Goal: Task Accomplishment & Management: Manage account settings

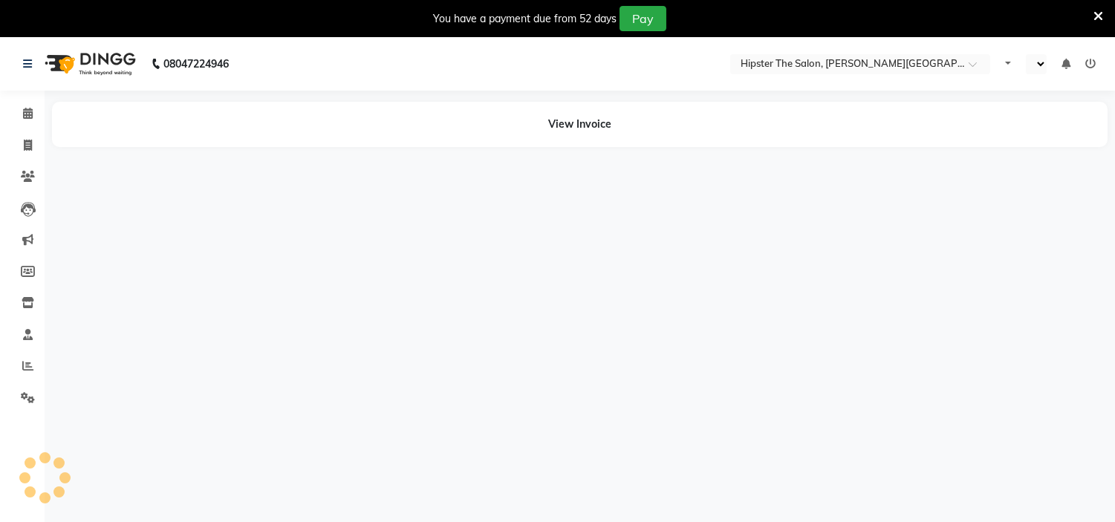
select select "en"
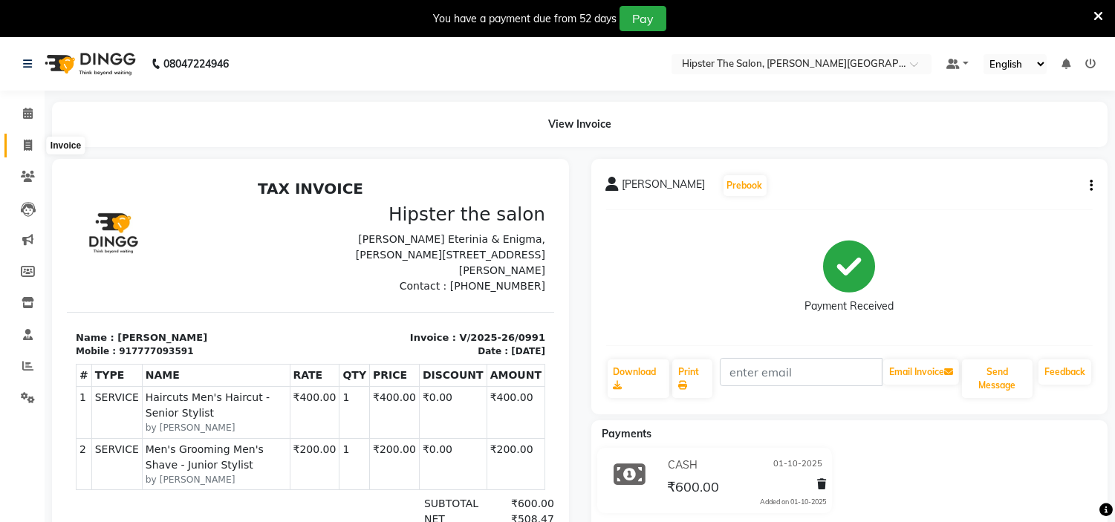
click at [24, 143] on icon at bounding box center [28, 145] width 8 height 11
select select "service"
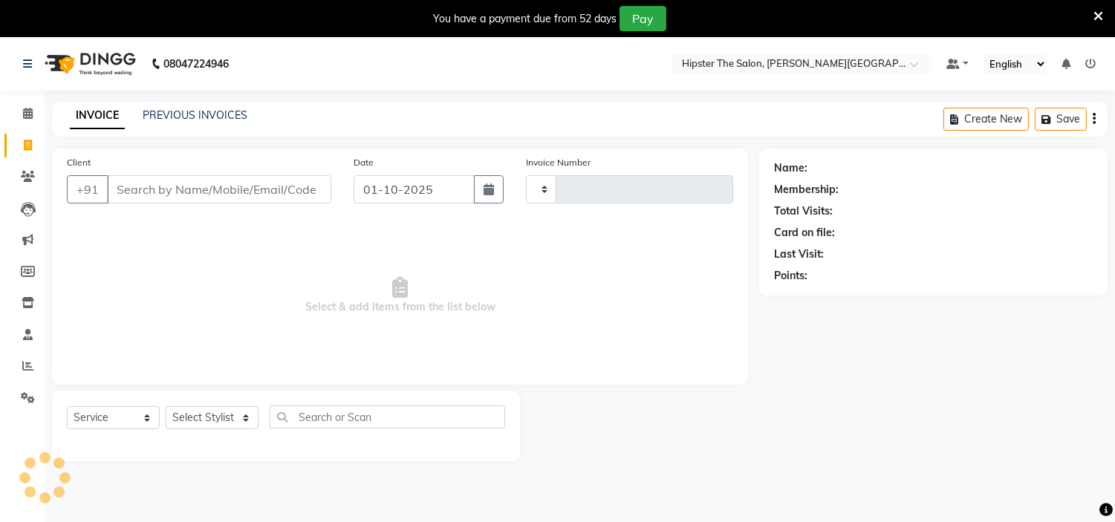
scroll to position [37, 0]
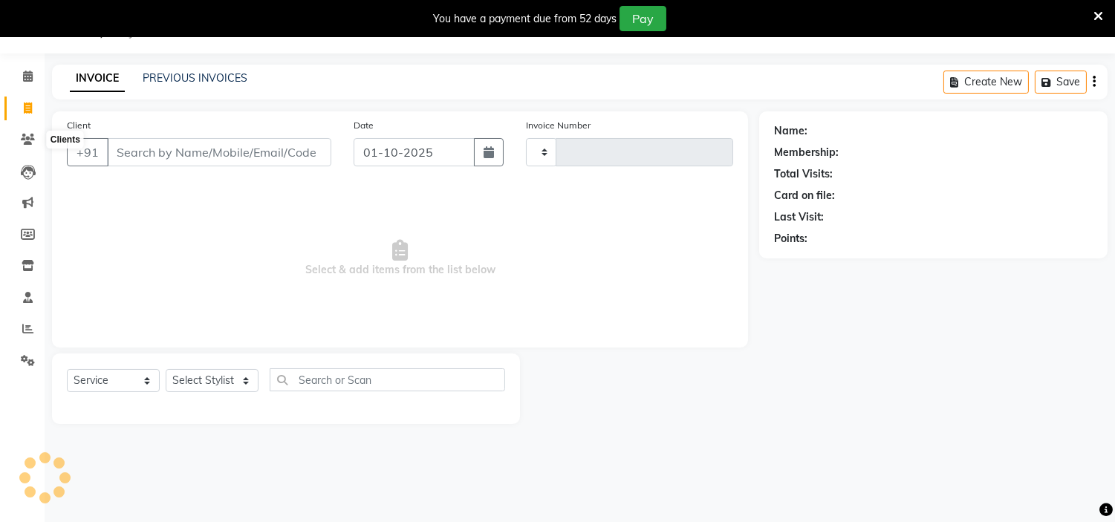
type input "1438"
select select "8592"
click at [188, 71] on link "PREVIOUS INVOICES" at bounding box center [195, 77] width 105 height 13
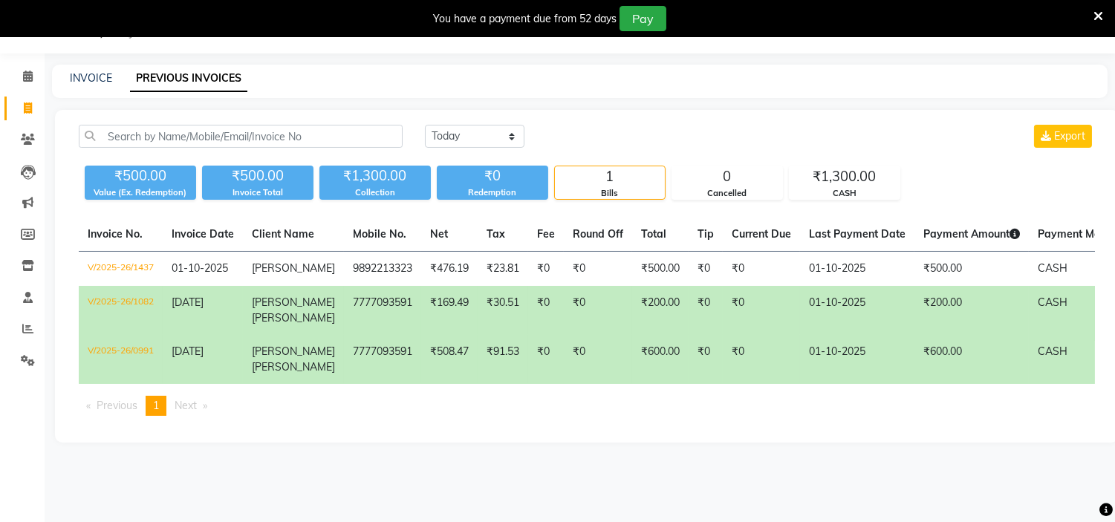
click at [125, 302] on td "V/2025-26/1082" at bounding box center [121, 310] width 84 height 49
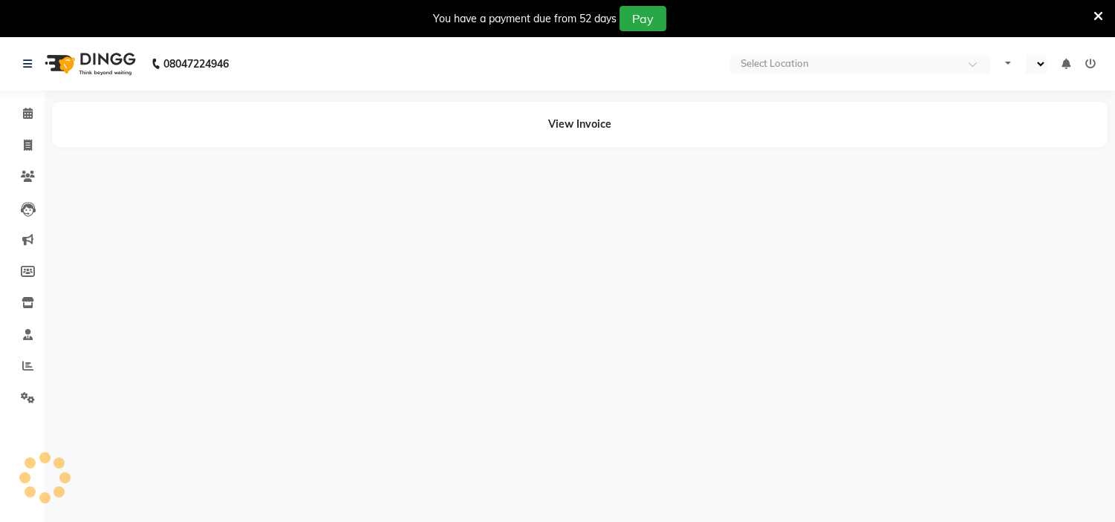
select select "en"
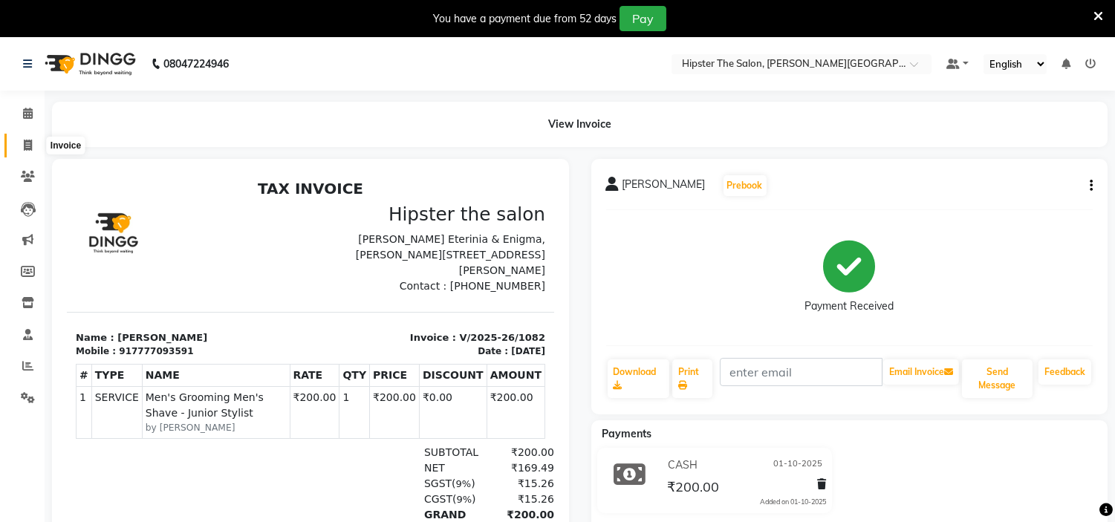
click at [28, 142] on icon at bounding box center [28, 145] width 8 height 11
select select "service"
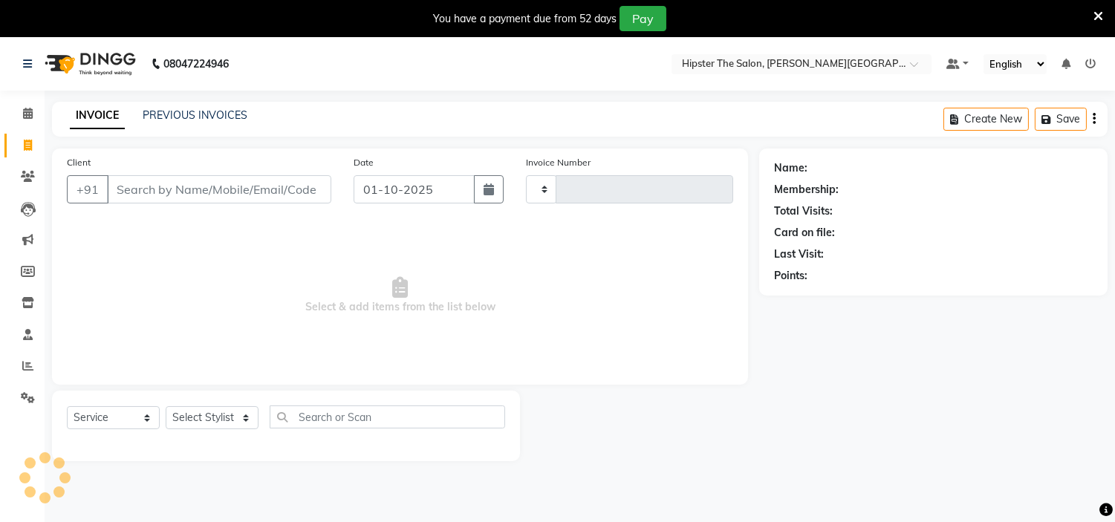
scroll to position [37, 0]
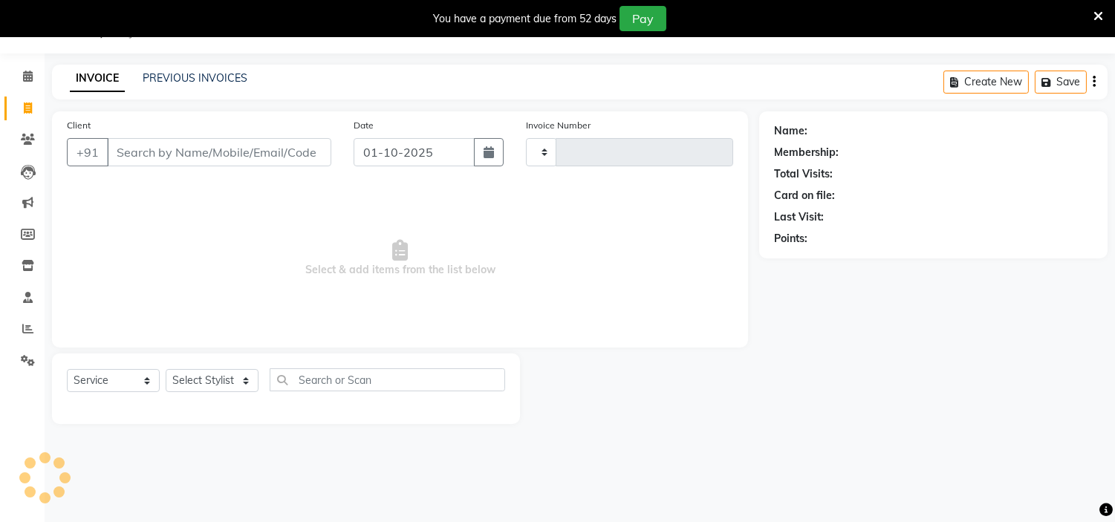
click at [28, 142] on ul "Calendar Invoice Clients Leads Marketing Members Inventory Staff Reports Settin…" at bounding box center [22, 222] width 45 height 323
select select "8592"
type input "1438"
click at [177, 149] on input "Client" at bounding box center [219, 152] width 224 height 28
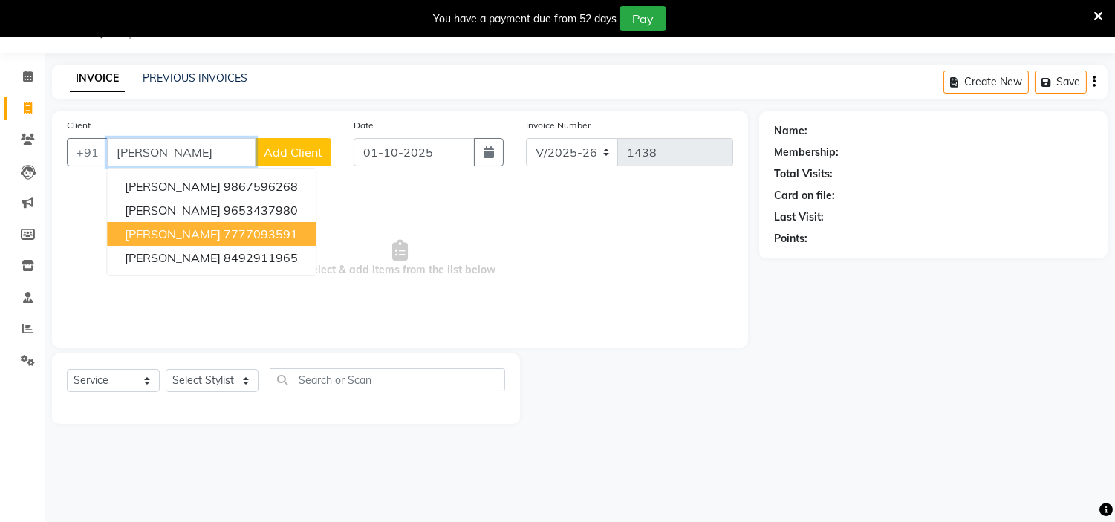
click at [174, 243] on button "Ronit Jiandani 7777093591" at bounding box center [211, 234] width 209 height 24
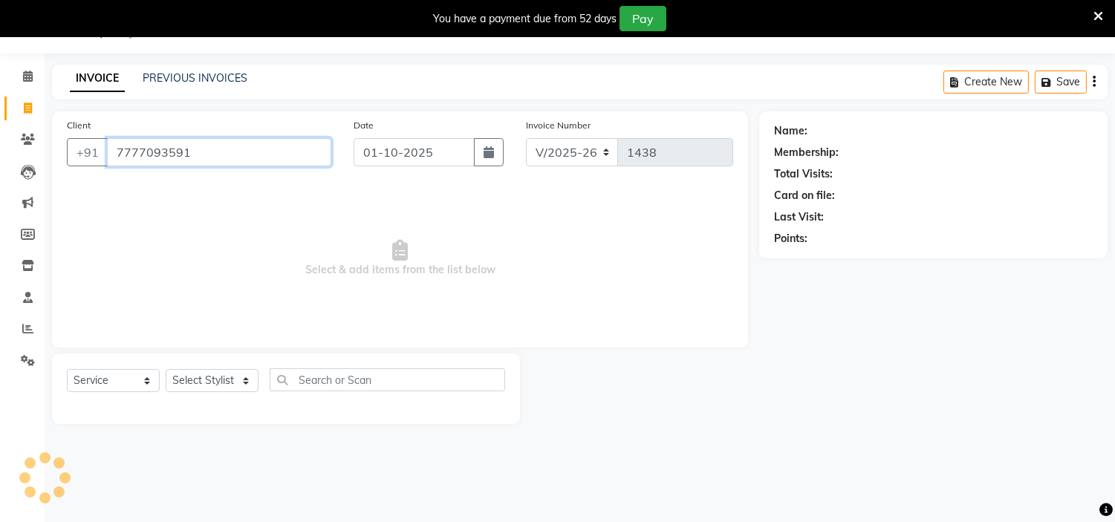
type input "7777093591"
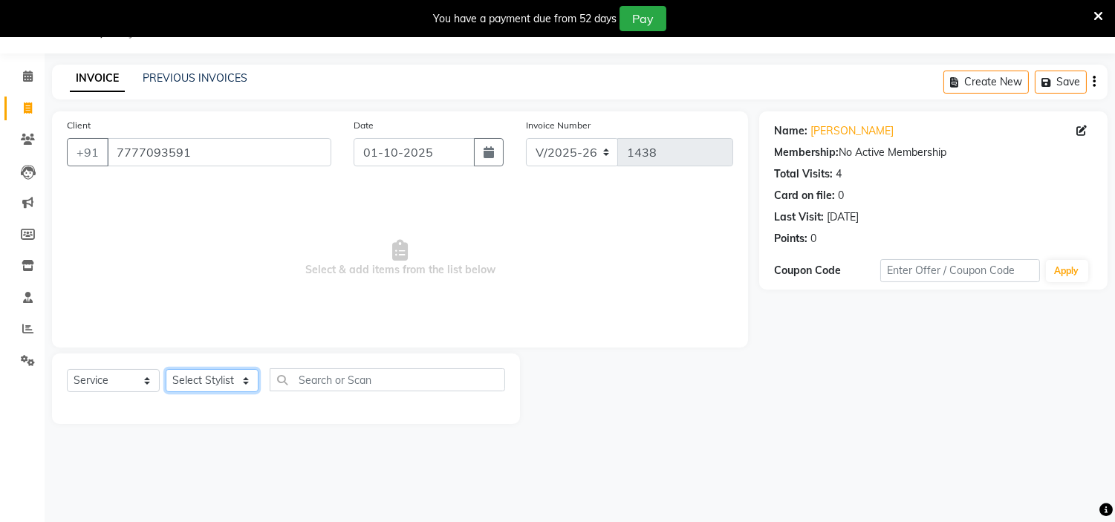
click at [229, 380] on select "Select Stylist Aarushi altaf anil ashik bhavin Khandu Manager id Namrata neelam…" at bounding box center [212, 380] width 93 height 23
select select "85979"
click at [166, 370] on select "Select Stylist Aarushi altaf anil ashik bhavin Khandu Manager id Namrata neelam…" at bounding box center [212, 380] width 93 height 23
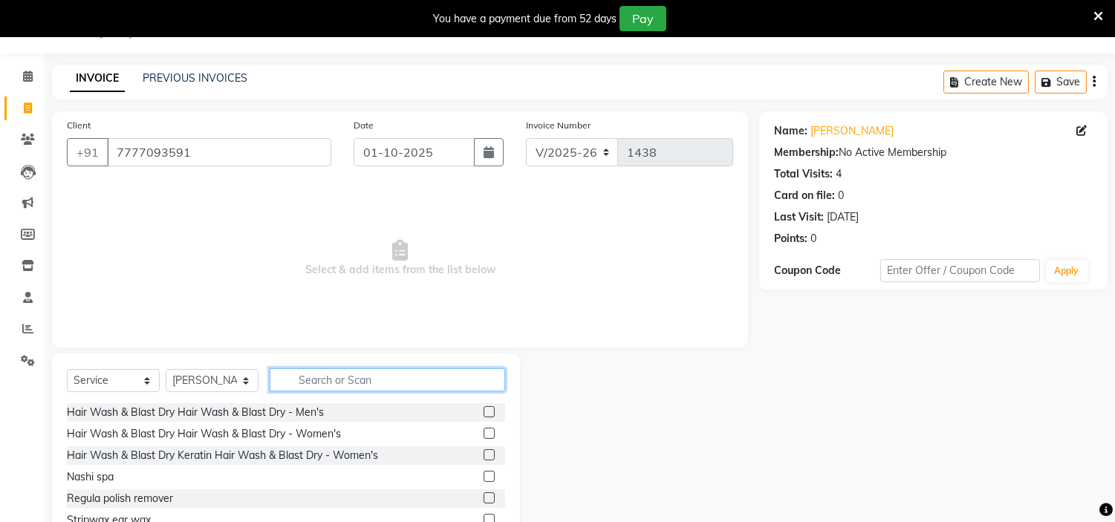
click at [299, 377] on input "text" at bounding box center [387, 379] width 235 height 23
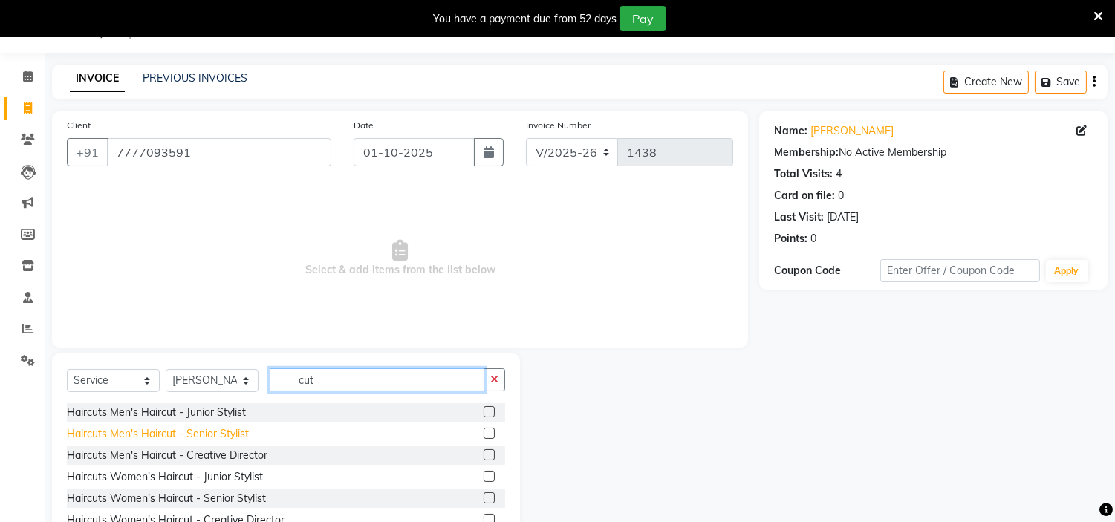
type input "cut"
click at [195, 432] on div "Haircuts Men's Haircut - Senior Stylist" at bounding box center [158, 434] width 182 height 16
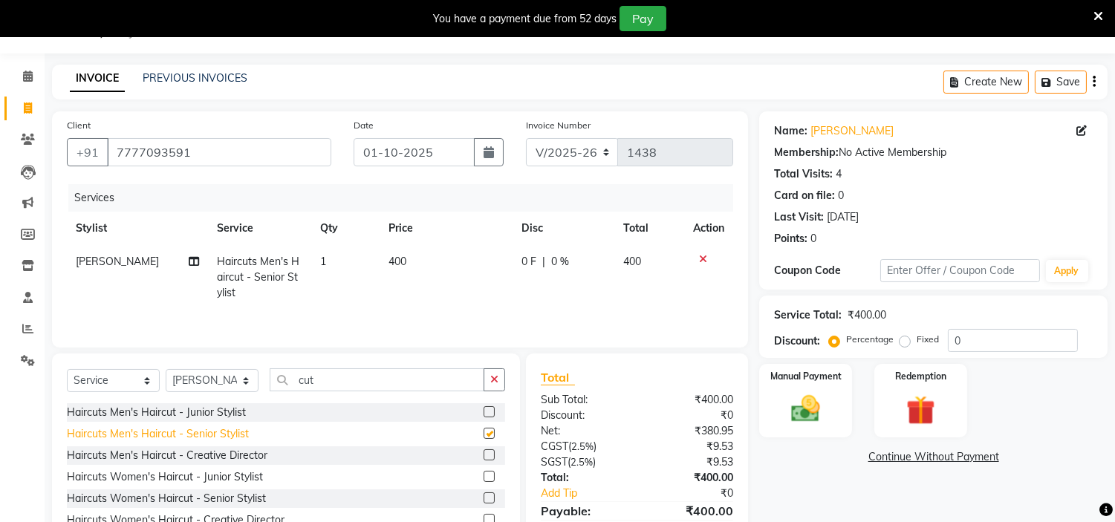
checkbox input "false"
click at [804, 392] on img at bounding box center [805, 409] width 49 height 35
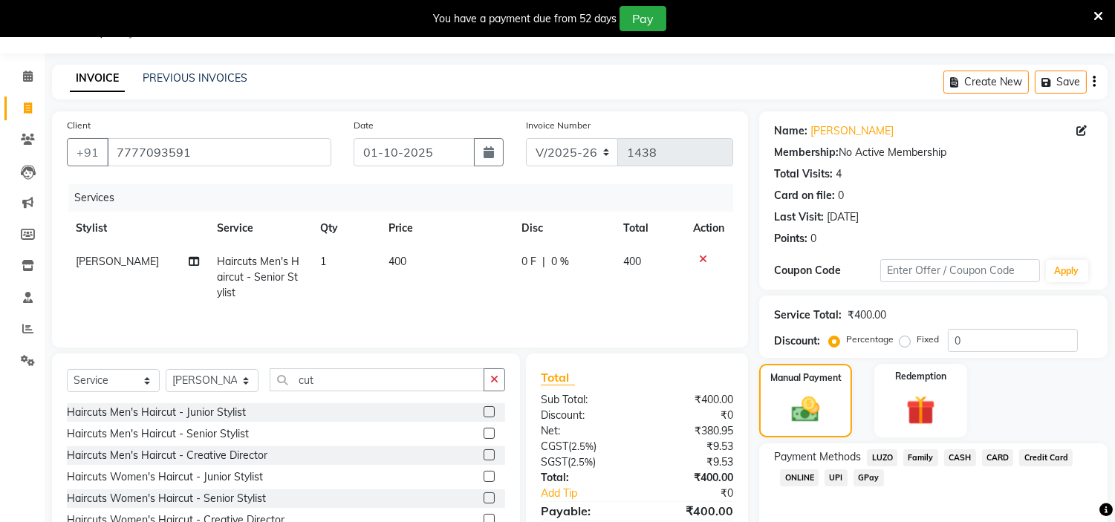
click at [960, 449] on div "CASH" at bounding box center [957, 459] width 38 height 20
click at [960, 462] on span "CASH" at bounding box center [960, 457] width 32 height 17
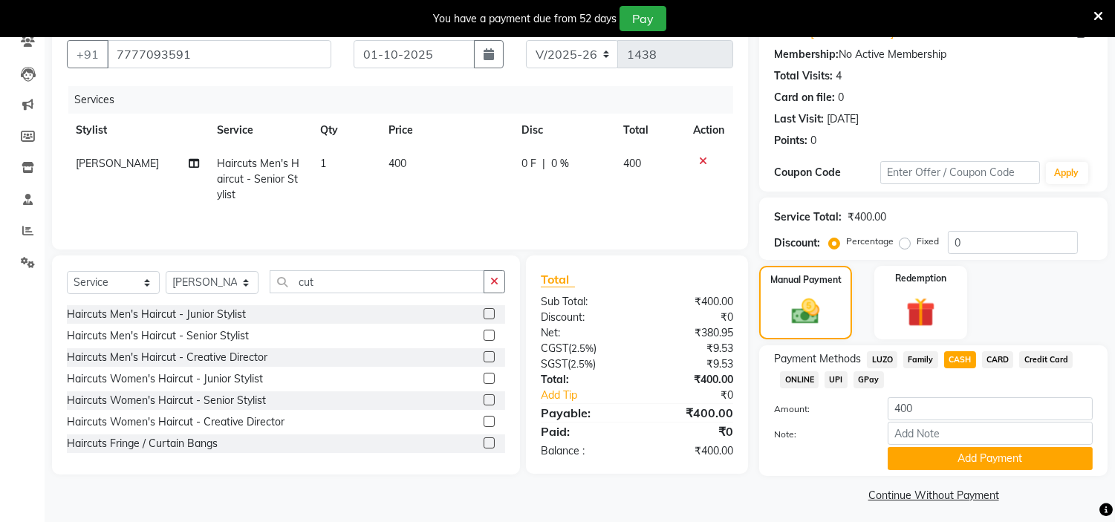
scroll to position [142, 0]
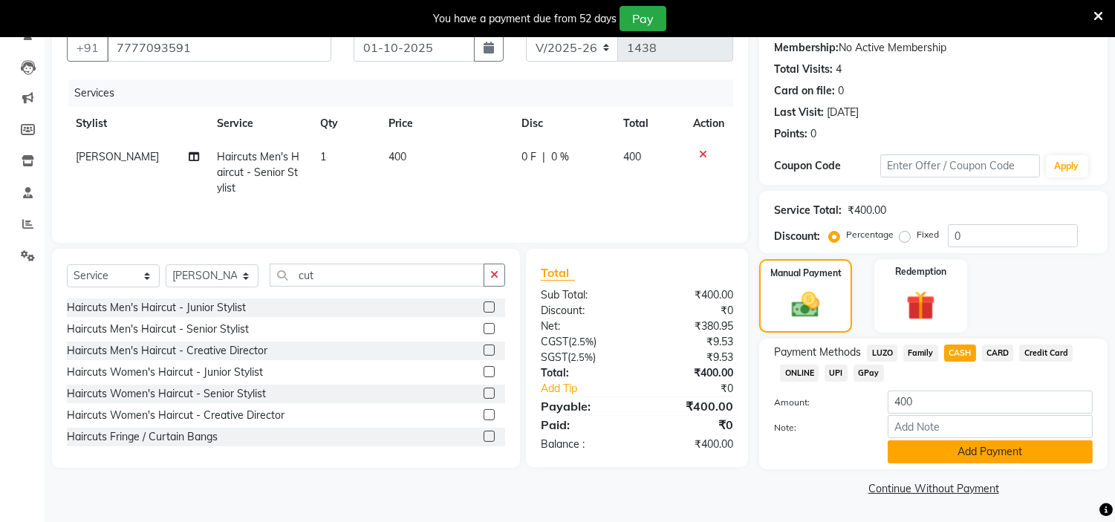
click at [955, 451] on button "Add Payment" at bounding box center [989, 451] width 205 height 23
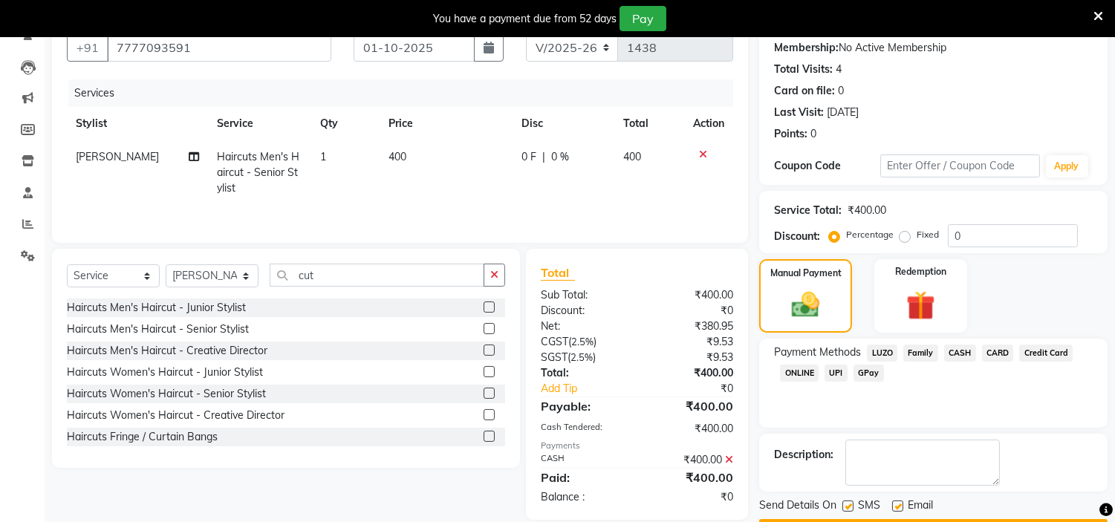
scroll to position [183, 0]
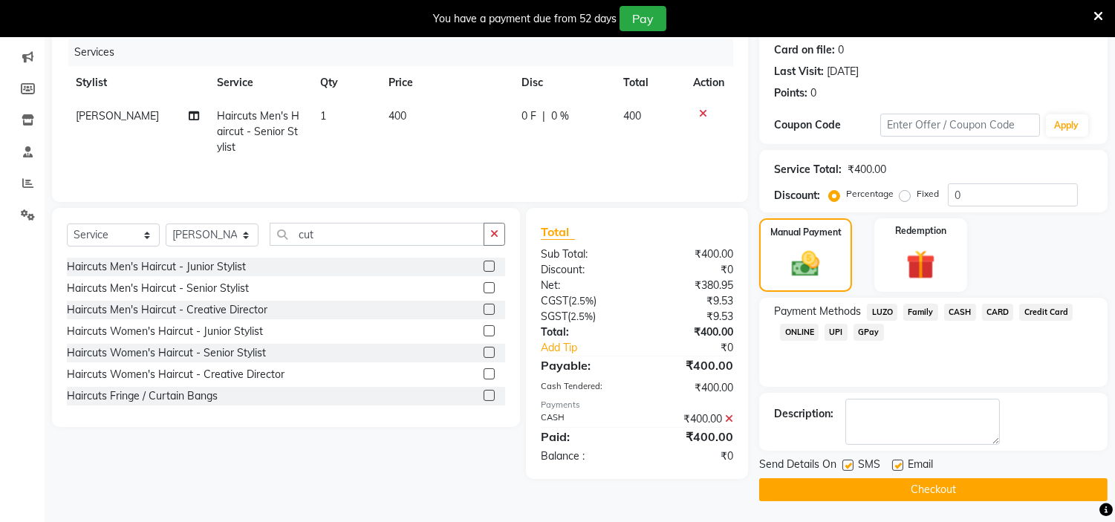
click at [936, 492] on button "Checkout" at bounding box center [933, 489] width 348 height 23
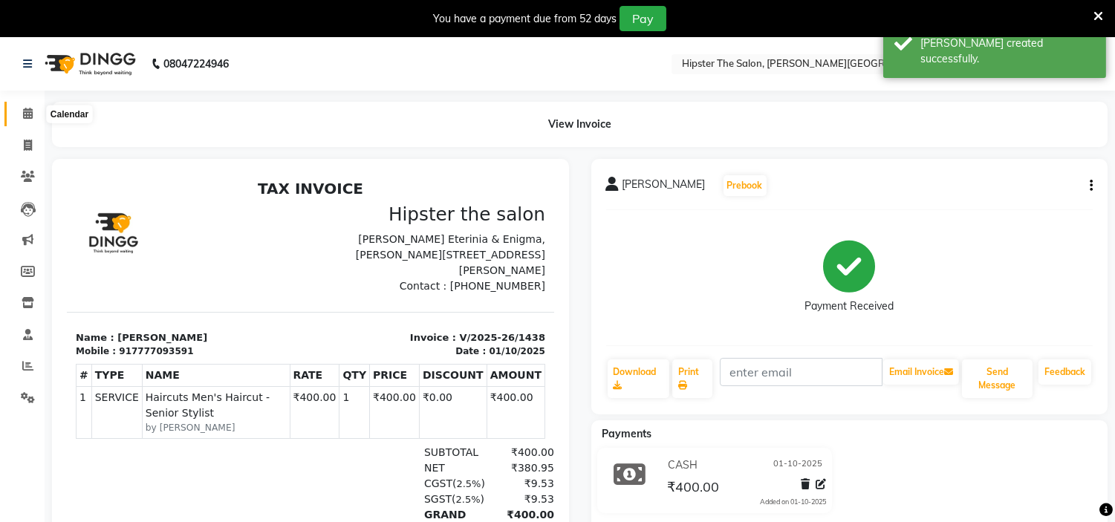
click at [23, 110] on icon at bounding box center [28, 113] width 10 height 11
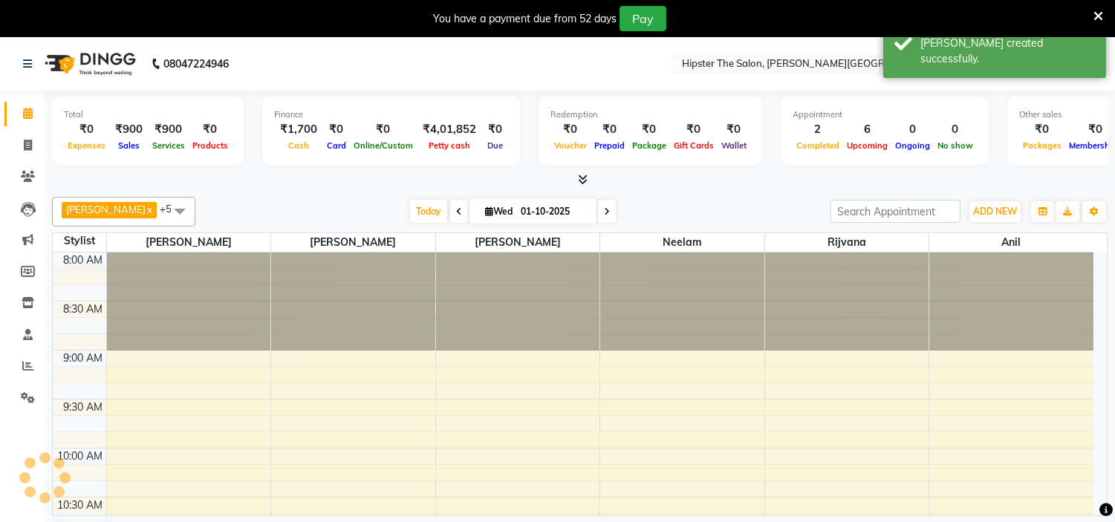
scroll to position [296, 0]
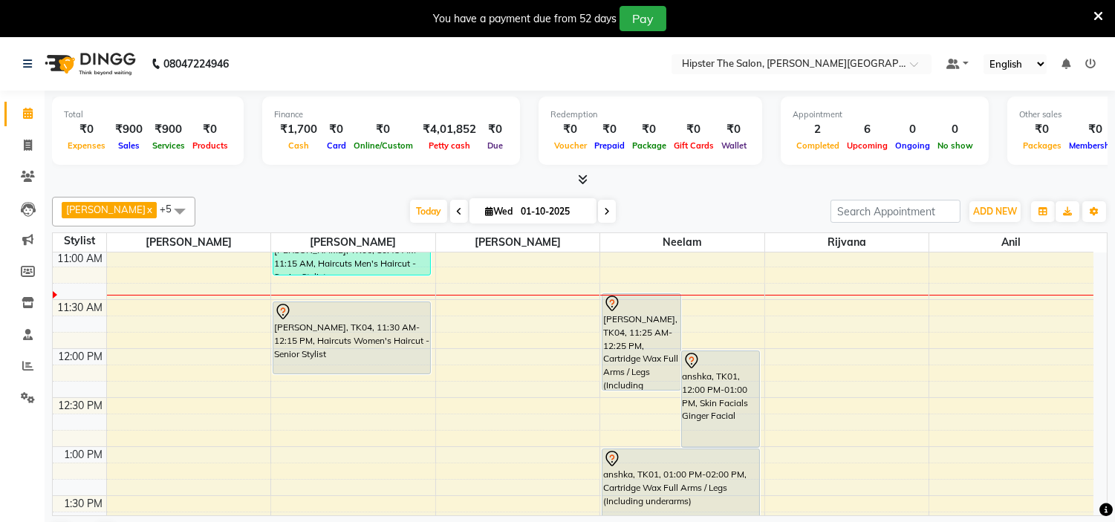
click at [726, 197] on div "bhavin x altaf x saneef x neelam x rijvana x anil x +5 Select All bhavin altaf …" at bounding box center [579, 212] width 1055 height 30
click at [410, 204] on span "Today" at bounding box center [428, 211] width 37 height 23
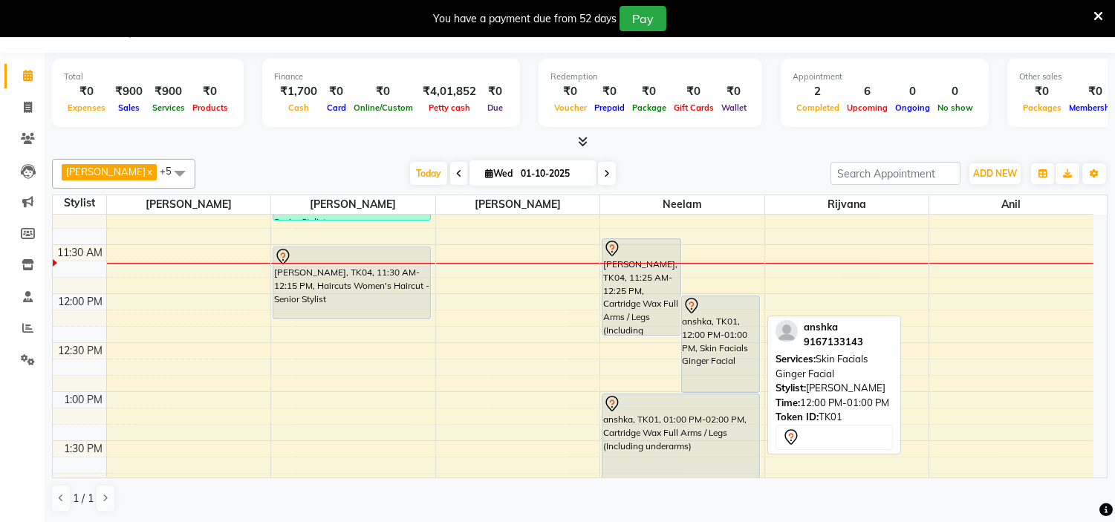
scroll to position [313, 0]
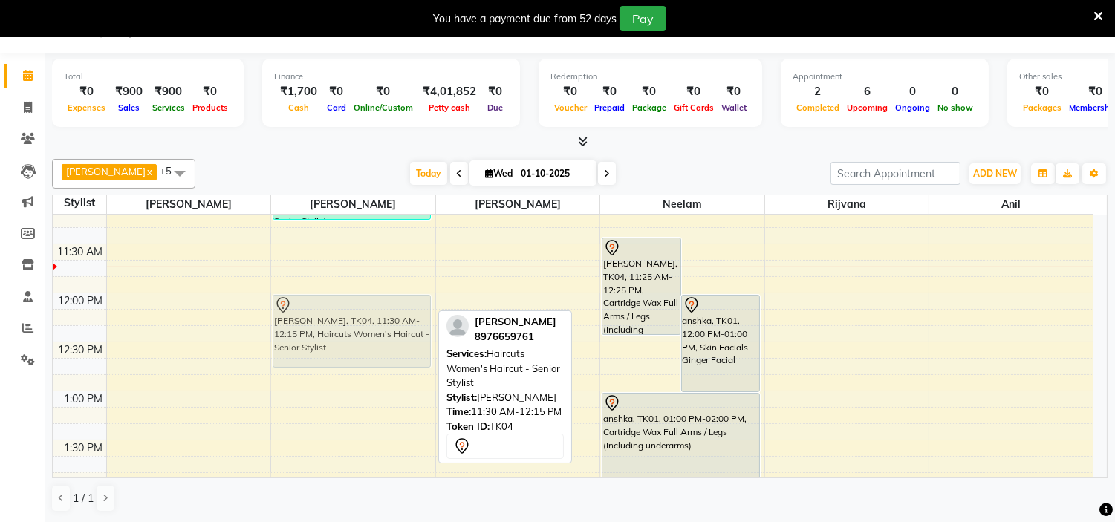
drag, startPoint x: 365, startPoint y: 290, endPoint x: 351, endPoint y: 342, distance: 53.2
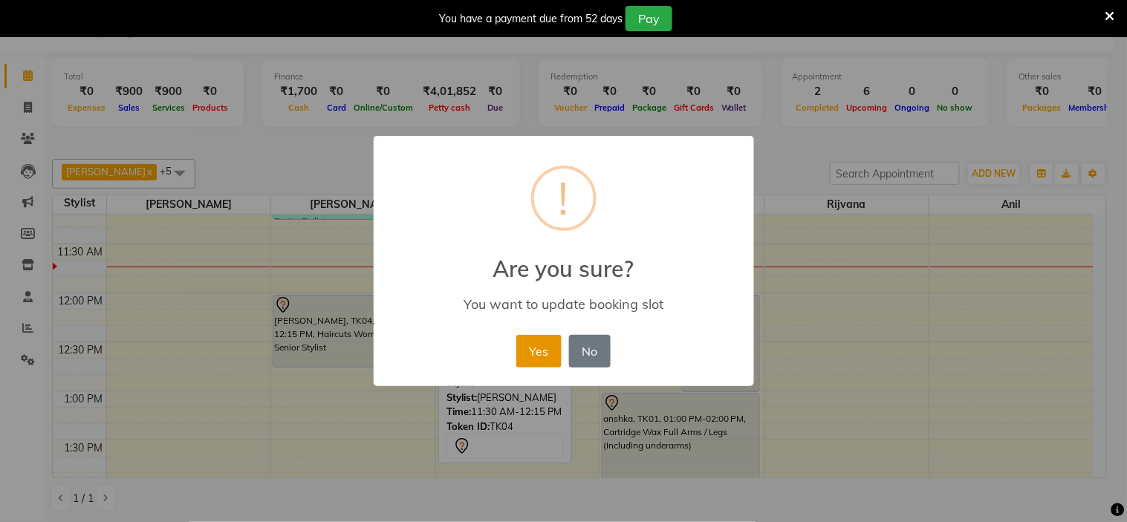
click at [532, 343] on button "Yes" at bounding box center [538, 351] width 45 height 33
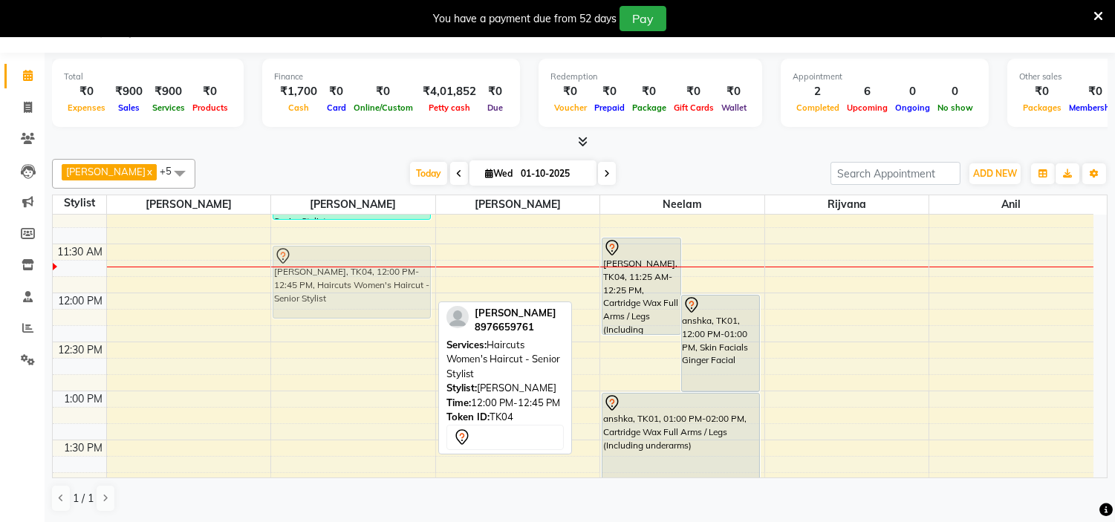
drag, startPoint x: 334, startPoint y: 330, endPoint x: 328, endPoint y: 280, distance: 50.9
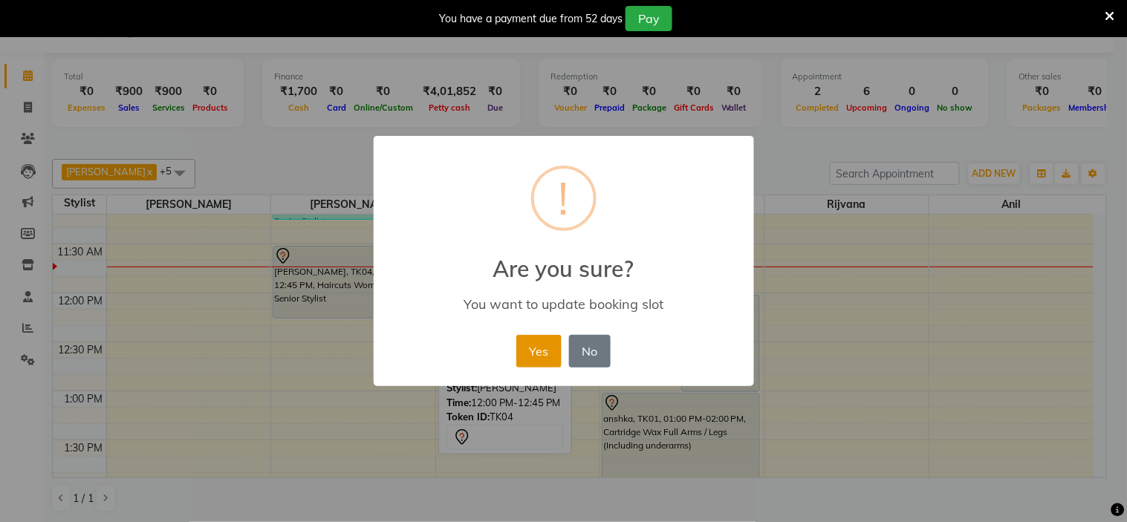
click at [542, 360] on button "Yes" at bounding box center [538, 351] width 45 height 33
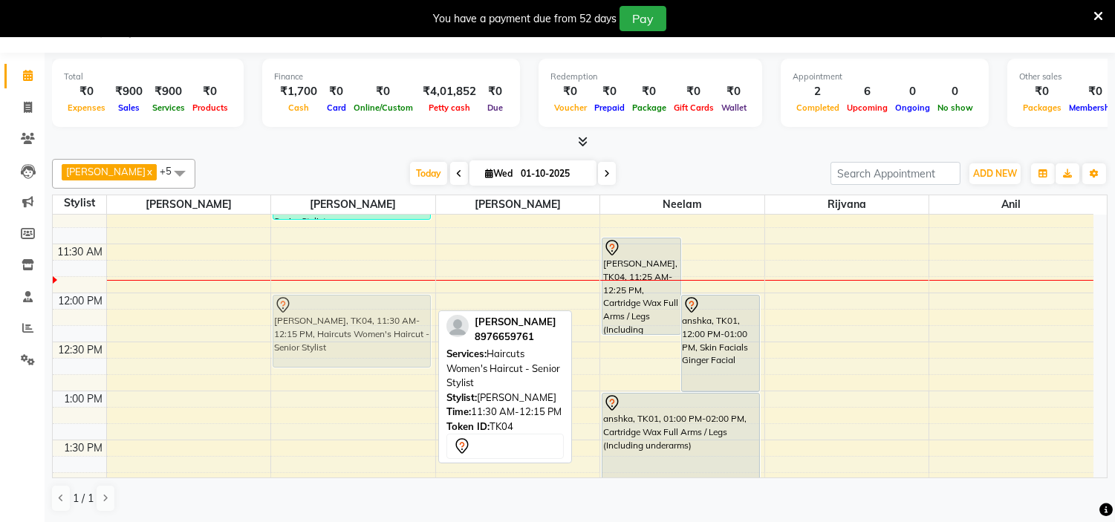
drag, startPoint x: 336, startPoint y: 287, endPoint x: 334, endPoint y: 330, distance: 42.4
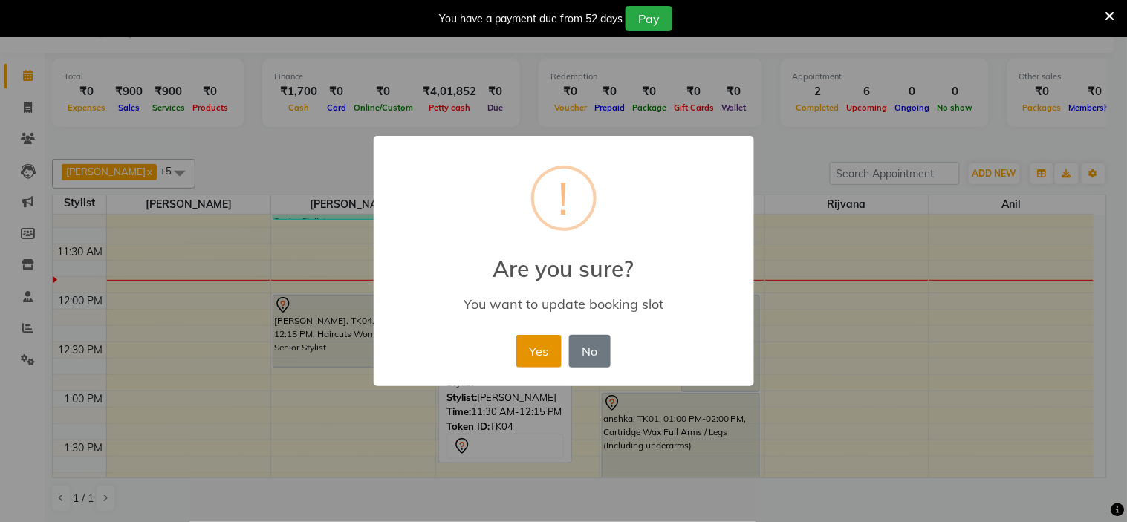
click at [547, 349] on button "Yes" at bounding box center [538, 351] width 45 height 33
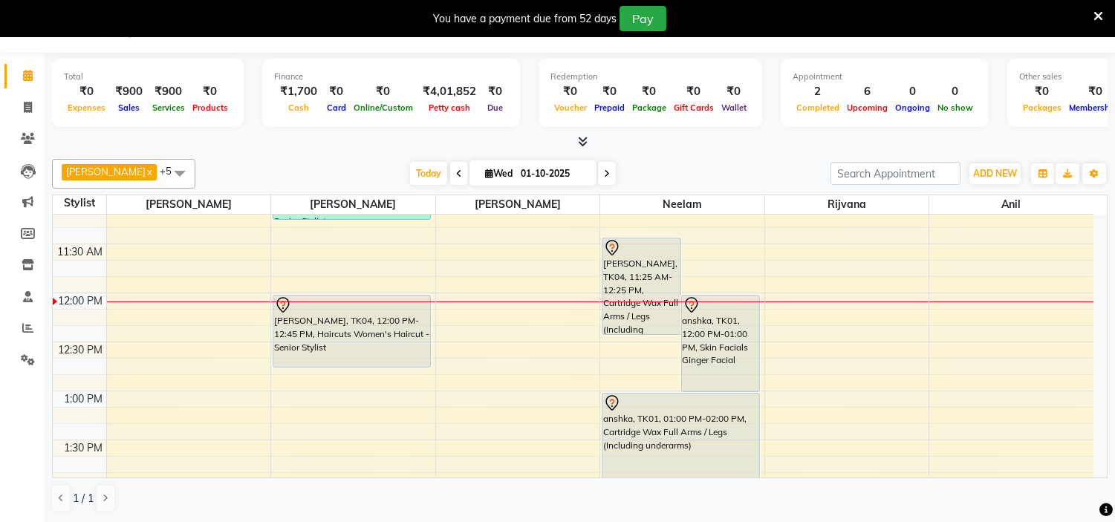
click at [377, 174] on div "Today Wed 01-10-2025" at bounding box center [513, 174] width 620 height 22
click at [410, 174] on span "Today" at bounding box center [428, 173] width 37 height 23
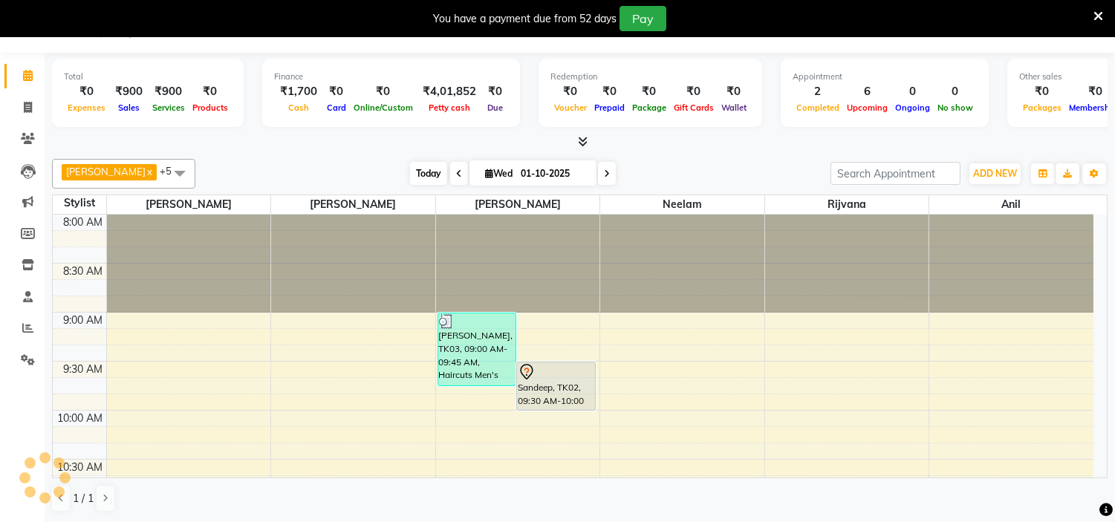
scroll to position [394, 0]
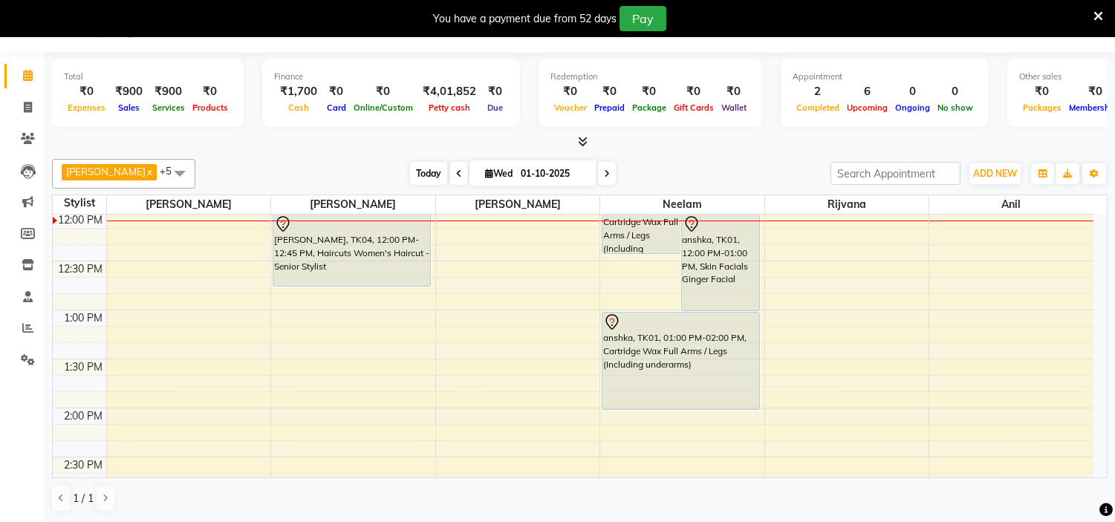
click at [410, 174] on span "Today" at bounding box center [428, 173] width 37 height 23
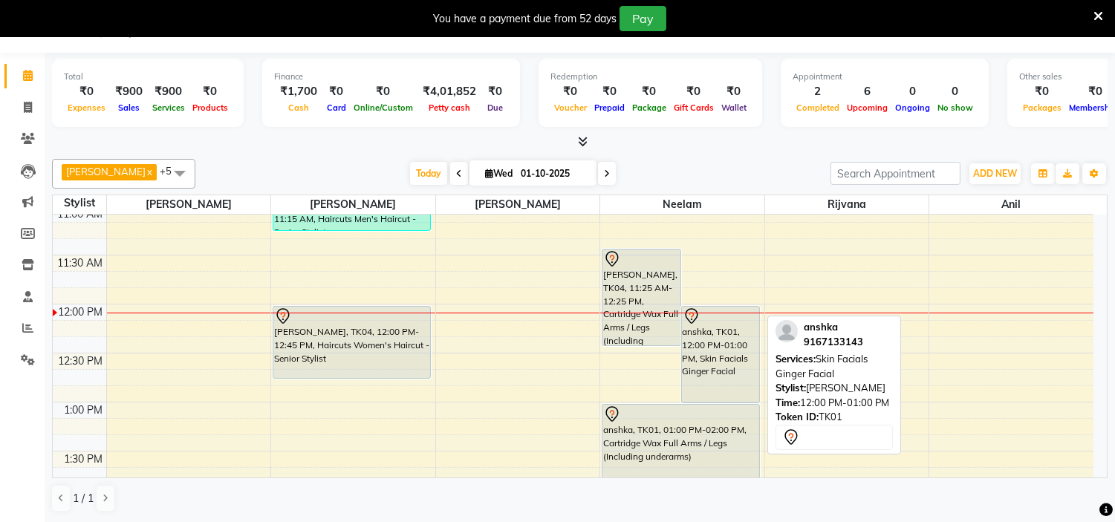
scroll to position [308, 0]
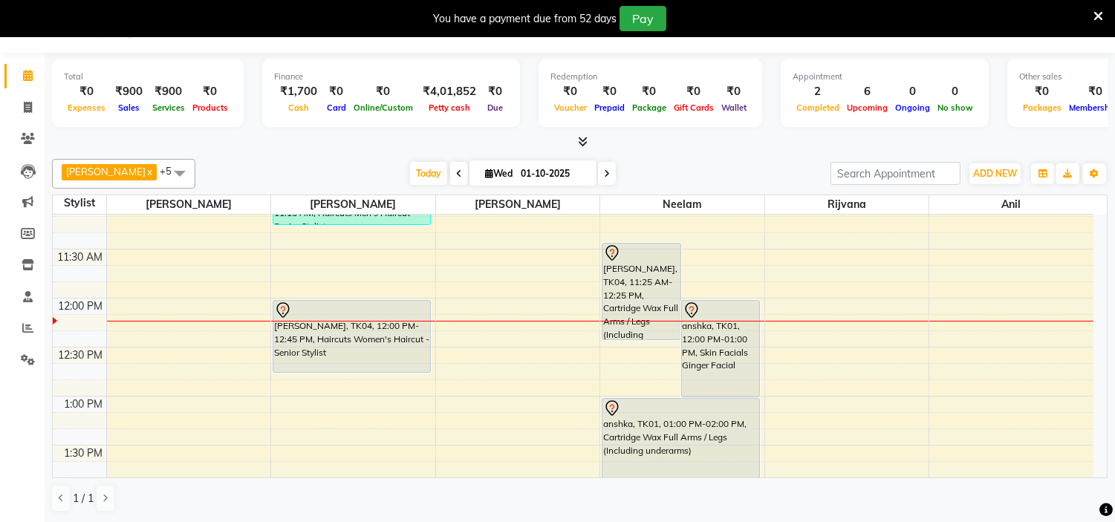
click at [1101, 41] on nav "08047224946 Select Location × Hipster The Salon, Oberoi Eternia Default Panel M…" at bounding box center [557, 25] width 1115 height 53
click at [26, 111] on icon at bounding box center [28, 107] width 8 height 11
select select "service"
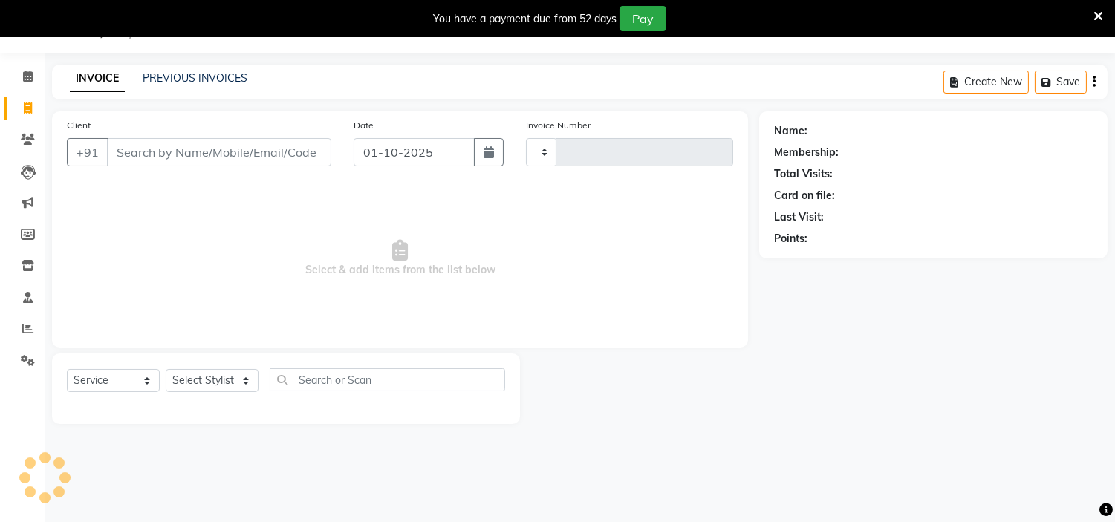
scroll to position [37, 0]
type input "1439"
select select "8592"
click at [196, 154] on input "Client" at bounding box center [219, 152] width 224 height 28
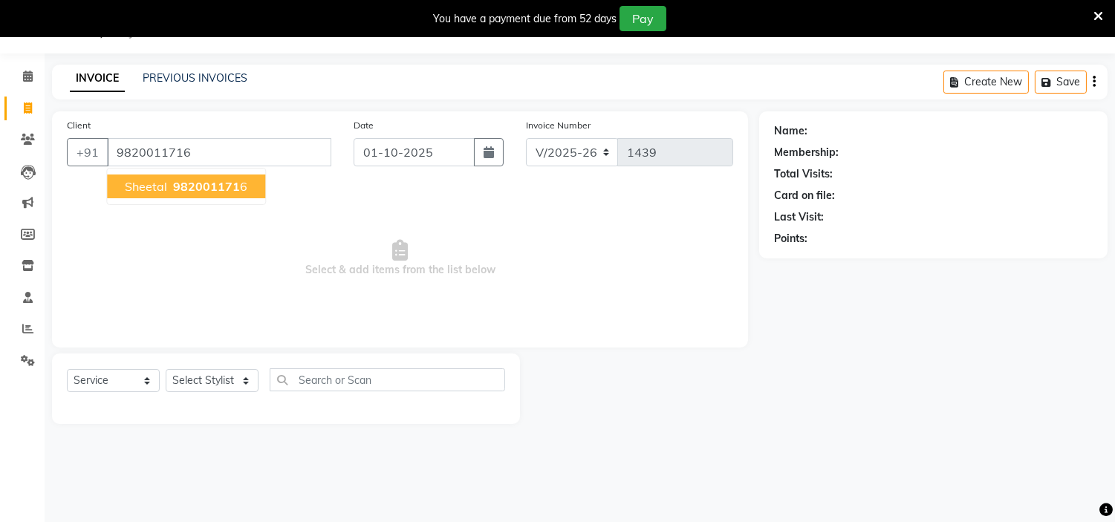
type input "9820011716"
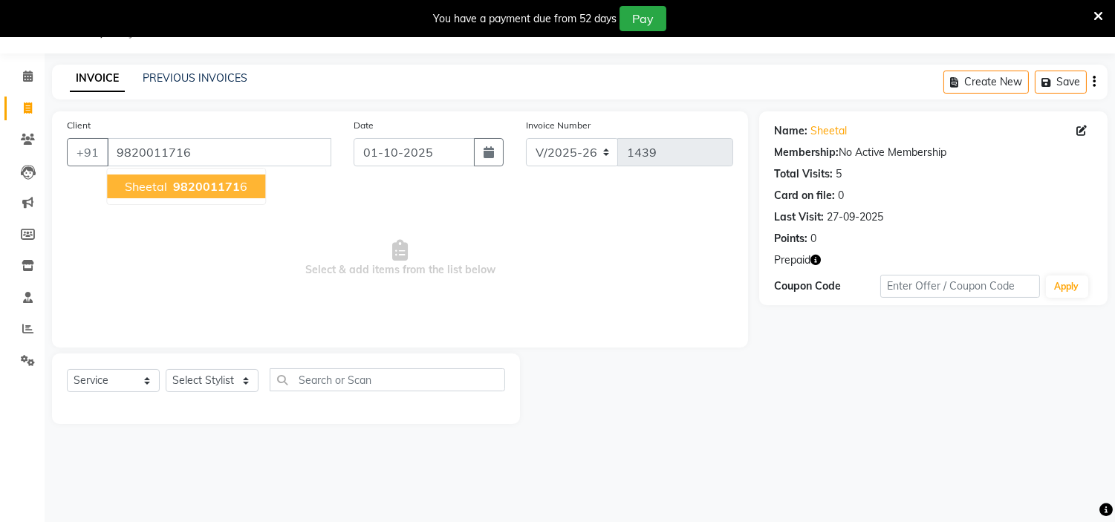
click at [159, 187] on span "sheetal" at bounding box center [146, 186] width 42 height 15
click at [812, 261] on icon "button" at bounding box center [815, 260] width 10 height 10
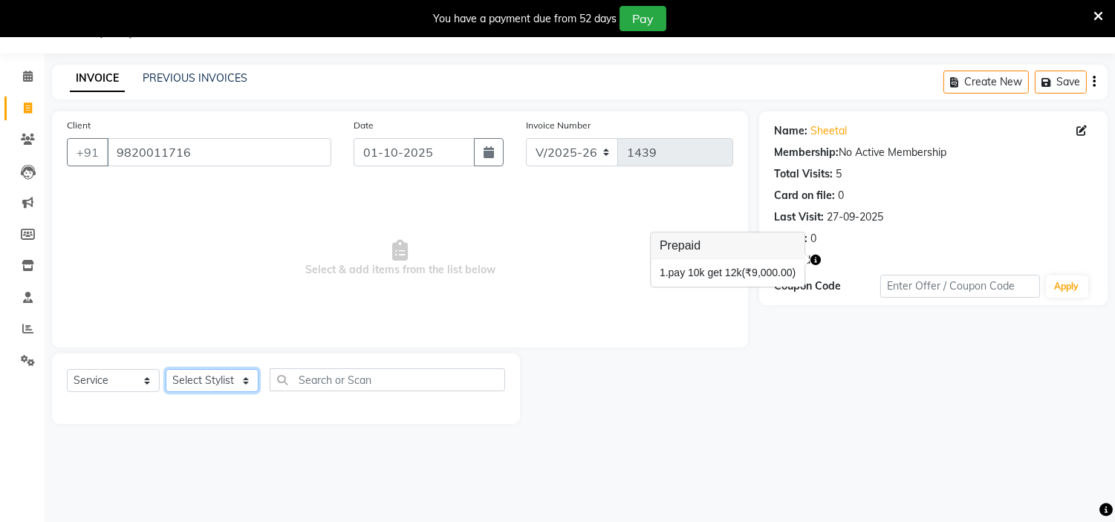
click at [227, 375] on select "Select Stylist Aarushi altaf anil ashik bhavin Khandu Manager id Namrata neelam…" at bounding box center [212, 380] width 93 height 23
select select "85977"
click at [166, 370] on select "Select Stylist Aarushi altaf anil ashik bhavin Khandu Manager id Namrata neelam…" at bounding box center [212, 380] width 93 height 23
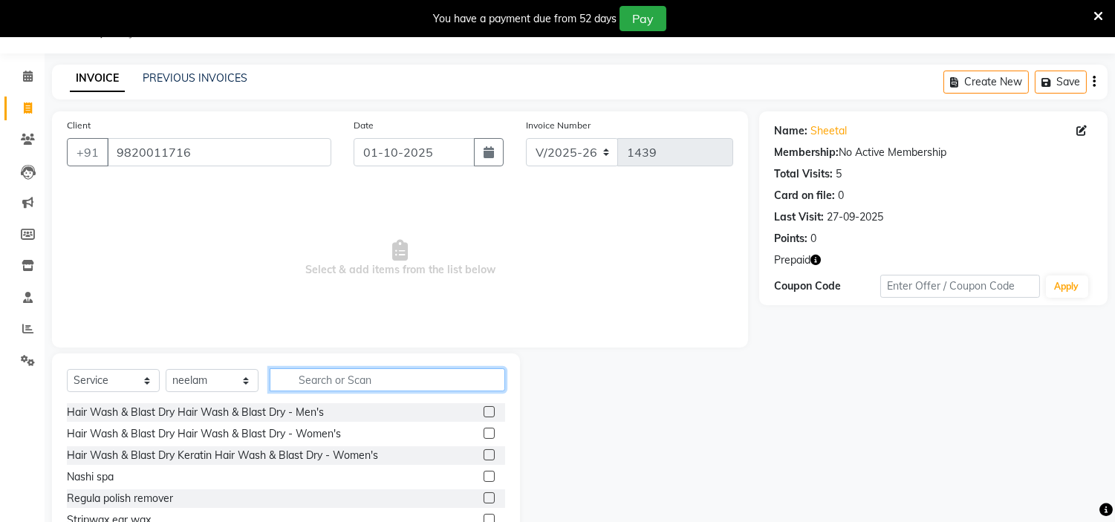
click at [332, 377] on input "text" at bounding box center [387, 379] width 235 height 23
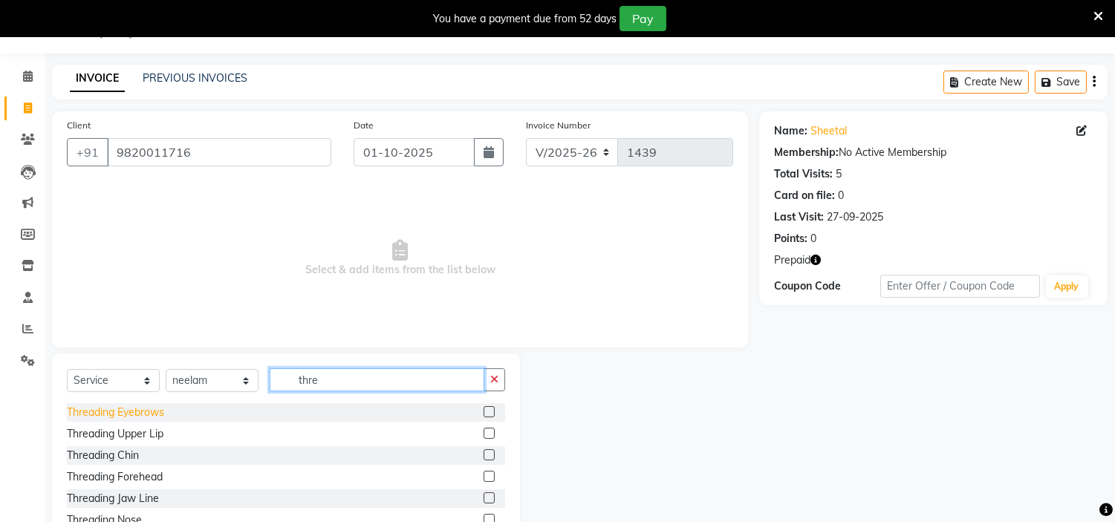
type input "thre"
click at [108, 417] on div "Threading Eyebrows" at bounding box center [115, 413] width 97 height 16
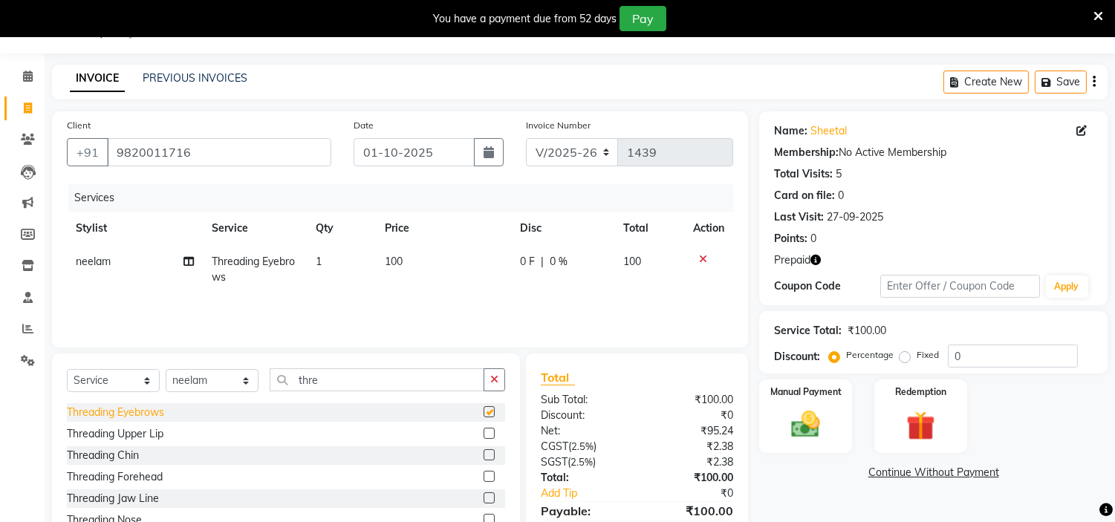
checkbox input "false"
click at [362, 388] on input "thre" at bounding box center [377, 379] width 215 height 23
type input "t"
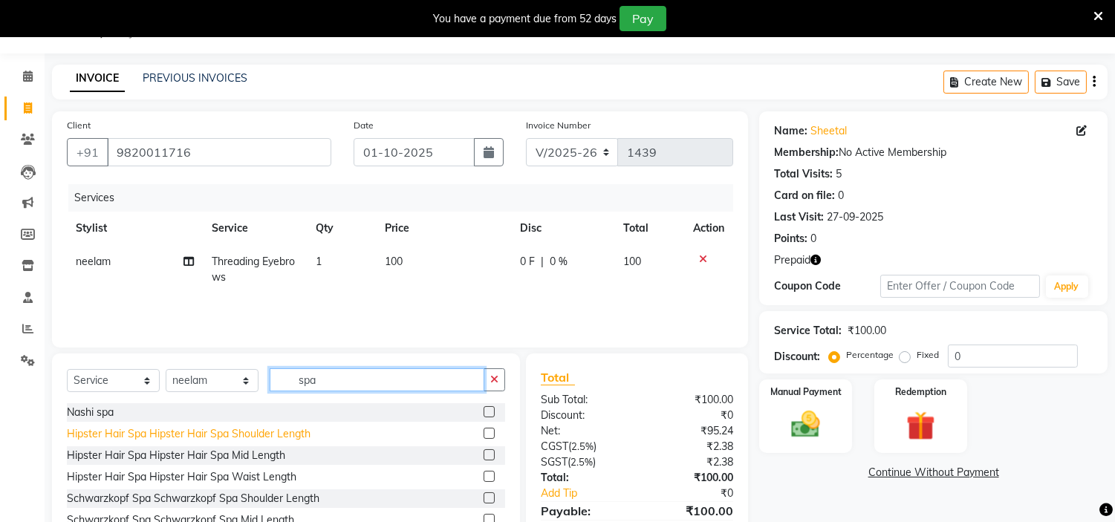
type input "spa"
click at [233, 436] on div "Hipster Hair Spa Hipster Hair Spa Shoulder Length" at bounding box center [189, 434] width 244 height 16
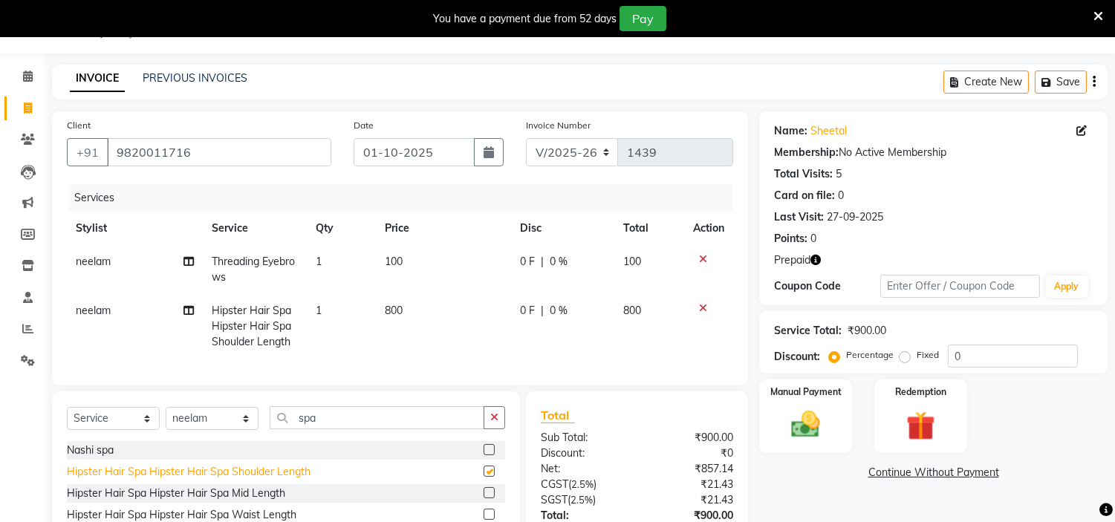
checkbox input "false"
click at [277, 501] on div "Hipster Hair Spa Hipster Hair Spa Mid Length" at bounding box center [176, 494] width 218 height 16
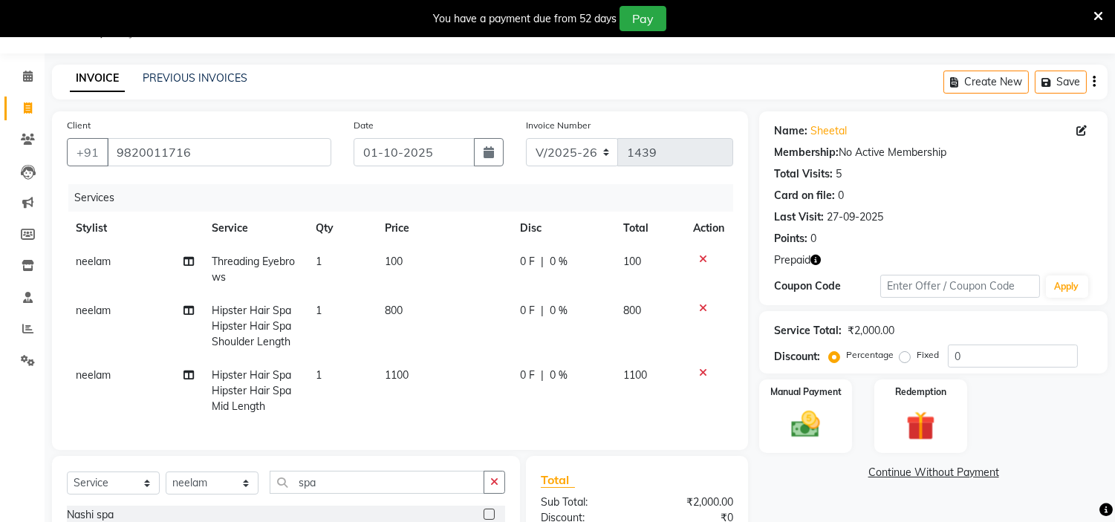
checkbox input "false"
click at [702, 304] on icon at bounding box center [703, 308] width 8 height 10
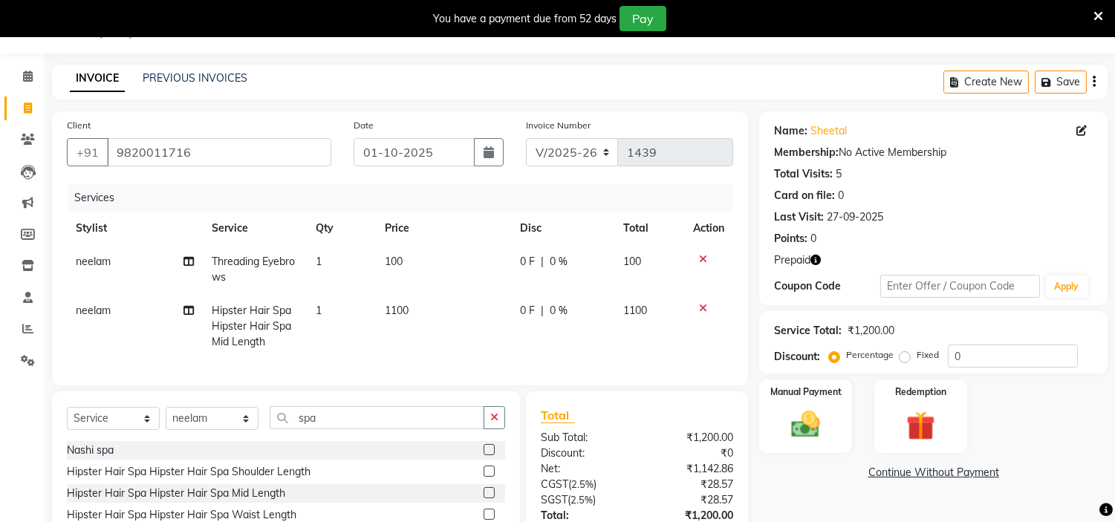
click at [394, 308] on span "1100" at bounding box center [397, 310] width 24 height 13
select select "85977"
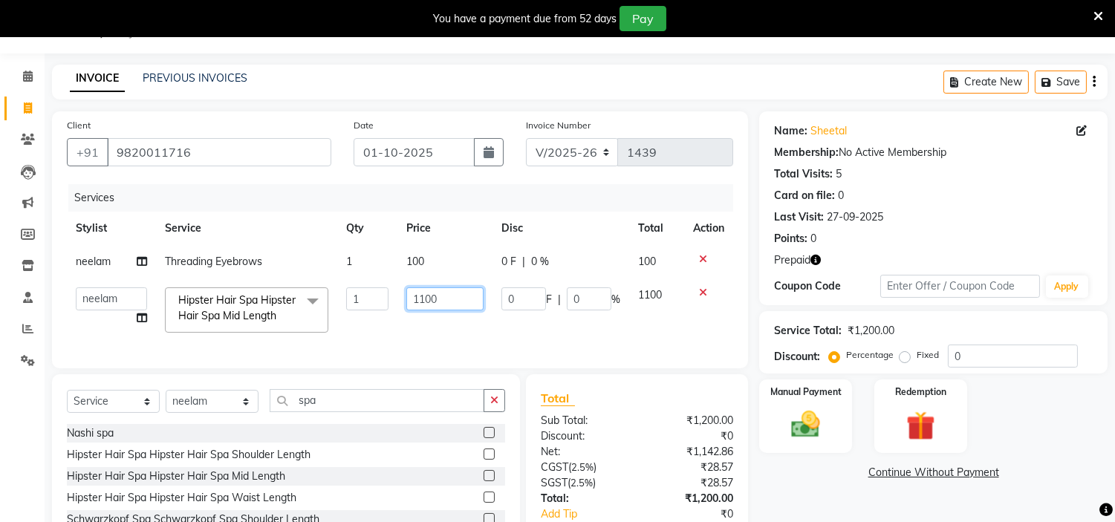
click at [427, 299] on input "1100" at bounding box center [444, 298] width 77 height 23
type input "1200"
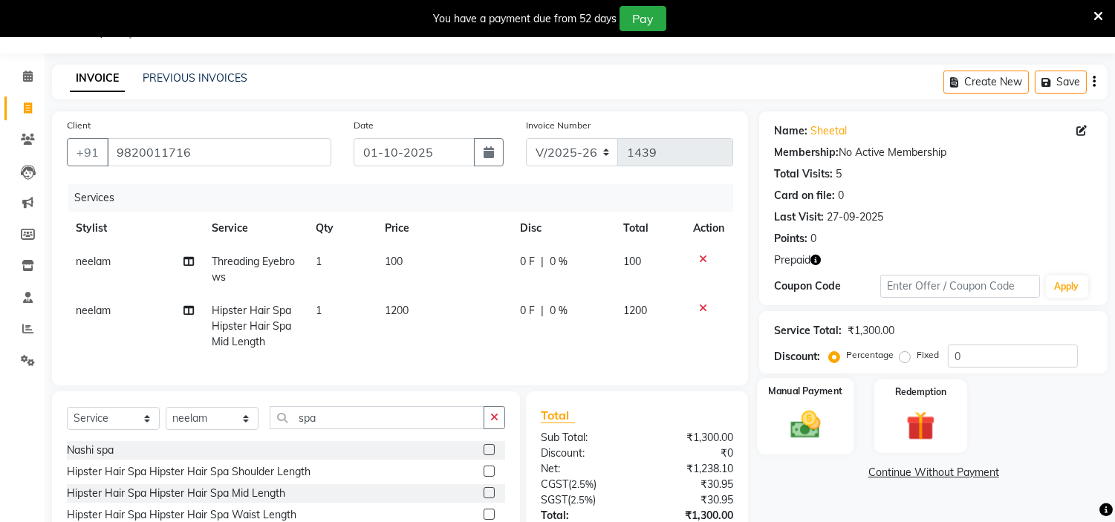
click at [778, 433] on div "Manual Payment" at bounding box center [806, 416] width 97 height 76
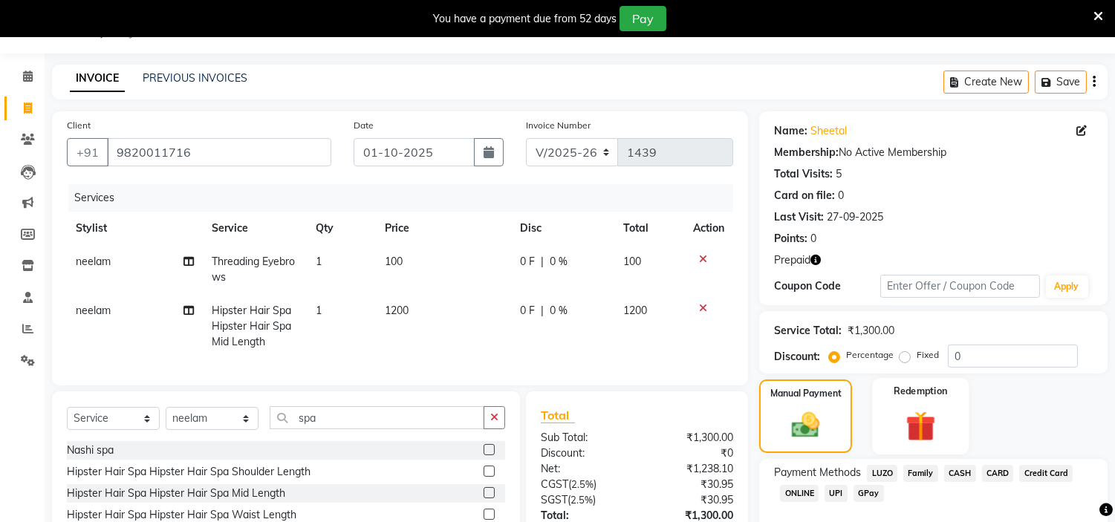
click at [882, 414] on div "Redemption" at bounding box center [920, 416] width 97 height 76
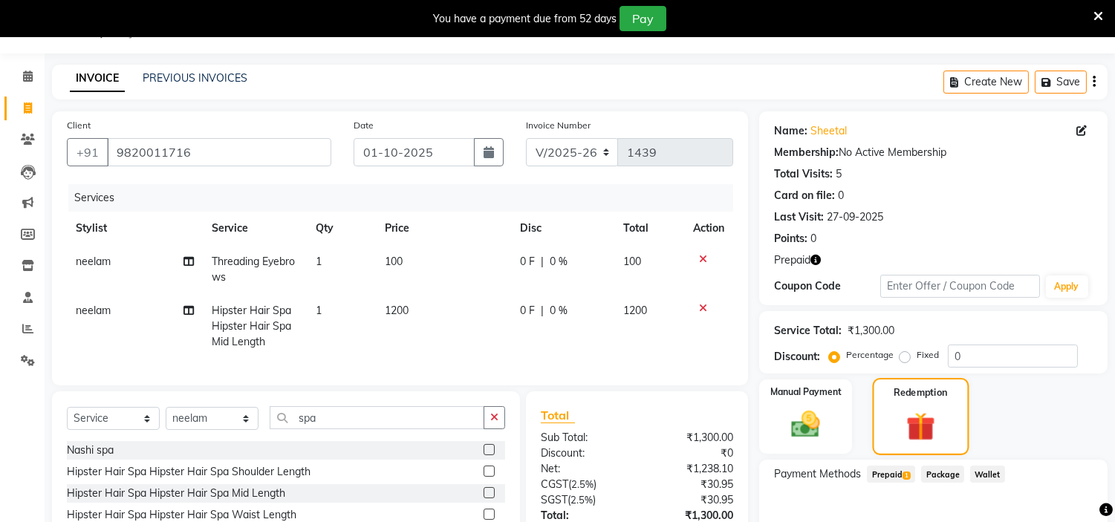
scroll to position [160, 0]
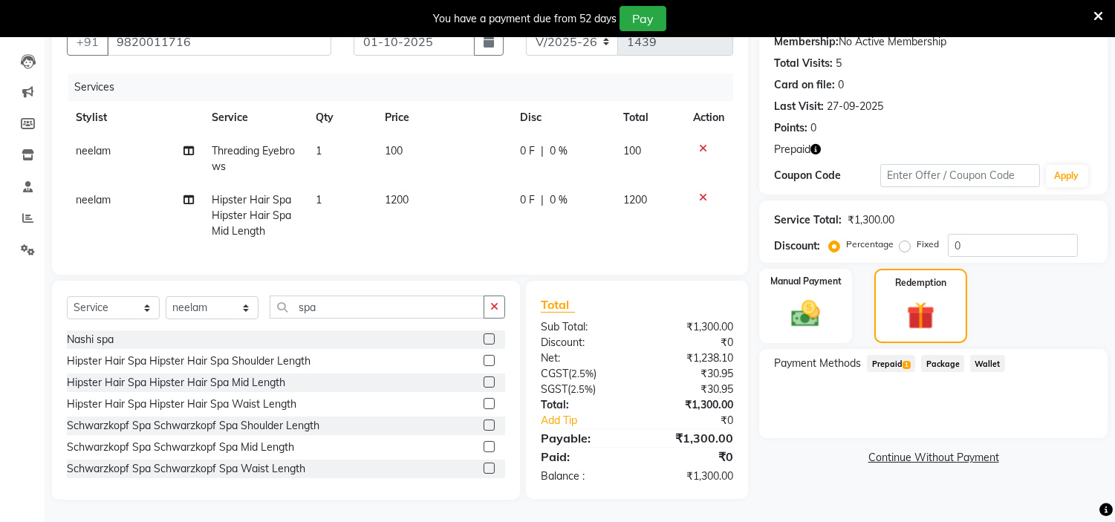
click at [899, 355] on span "Prepaid 1" at bounding box center [891, 363] width 48 height 17
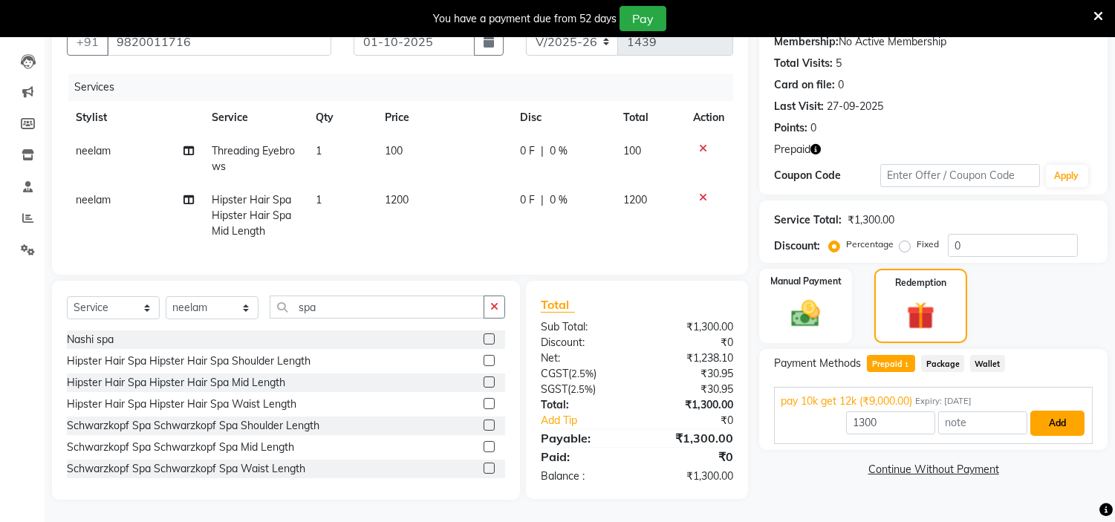
click at [1062, 411] on button "Add" at bounding box center [1057, 423] width 54 height 25
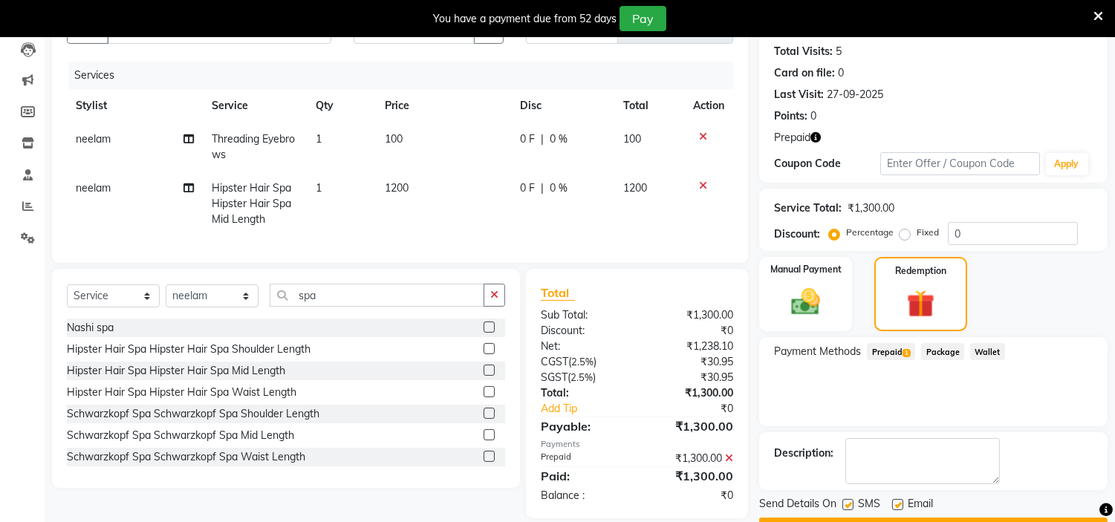
scroll to position [199, 0]
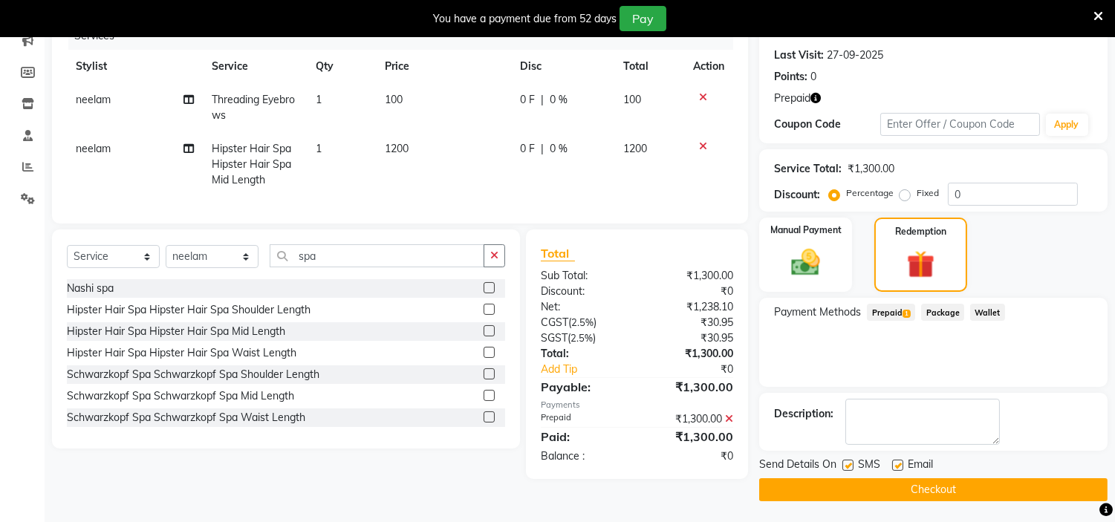
click at [930, 486] on button "Checkout" at bounding box center [933, 489] width 348 height 23
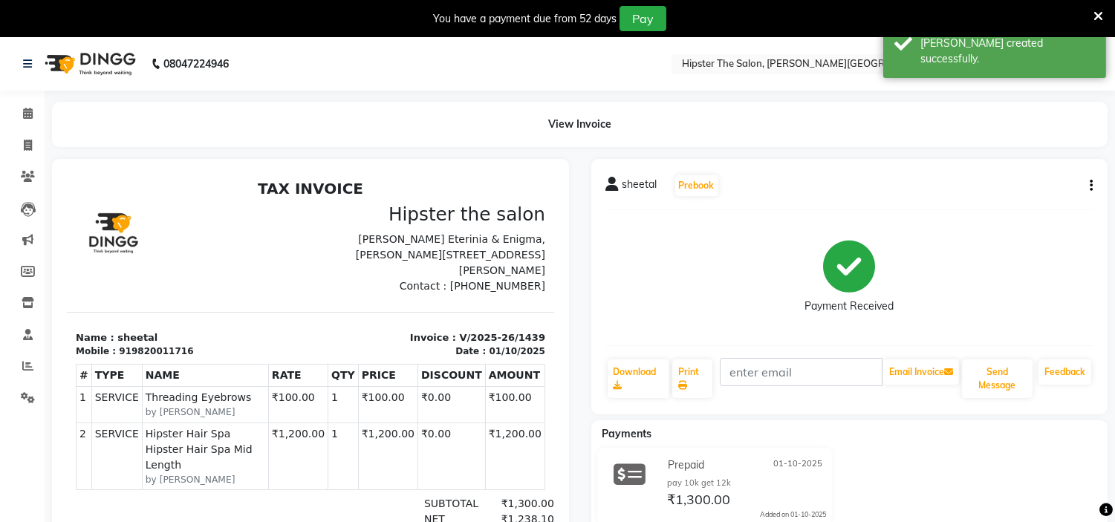
click at [1089, 186] on icon "button" at bounding box center [1090, 186] width 3 height 1
click at [999, 190] on div "Edit Invoice" at bounding box center [1017, 195] width 102 height 19
select select "service"
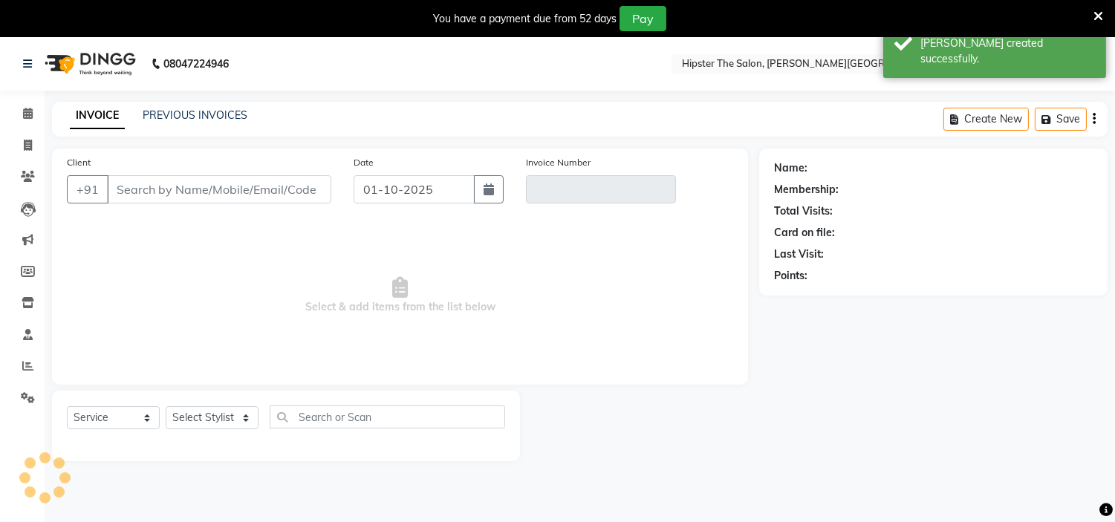
scroll to position [37, 0]
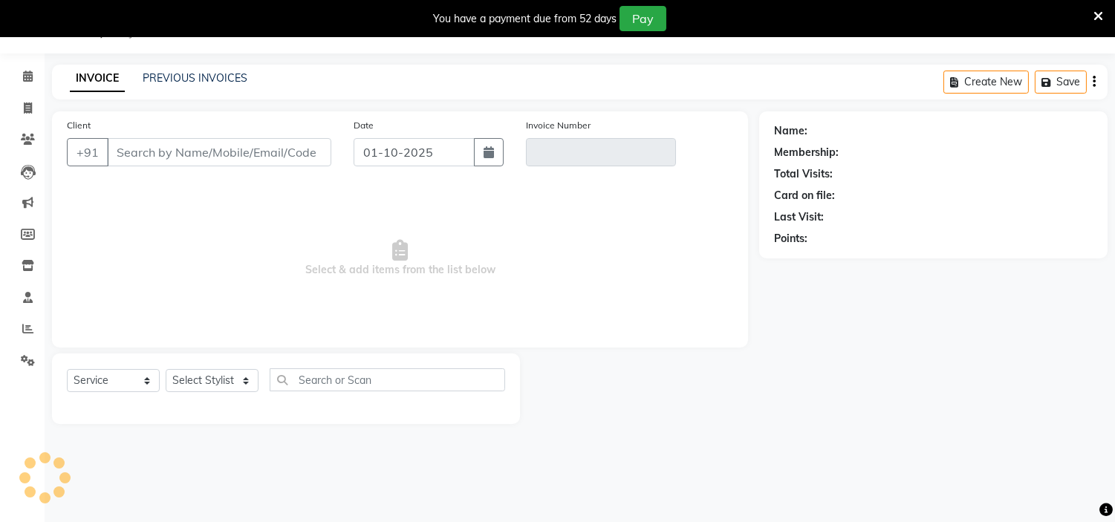
type input "9820011716"
type input "V/2025-26/1439"
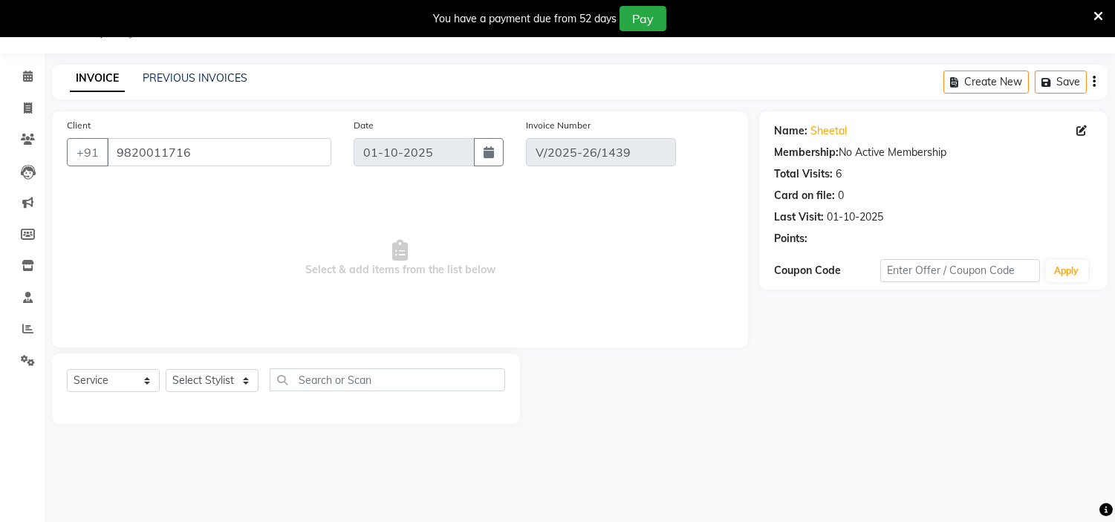
select select "select"
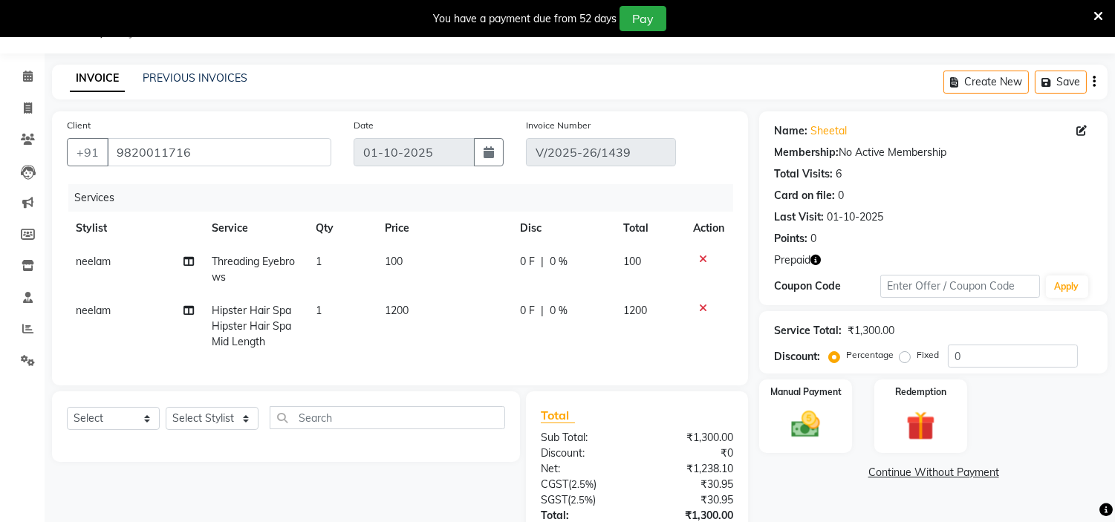
click at [102, 307] on span "neelam" at bounding box center [93, 310] width 35 height 13
select select "85977"
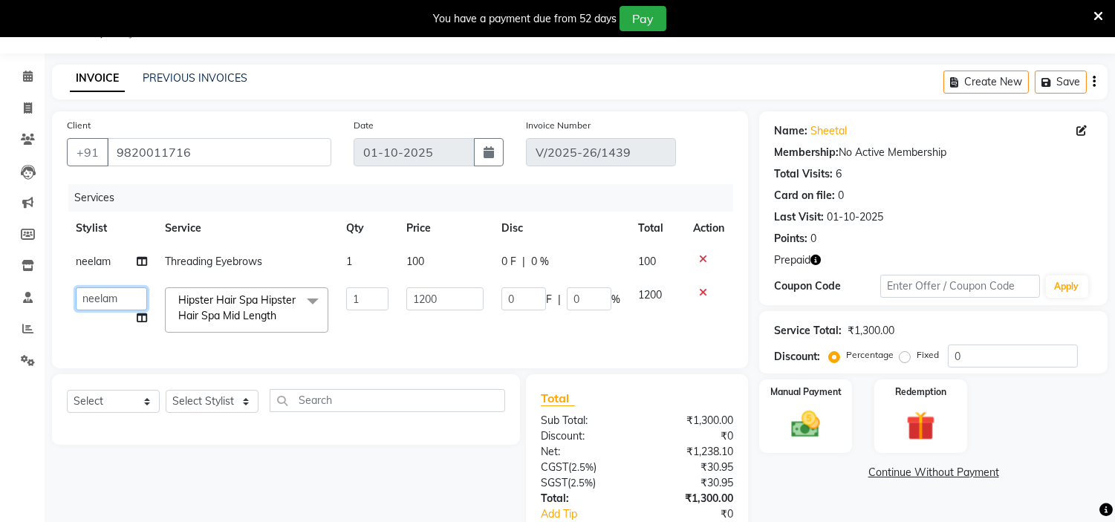
click at [102, 307] on select "Aarushi altaf anil ashik bhavin Khandu Manager id Namrata neelam rekha rijvana …" at bounding box center [111, 298] width 71 height 23
select select "85986"
click at [113, 299] on select "Aarushi altaf anil ashik bhavin Khandu Manager id Namrata neelam rekha rijvana …" at bounding box center [111, 298] width 71 height 23
select select "85979"
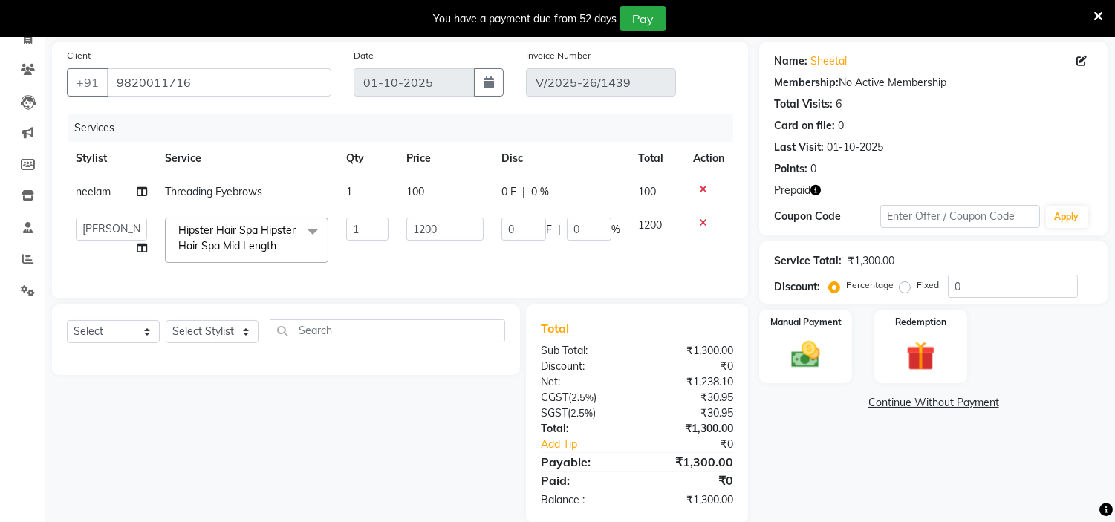
scroll to position [142, 0]
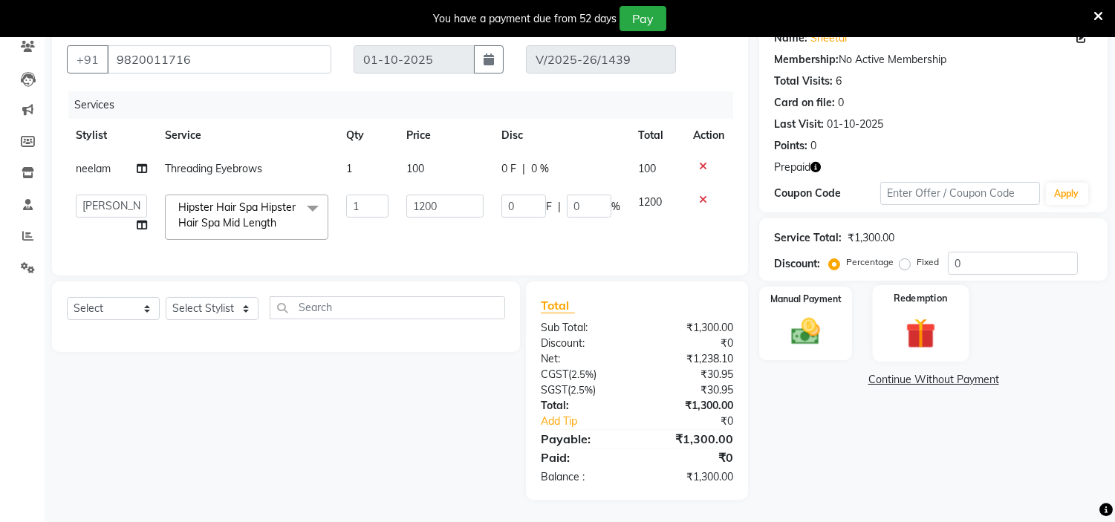
click at [923, 317] on img at bounding box center [920, 333] width 49 height 37
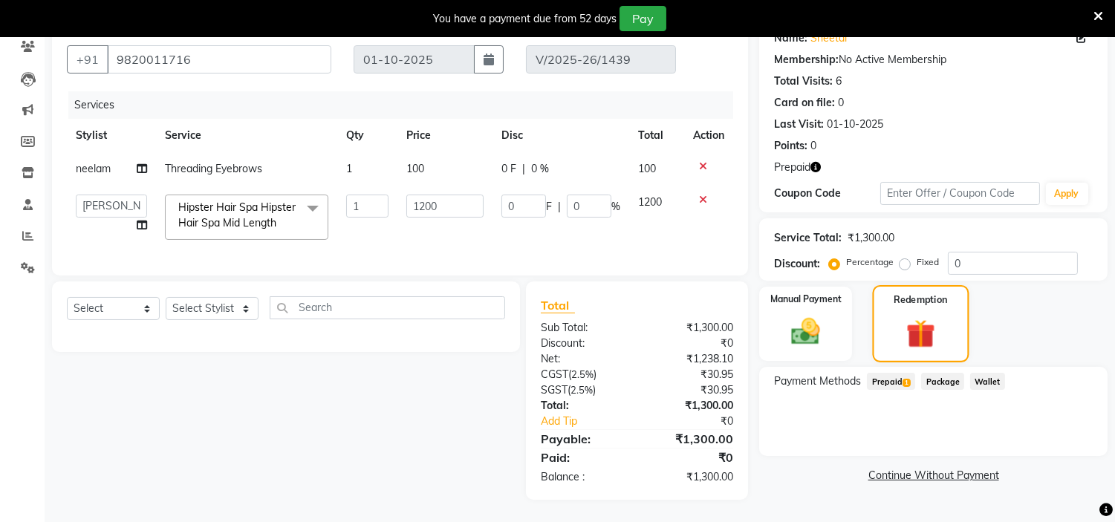
click at [923, 317] on img at bounding box center [920, 334] width 47 height 36
click at [889, 373] on span "Prepaid 1" at bounding box center [891, 381] width 48 height 17
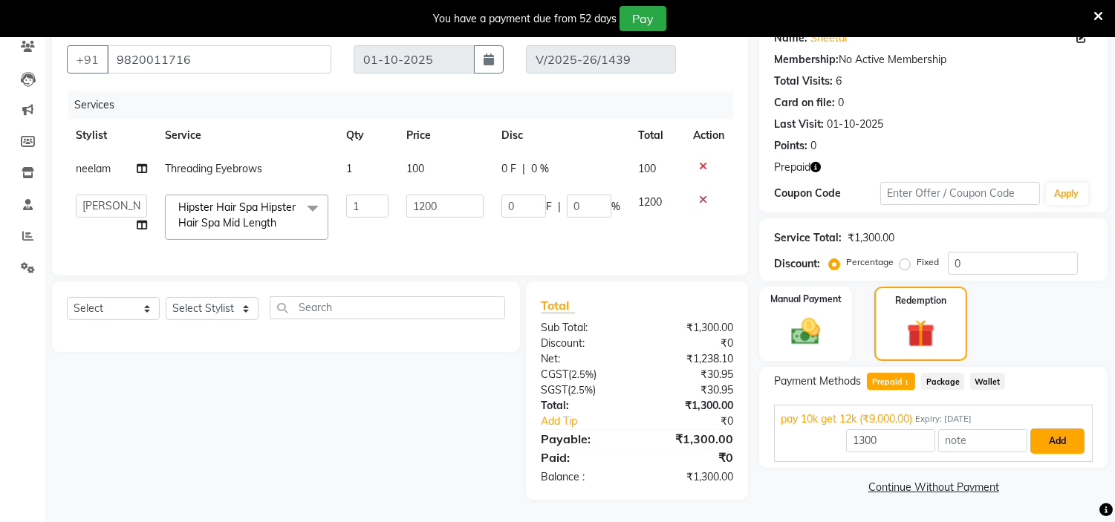
click at [1052, 429] on button "Add" at bounding box center [1057, 441] width 54 height 25
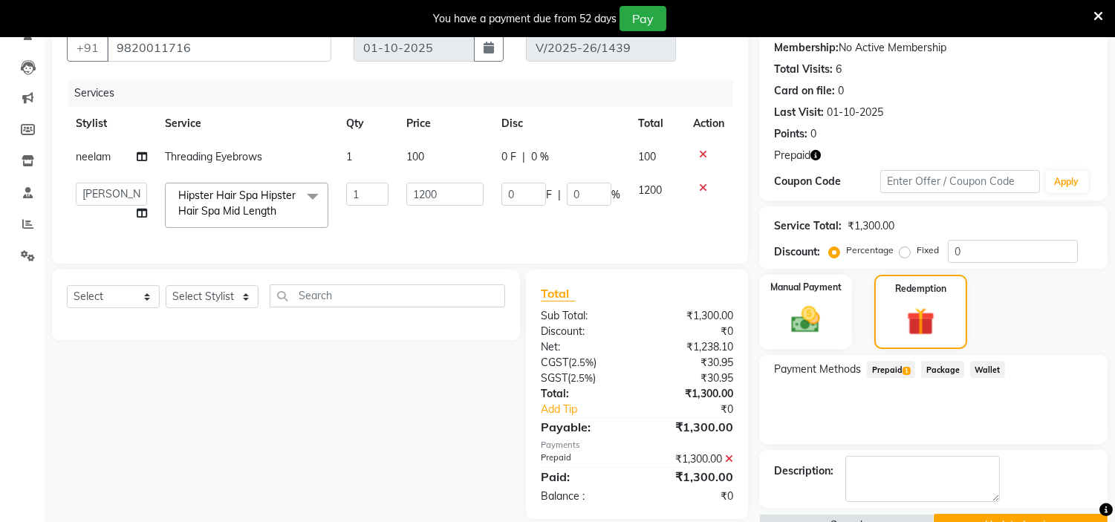
scroll to position [178, 0]
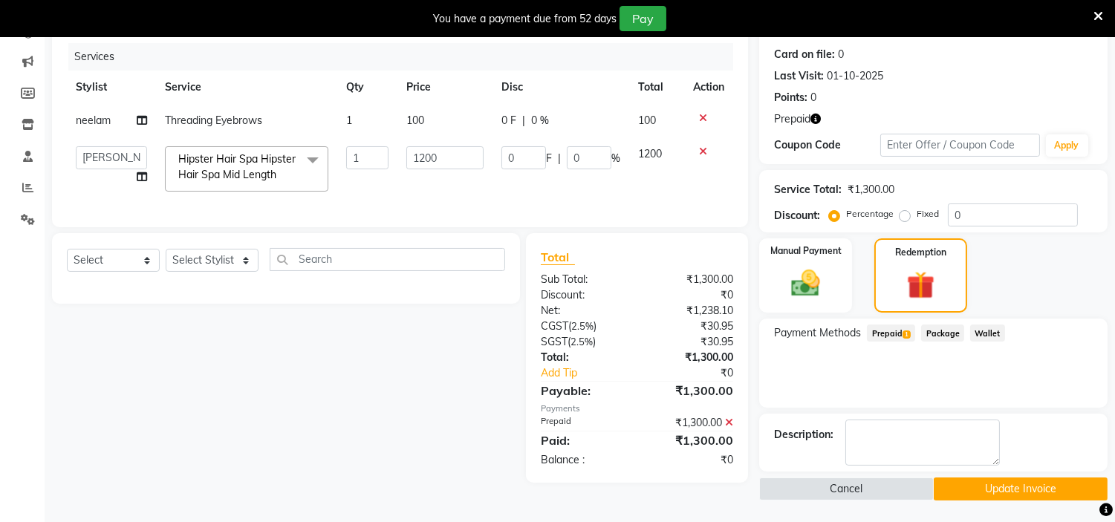
click at [1009, 486] on button "Update Invoice" at bounding box center [1021, 489] width 174 height 23
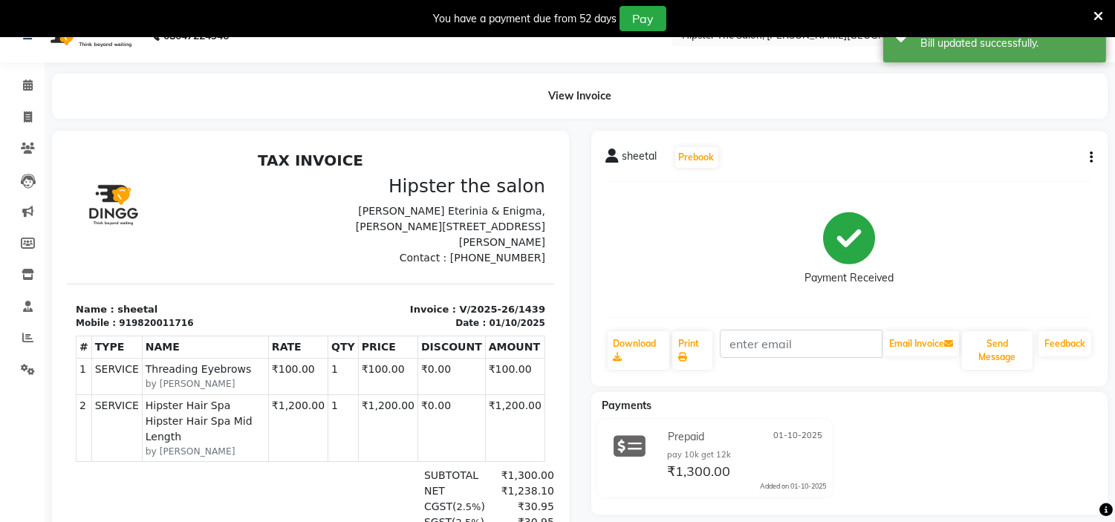
scroll to position [27, 0]
click at [33, 86] on span at bounding box center [28, 86] width 26 height 17
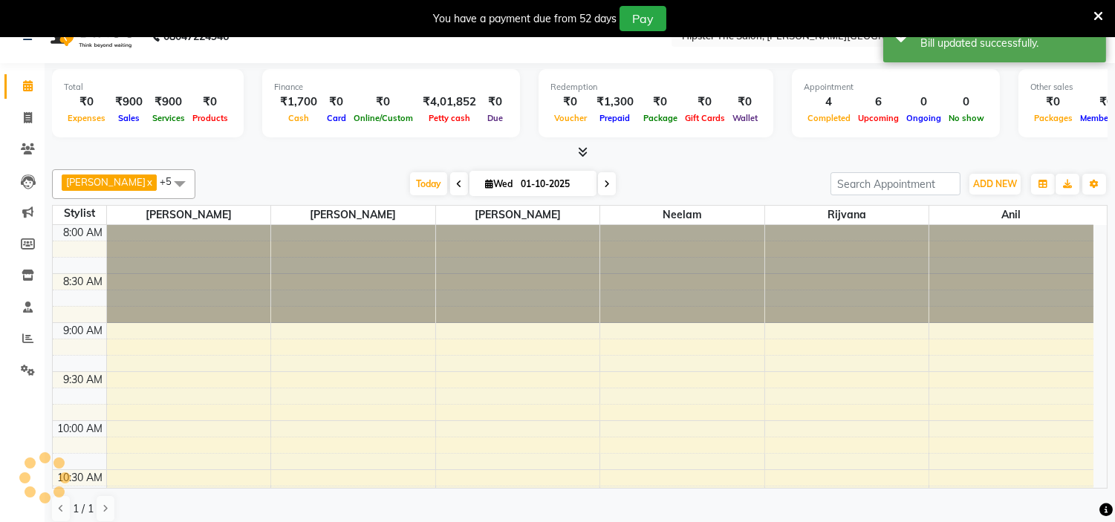
scroll to position [394, 0]
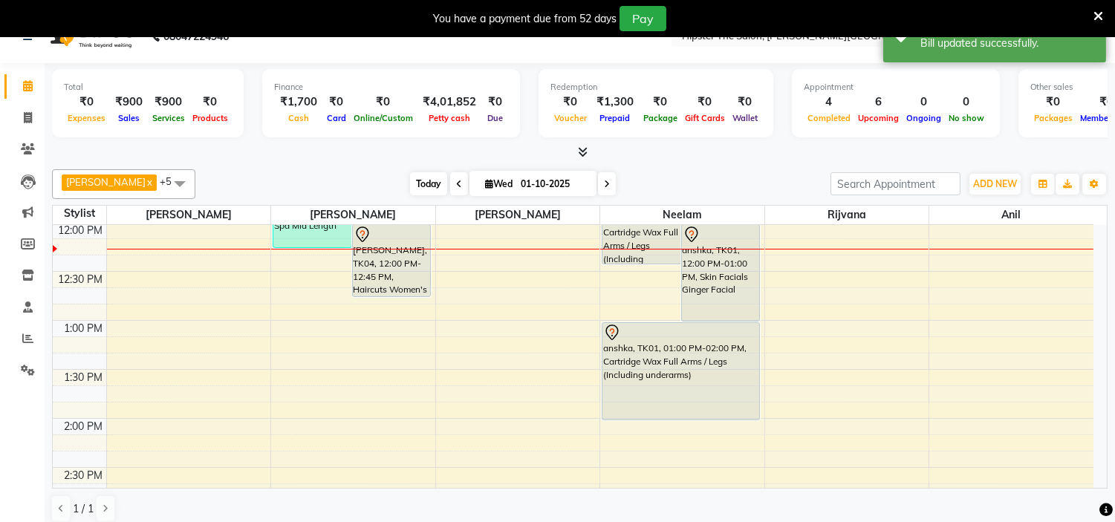
click at [414, 181] on span "Today" at bounding box center [428, 183] width 37 height 23
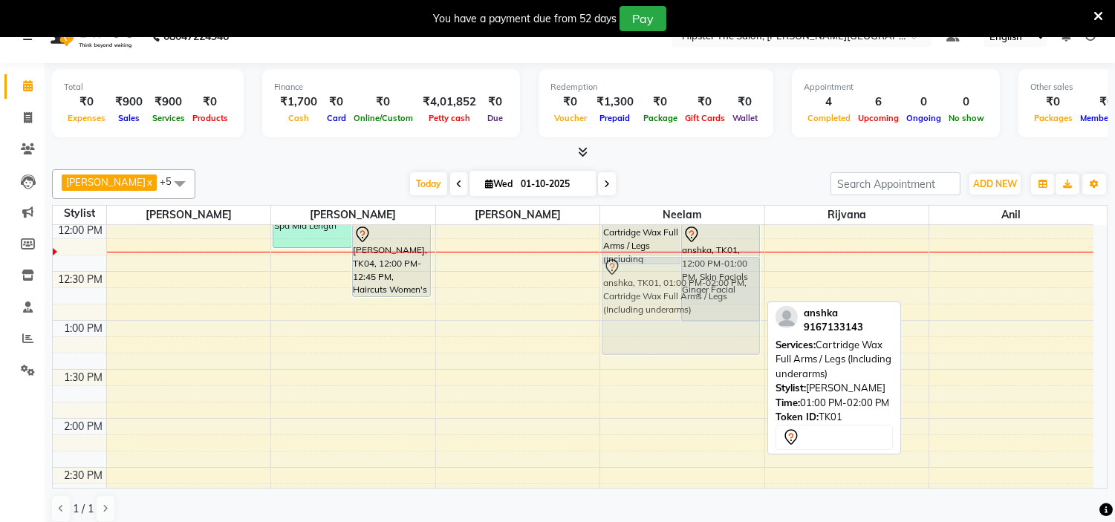
drag, startPoint x: 665, startPoint y: 362, endPoint x: 604, endPoint y: 297, distance: 89.3
click at [604, 297] on div "Archna Gopal, TK04, 11:25 AM-12:25 PM, Cartridge Wax Full Arms / Legs (Includin…" at bounding box center [682, 468] width 164 height 1274
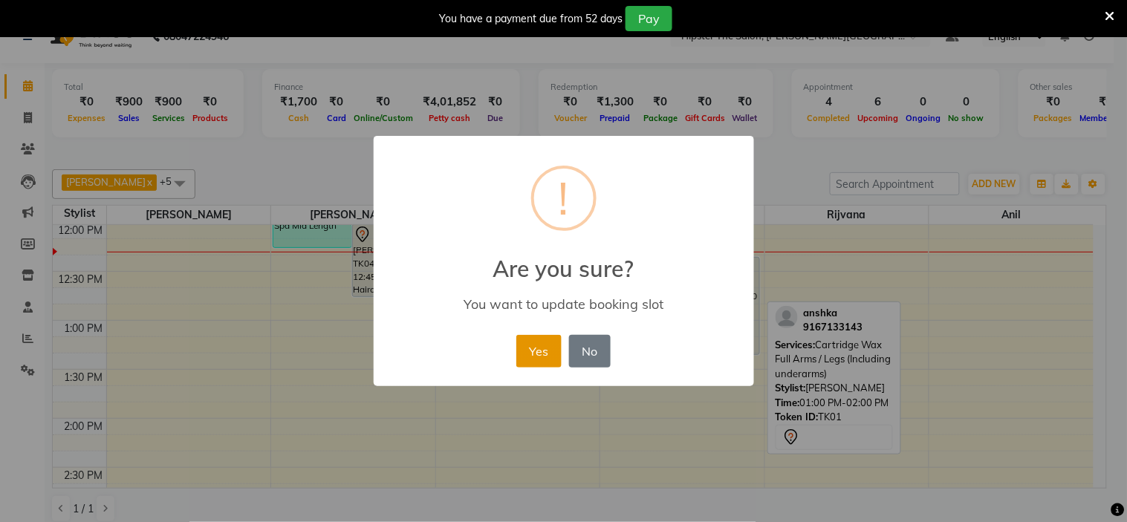
click at [535, 349] on button "Yes" at bounding box center [538, 351] width 45 height 33
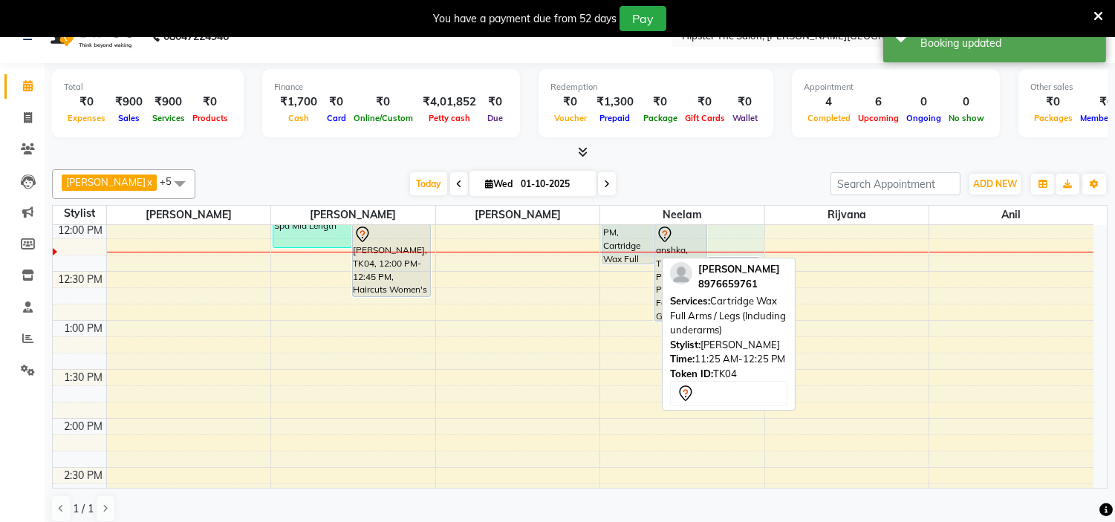
scroll to position [380, 0]
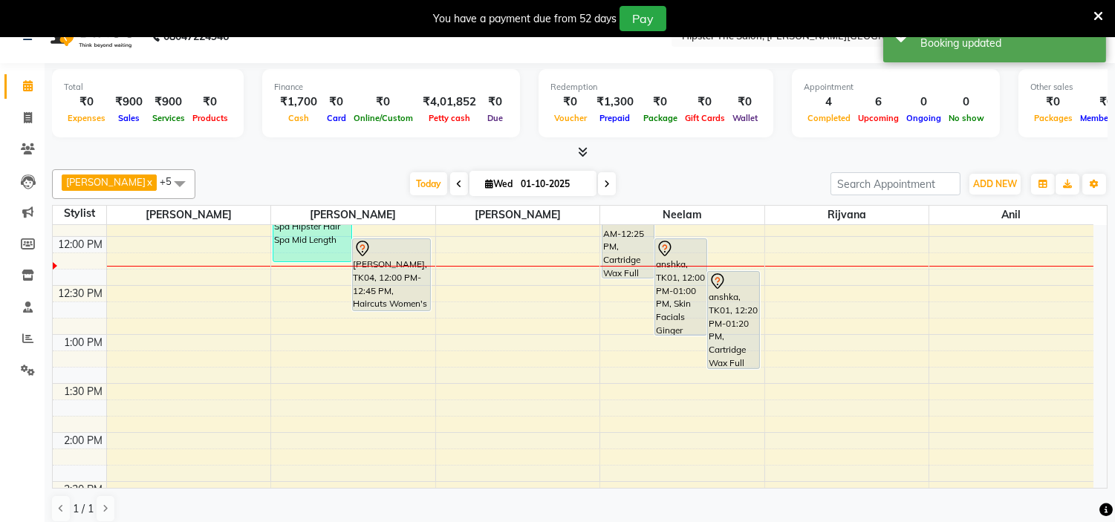
drag, startPoint x: 628, startPoint y: 251, endPoint x: 622, endPoint y: 191, distance: 60.5
click at [622, 191] on div "bhavin x altaf x saneef x neelam x rijvana x anil x +5 Select All bhavin altaf …" at bounding box center [579, 345] width 1055 height 365
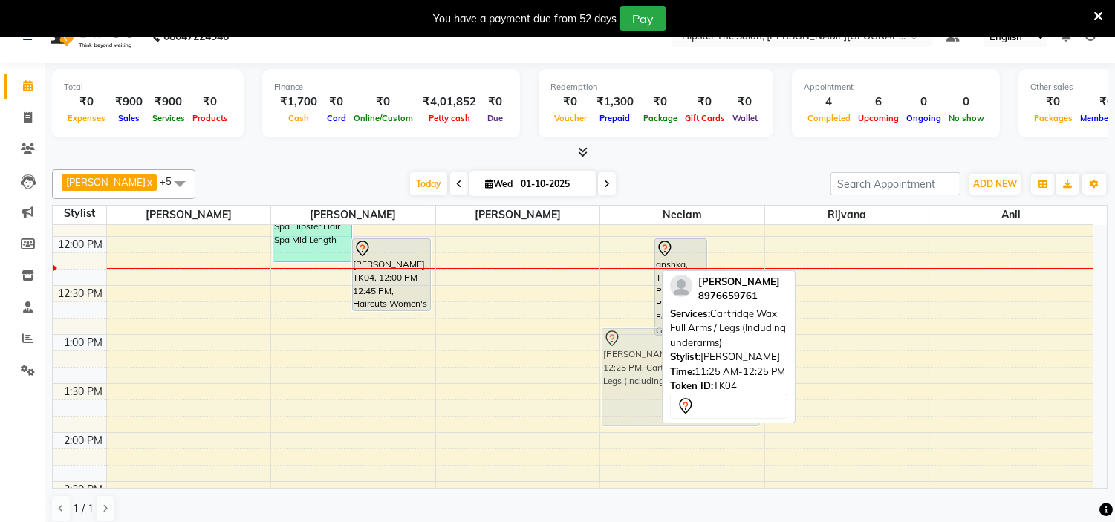
drag, startPoint x: 618, startPoint y: 241, endPoint x: 612, endPoint y: 395, distance: 153.8
click at [612, 395] on div "Archna Gopal, TK04, 11:25 AM-12:25 PM, Cartridge Wax Full Arms / Legs (Includin…" at bounding box center [682, 482] width 164 height 1274
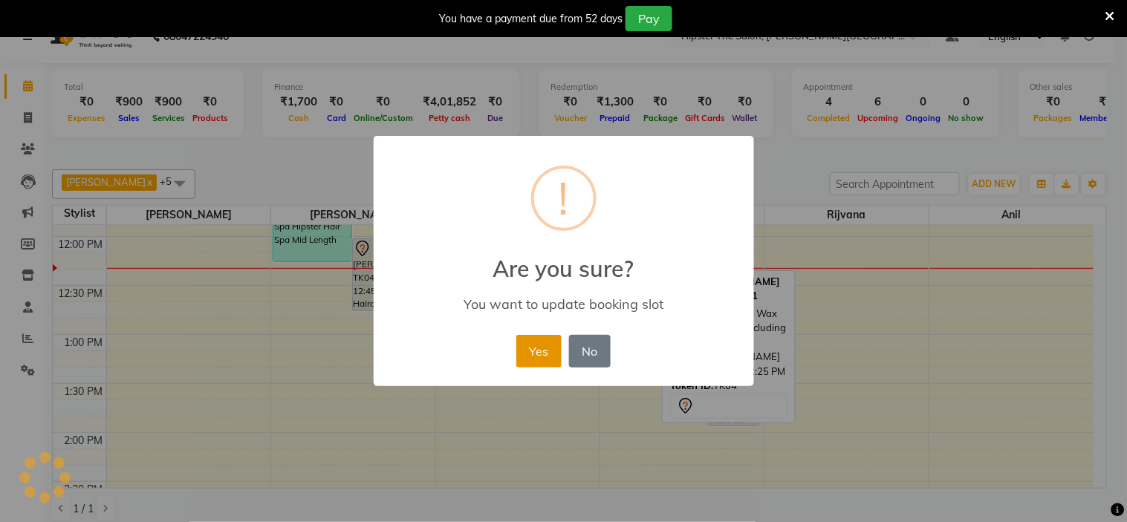
click at [547, 353] on button "Yes" at bounding box center [538, 351] width 45 height 33
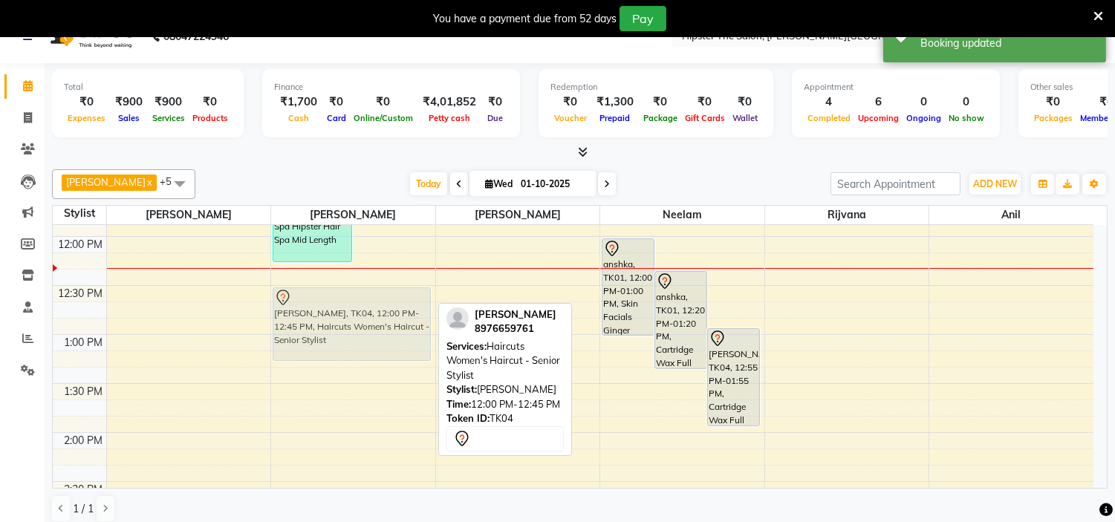
drag, startPoint x: 383, startPoint y: 278, endPoint x: 382, endPoint y: 336, distance: 58.7
click at [382, 336] on div "sheetal, TK07, 11:15 AM-12:15 PM, Hipster Hair Spa Hipster Hair Spa Mid Length …" at bounding box center [353, 482] width 164 height 1274
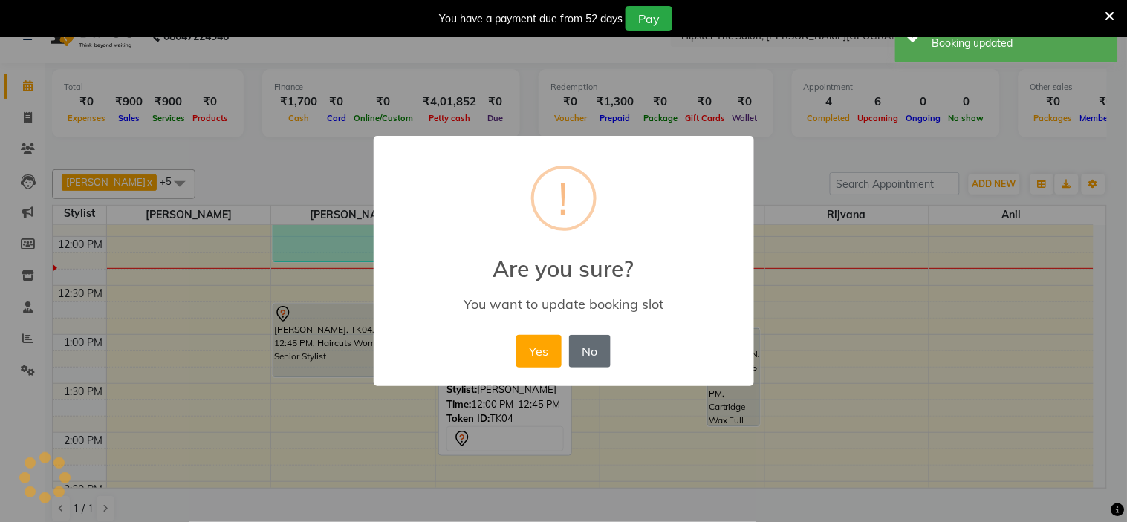
click at [587, 355] on button "No" at bounding box center [590, 351] width 42 height 33
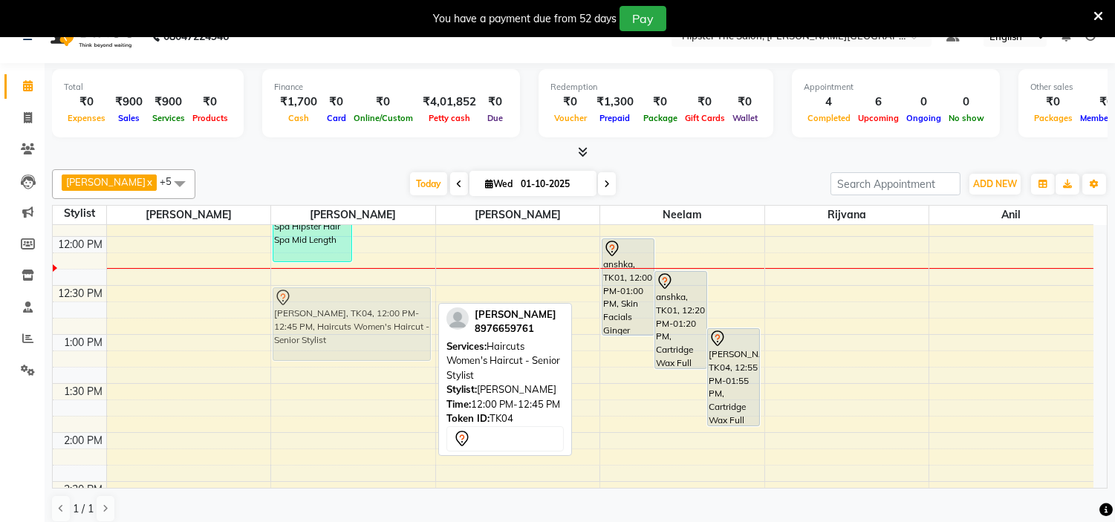
drag, startPoint x: 392, startPoint y: 278, endPoint x: 345, endPoint y: 332, distance: 71.6
click at [345, 332] on div "sheetal, TK07, 11:15 AM-12:15 PM, Hipster Hair Spa Hipster Hair Spa Mid Length …" at bounding box center [353, 482] width 164 height 1274
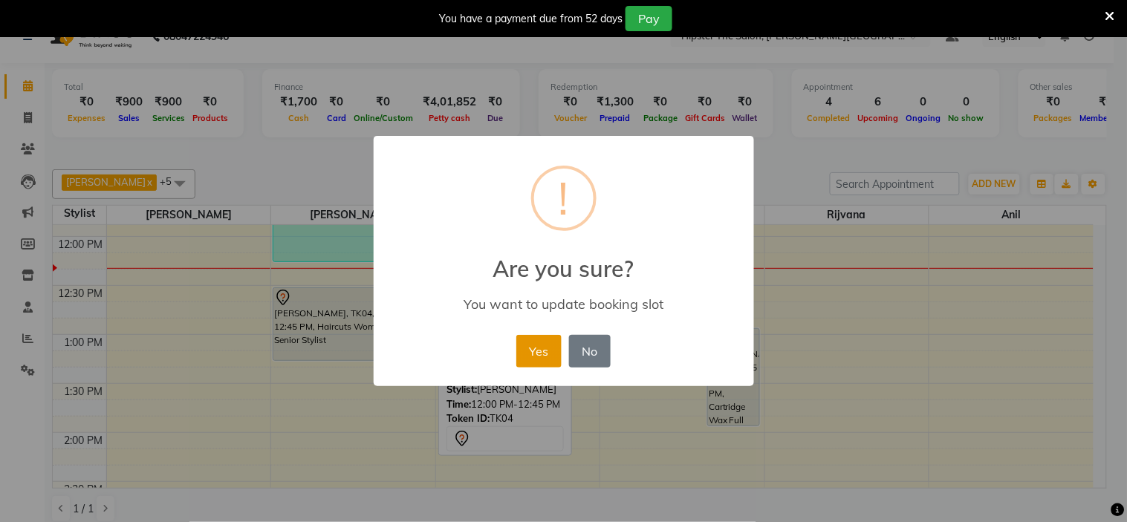
click at [551, 352] on button "Yes" at bounding box center [538, 351] width 45 height 33
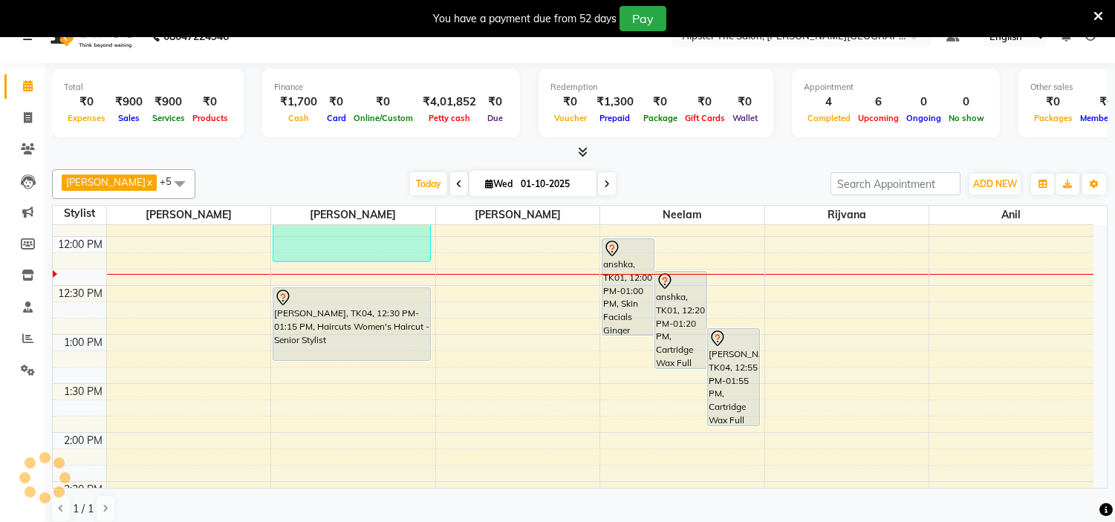
click at [598, 189] on span at bounding box center [607, 183] width 18 height 23
type input "02-10-2025"
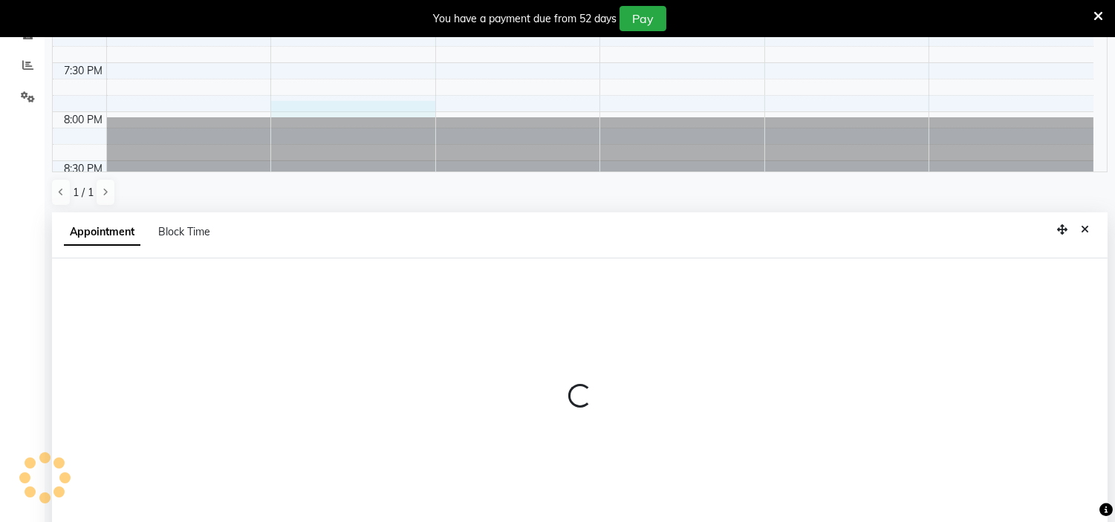
scroll to position [328, 0]
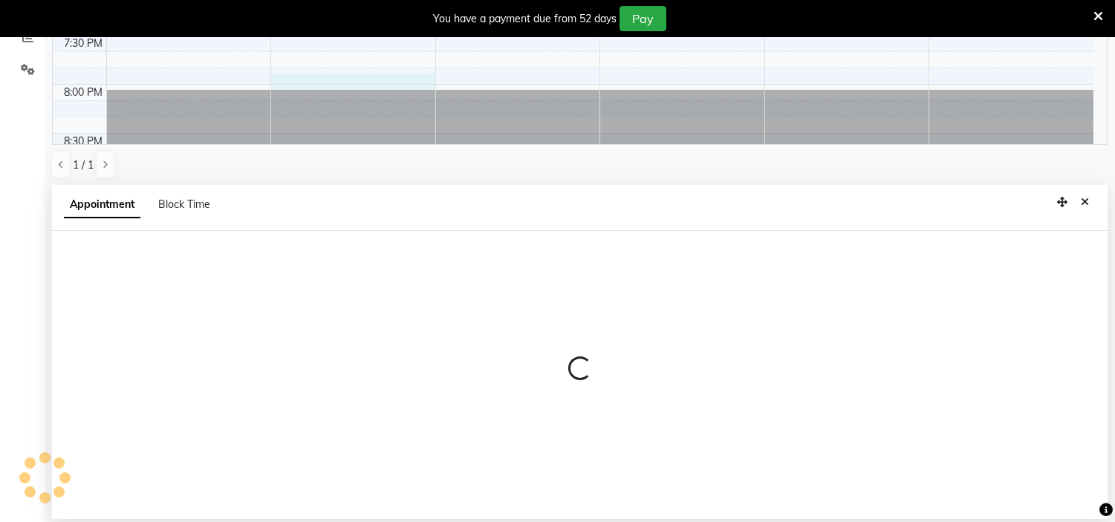
select select "85979"
select select "1185"
select select "tentative"
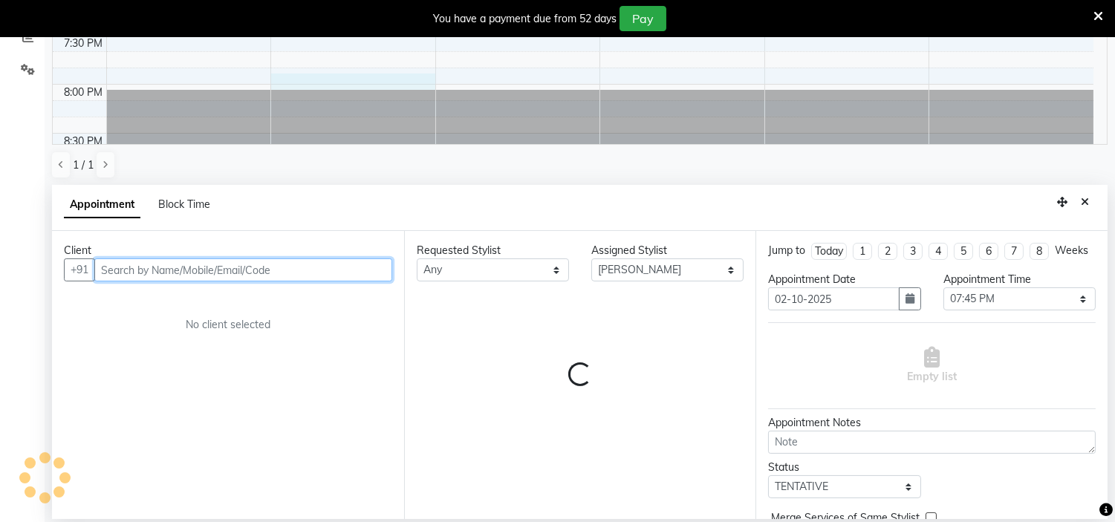
click at [213, 266] on input "text" at bounding box center [243, 269] width 298 height 23
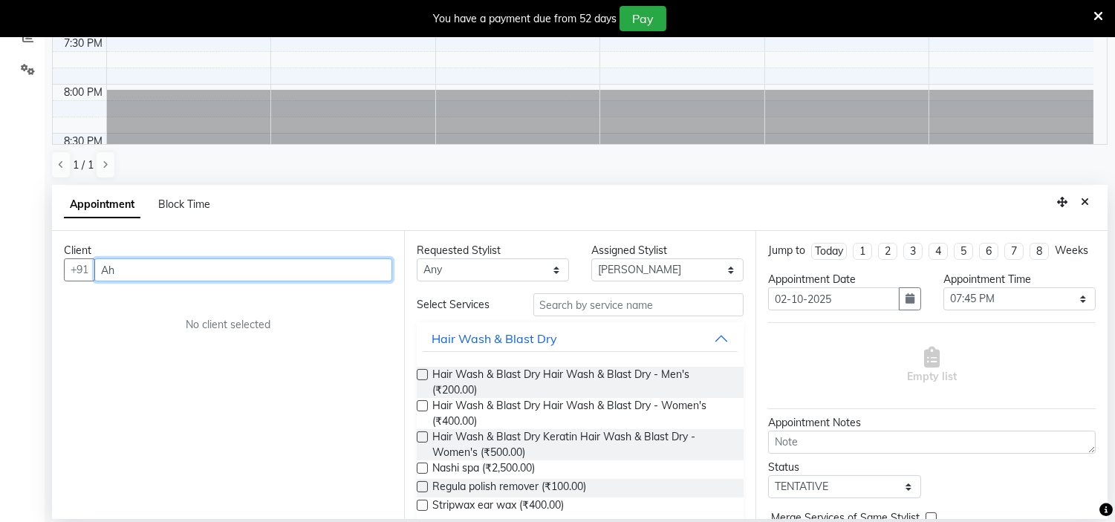
type input "A"
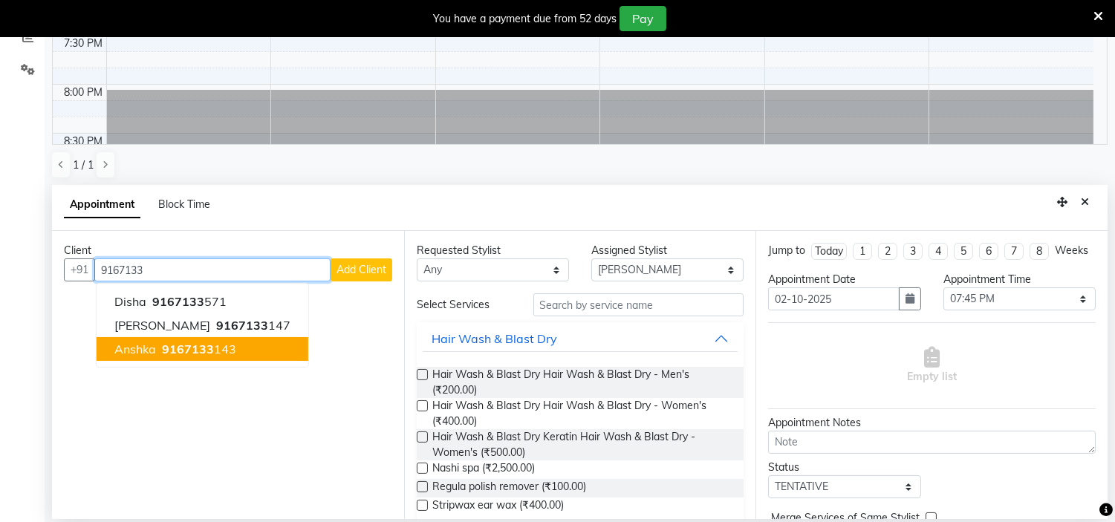
click at [128, 352] on span "anshka" at bounding box center [135, 349] width 42 height 15
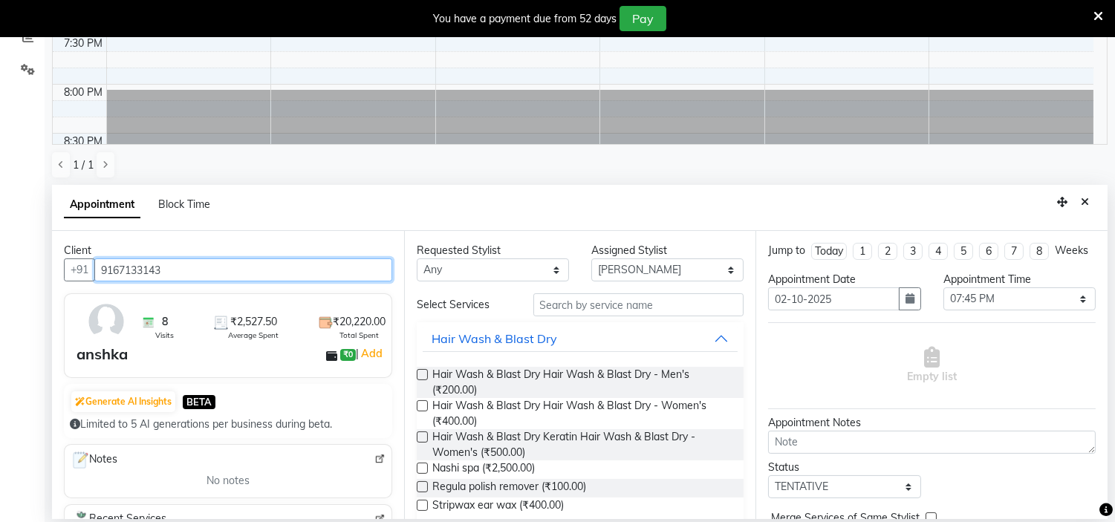
type input "9167133143"
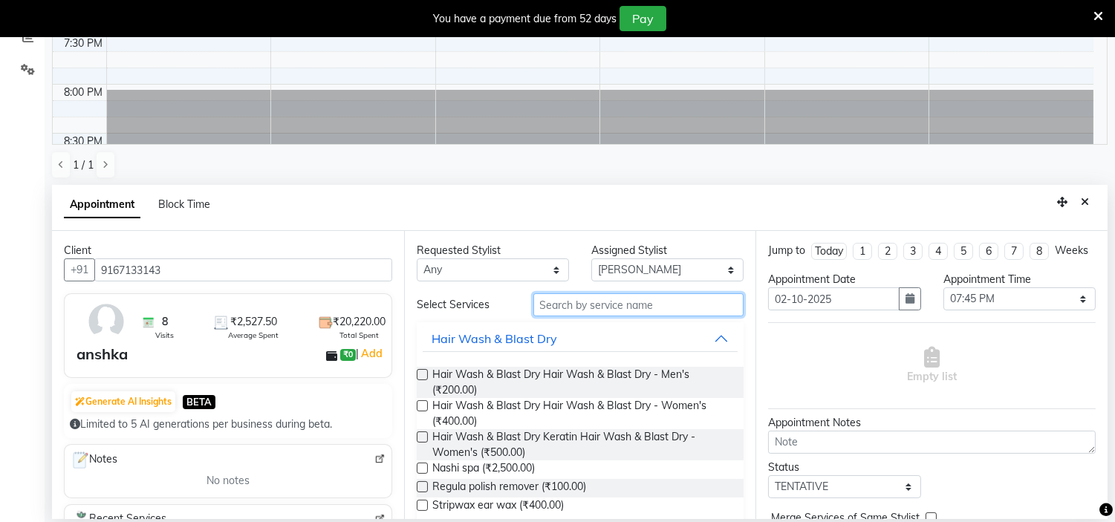
click at [572, 308] on input "text" at bounding box center [638, 304] width 211 height 23
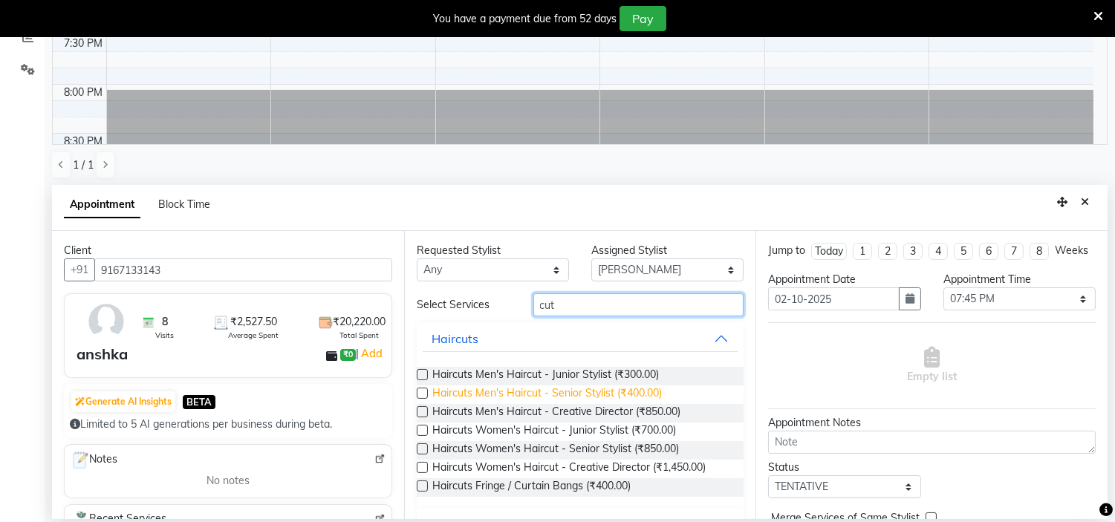
type input "cut"
click at [509, 399] on span "Haircuts Men's Haircut - Senior Stylist (₹400.00)" at bounding box center [546, 394] width 229 height 19
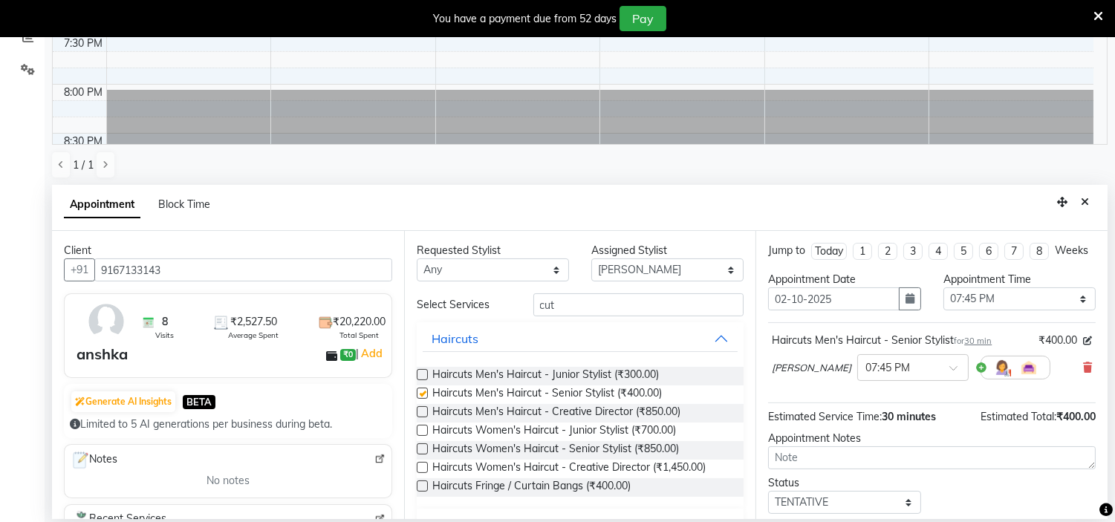
checkbox input "false"
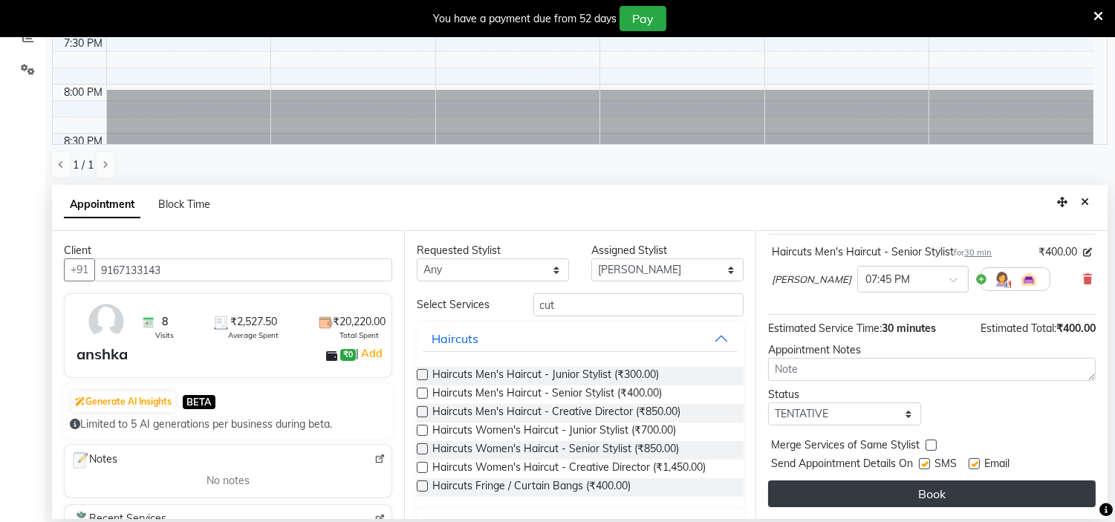
click at [899, 496] on button "Book" at bounding box center [932, 494] width 328 height 27
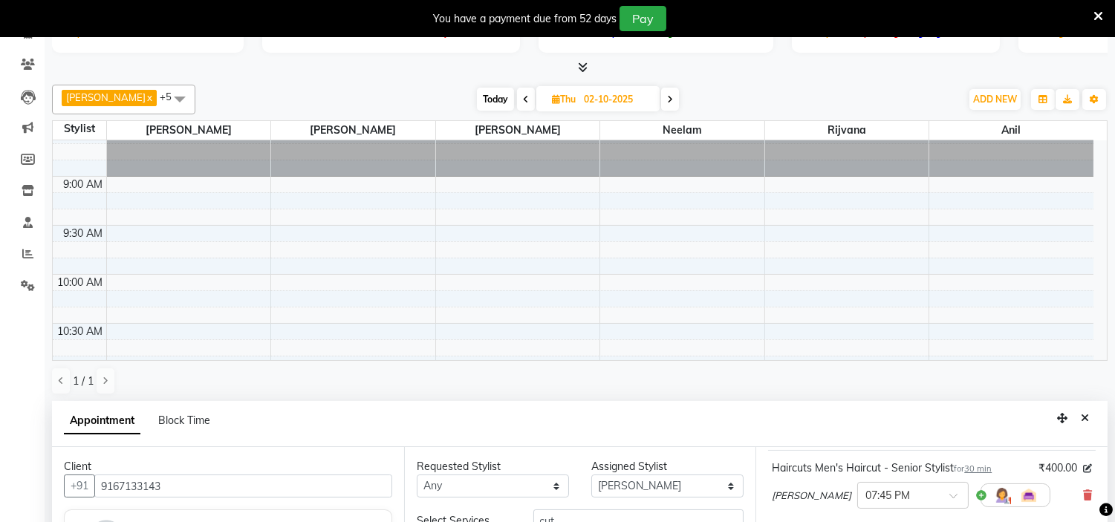
scroll to position [0, 0]
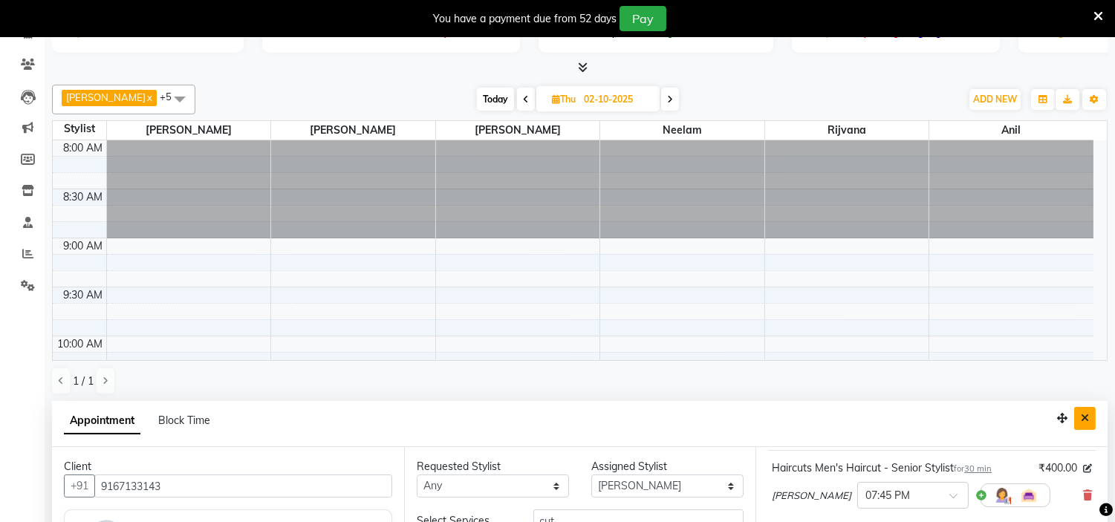
click at [1088, 420] on icon "Close" at bounding box center [1085, 418] width 8 height 10
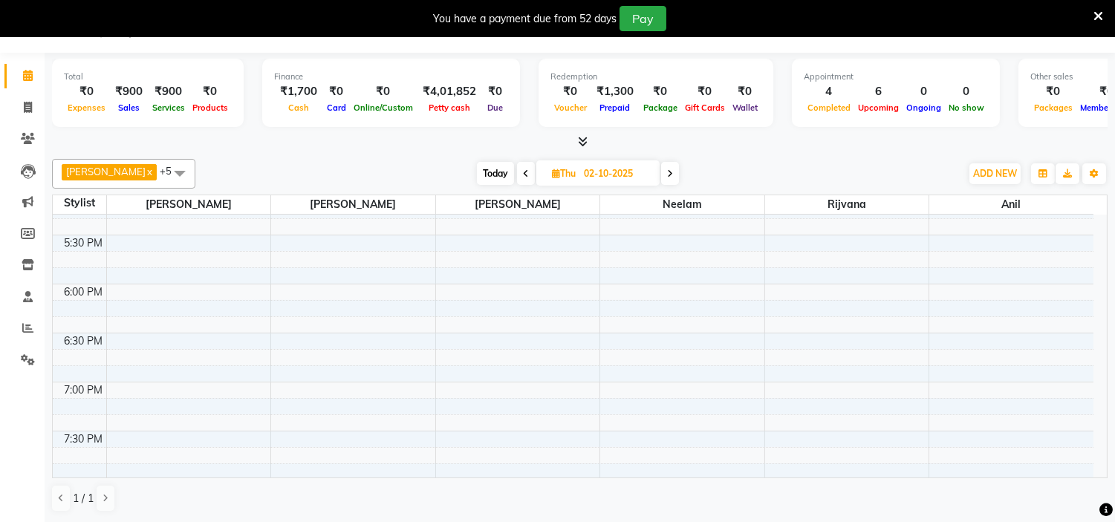
scroll to position [1016, 0]
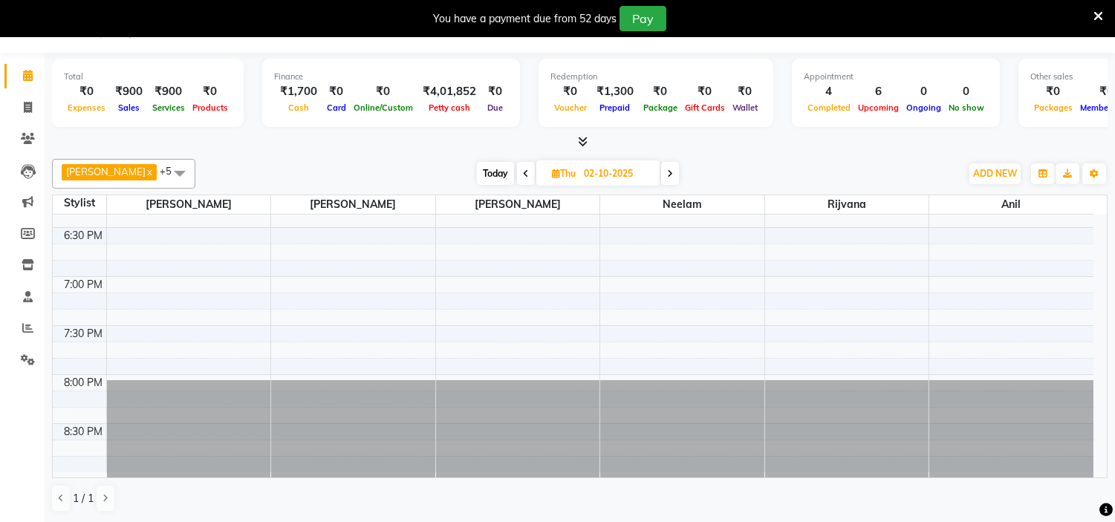
click at [477, 178] on span "Today" at bounding box center [495, 173] width 37 height 23
type input "01-10-2025"
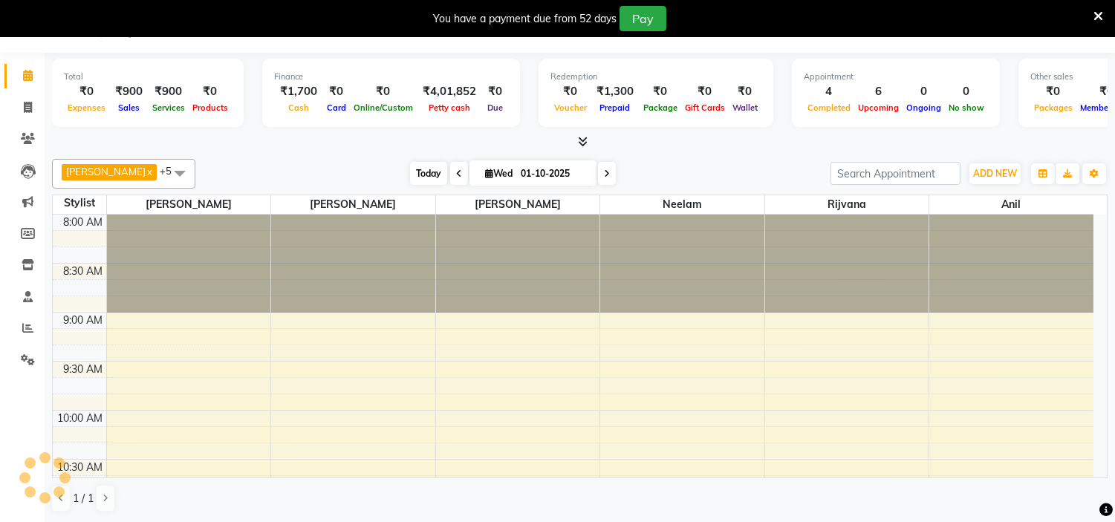
scroll to position [394, 0]
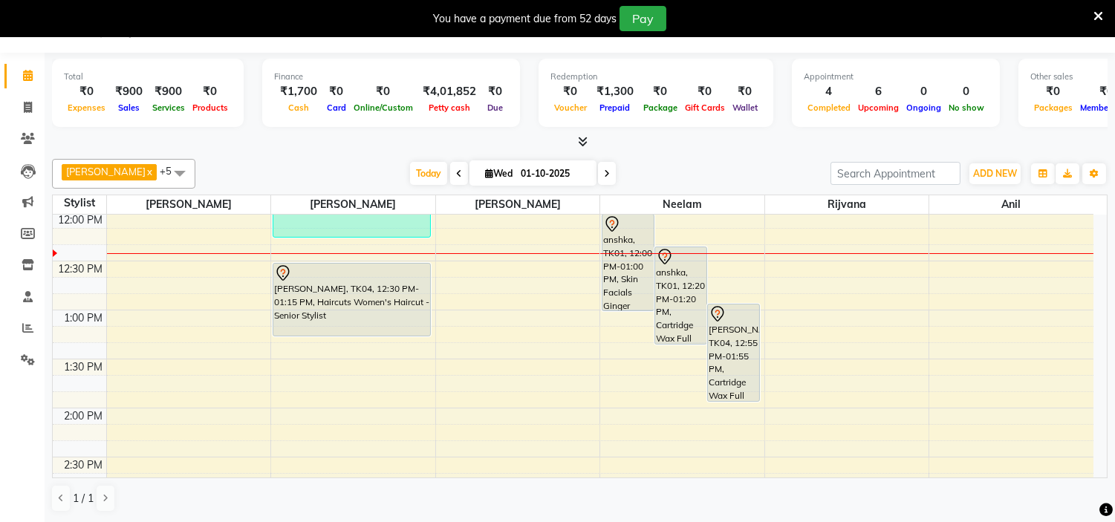
click at [485, 172] on icon at bounding box center [489, 174] width 8 height 10
select select "10"
select select "2025"
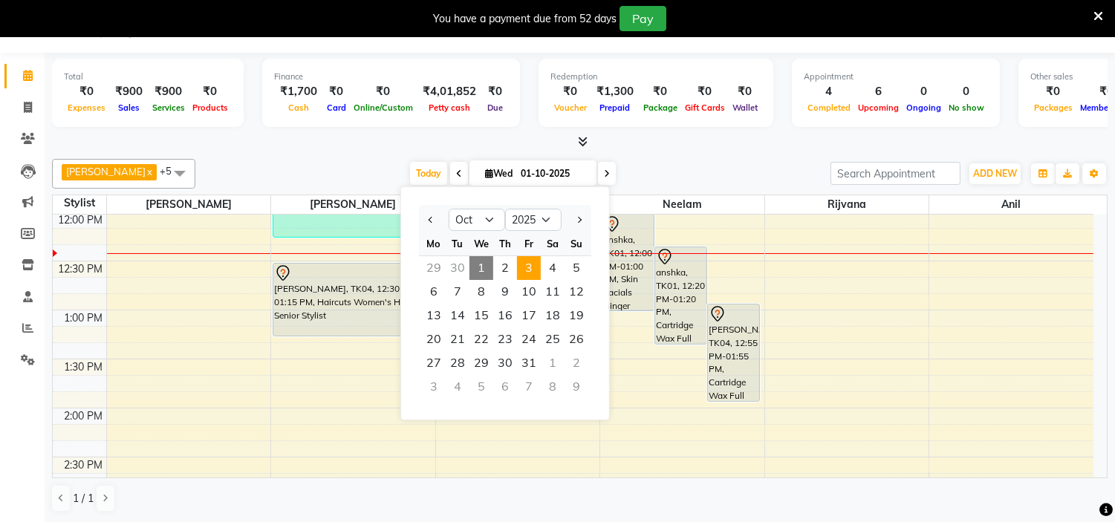
click at [526, 272] on span "3" at bounding box center [529, 268] width 24 height 24
type input "03-10-2025"
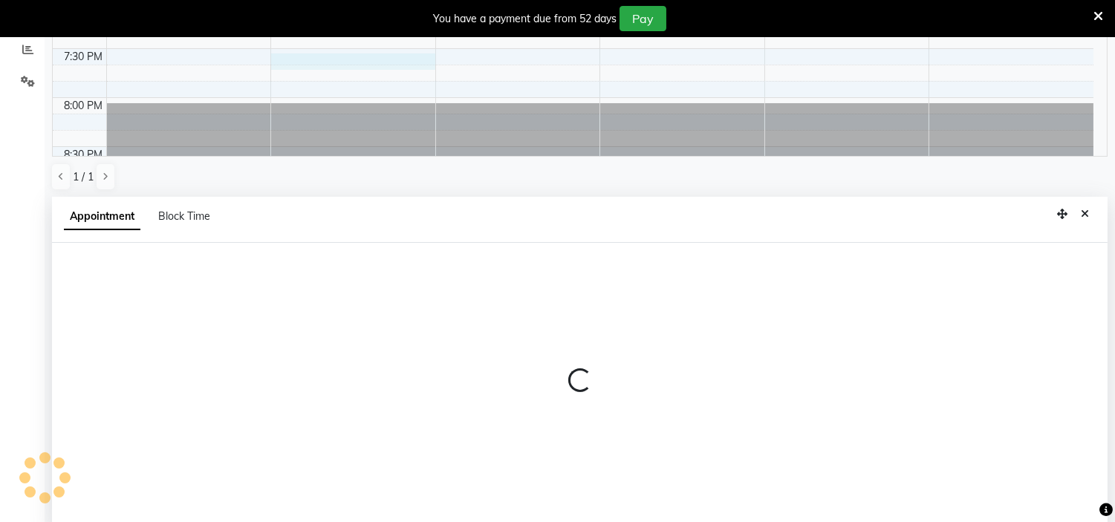
scroll to position [328, 0]
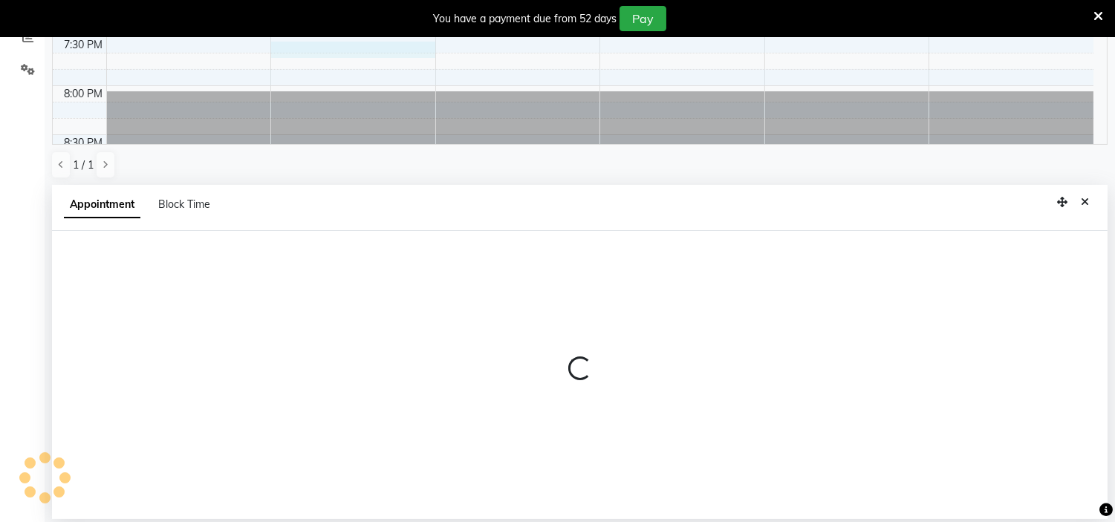
select select "85979"
select select "1170"
select select "tentative"
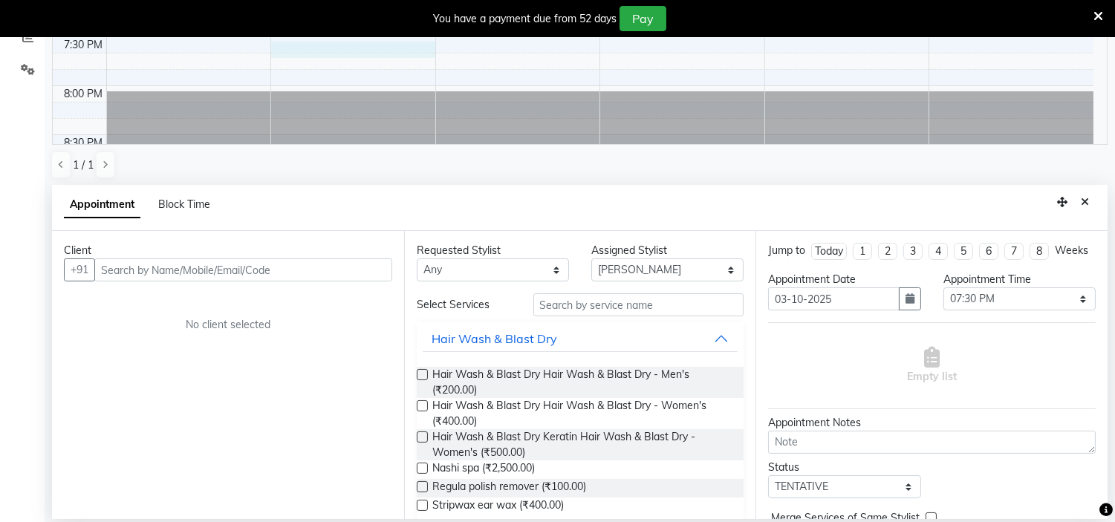
click at [164, 265] on input "text" at bounding box center [243, 269] width 298 height 23
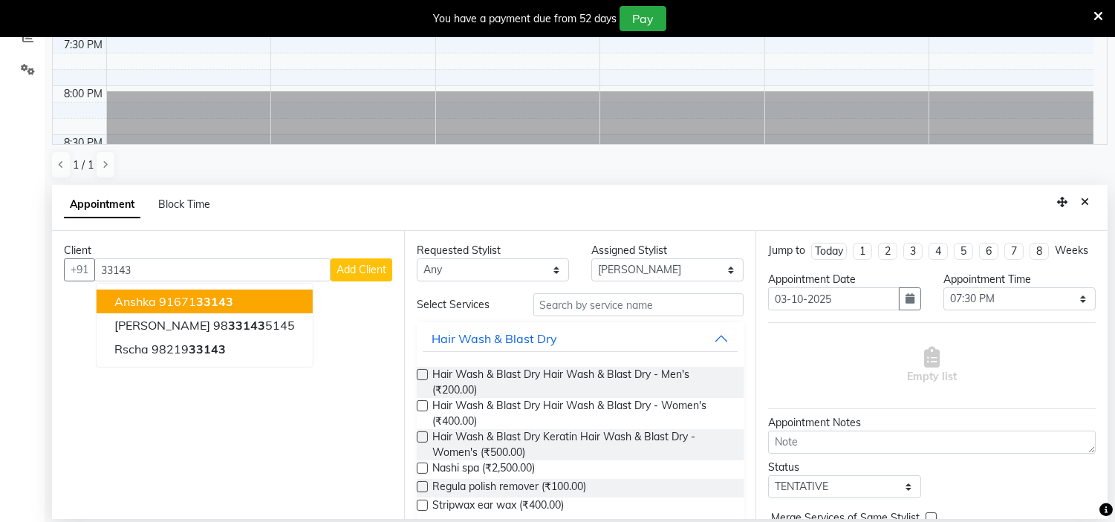
click at [154, 300] on span "anshka" at bounding box center [135, 301] width 42 height 15
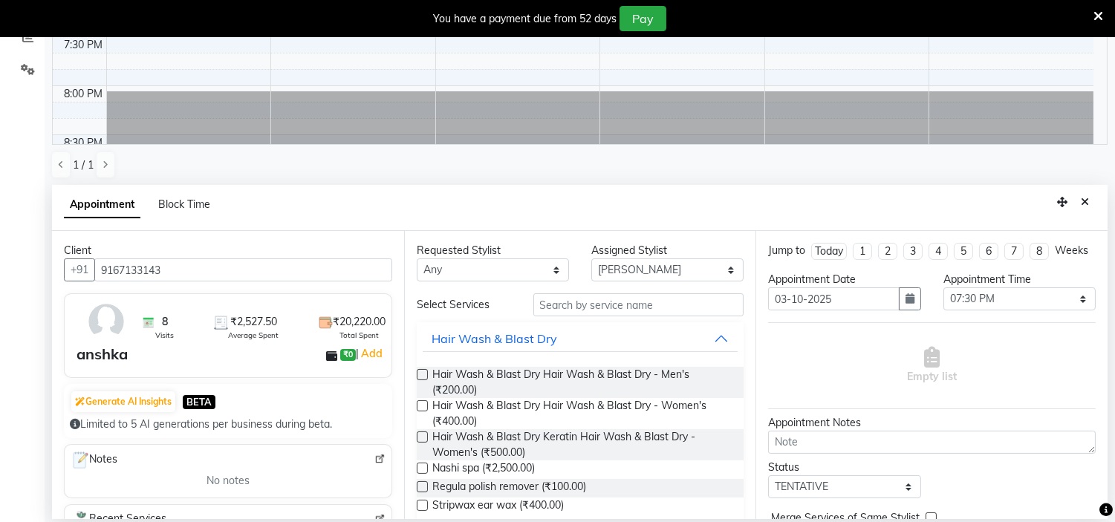
type input "9167133143"
click at [582, 301] on input "text" at bounding box center [638, 304] width 211 height 23
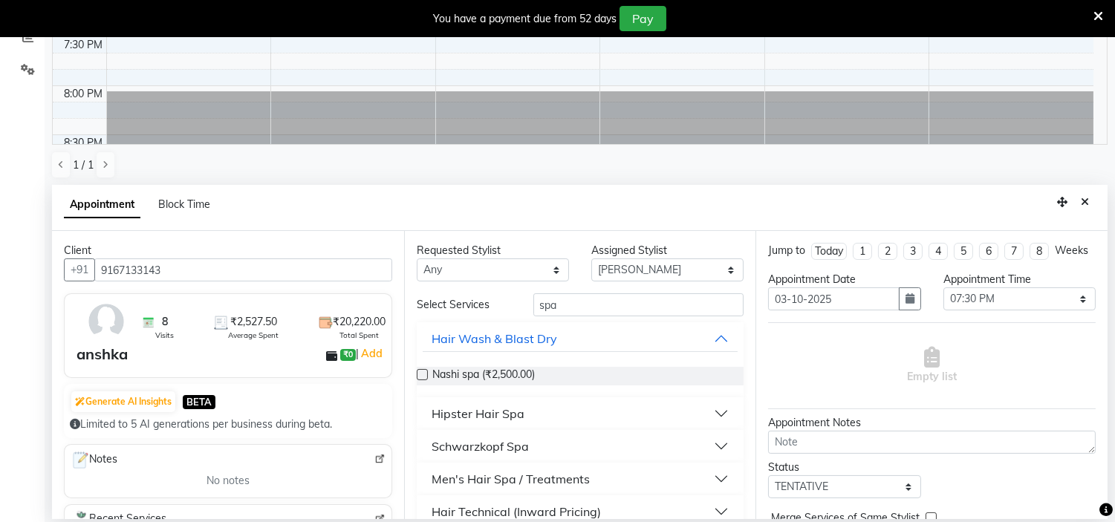
click at [489, 417] on div "Hipster Hair Spa" at bounding box center [477, 414] width 93 height 18
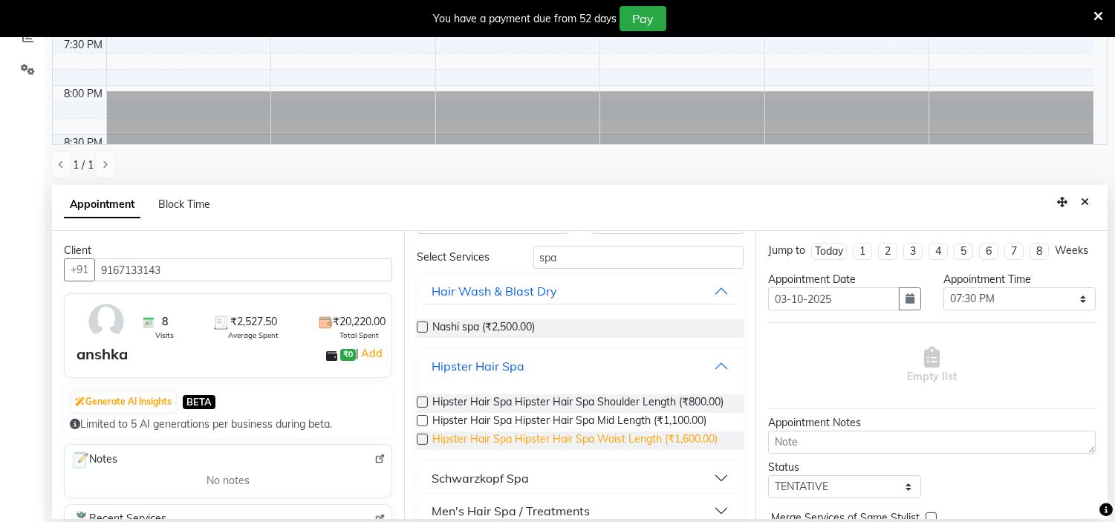
scroll to position [47, 0]
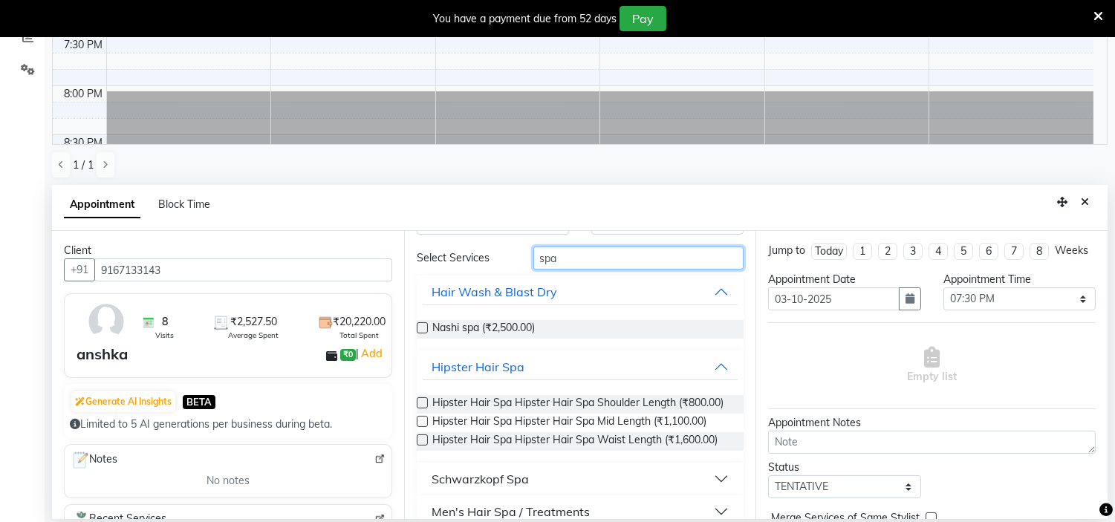
click at [570, 261] on input "spa" at bounding box center [638, 258] width 211 height 23
type input "s"
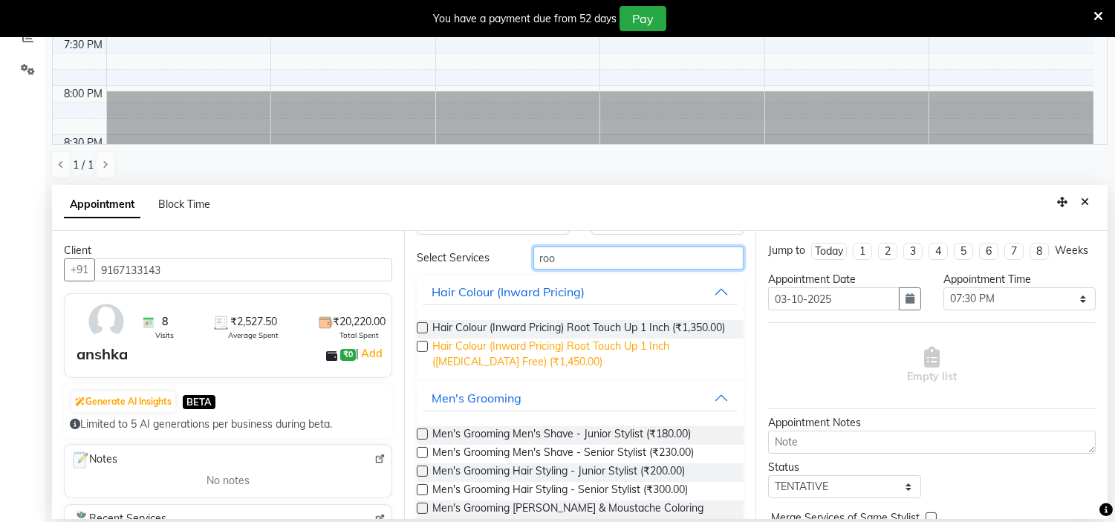
type input "roo"
click at [501, 370] on span "Hair Colour (Inward Pricing) Root Touch Up 1 Inch (Ammonia Free) (₹1,450.00)" at bounding box center [582, 354] width 300 height 31
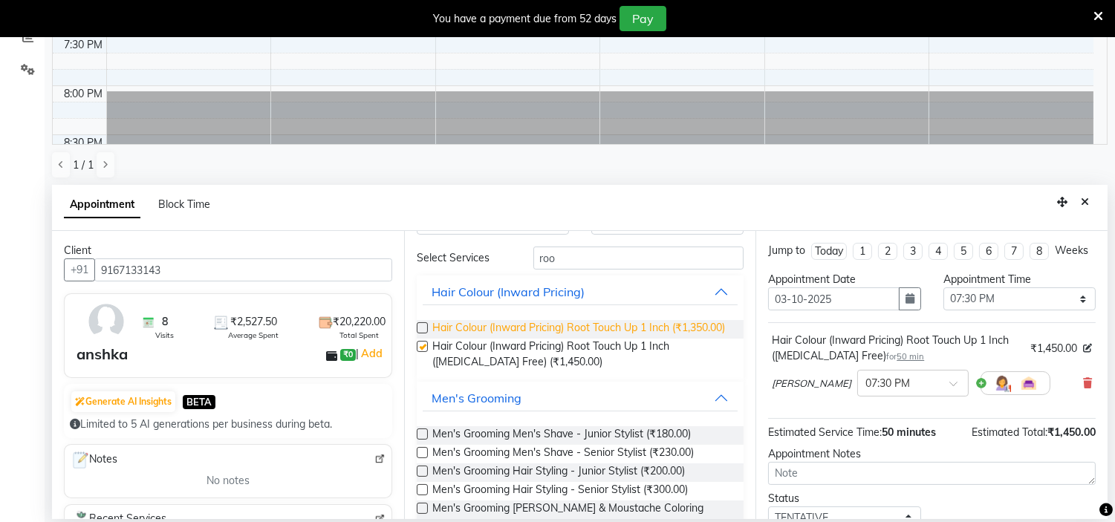
checkbox input "false"
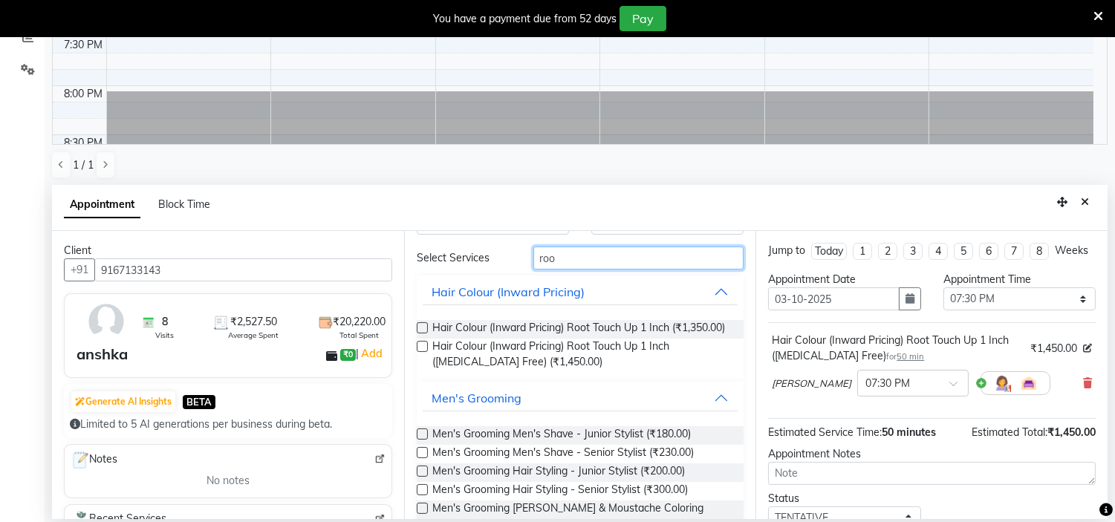
click at [573, 263] on input "roo" at bounding box center [638, 258] width 211 height 23
type input "r"
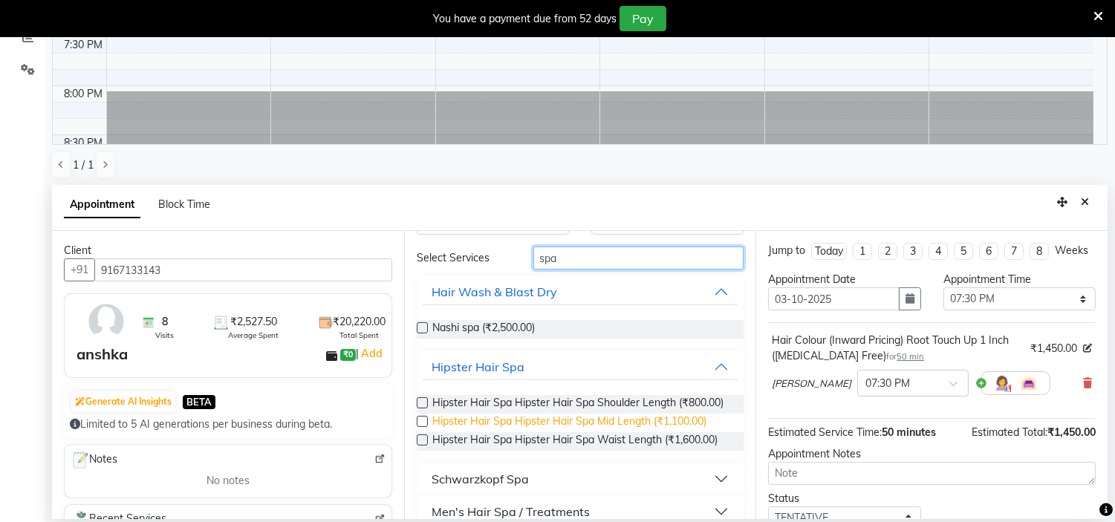
type input "spa"
click at [516, 432] on span "Hipster Hair Spa Hipster Hair Spa Mid Length (₹1,100.00)" at bounding box center [569, 423] width 274 height 19
checkbox input "false"
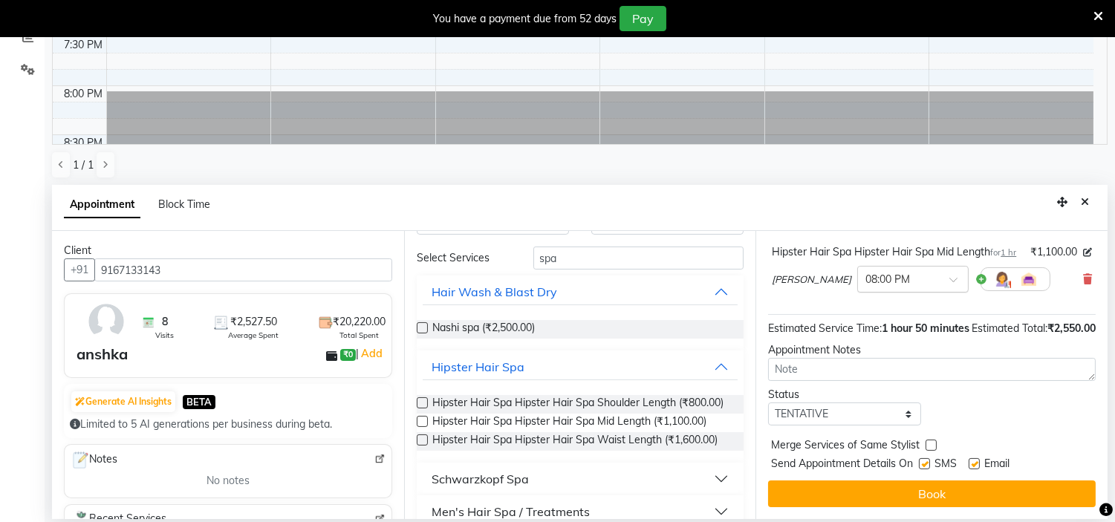
scroll to position [217, 0]
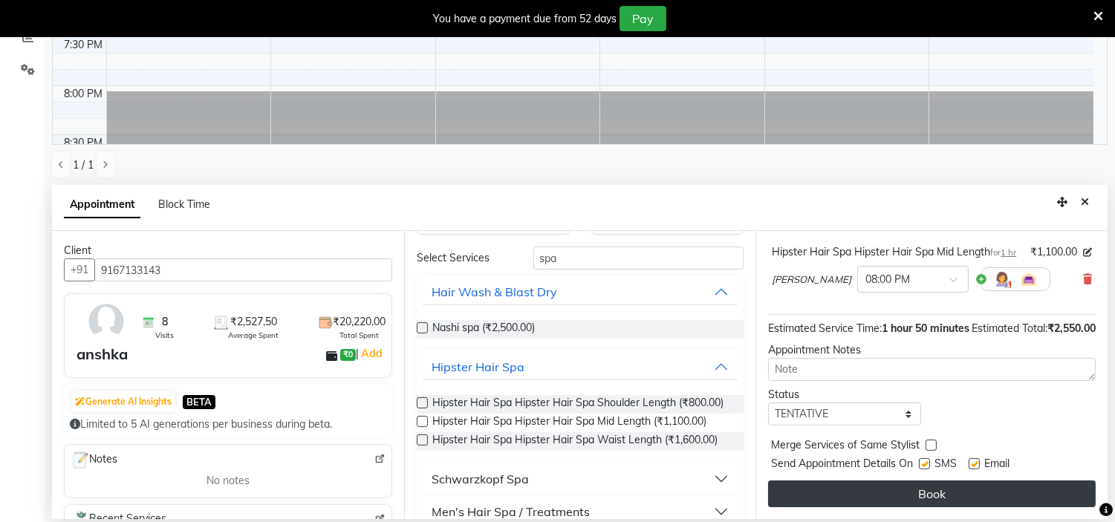
click at [885, 498] on button "Book" at bounding box center [932, 494] width 328 height 27
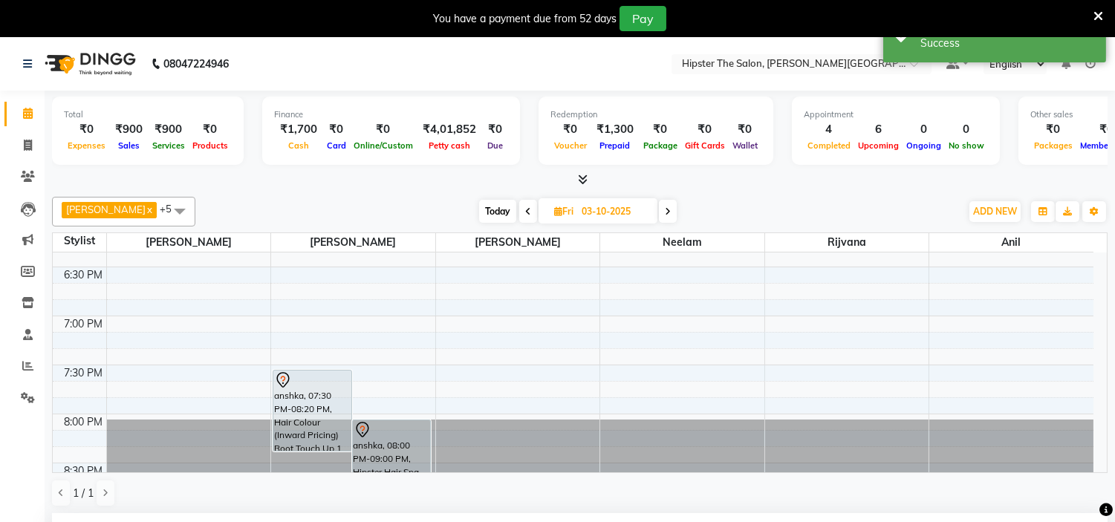
scroll to position [232, 0]
click at [659, 206] on span at bounding box center [668, 211] width 18 height 23
type input "04-10-2025"
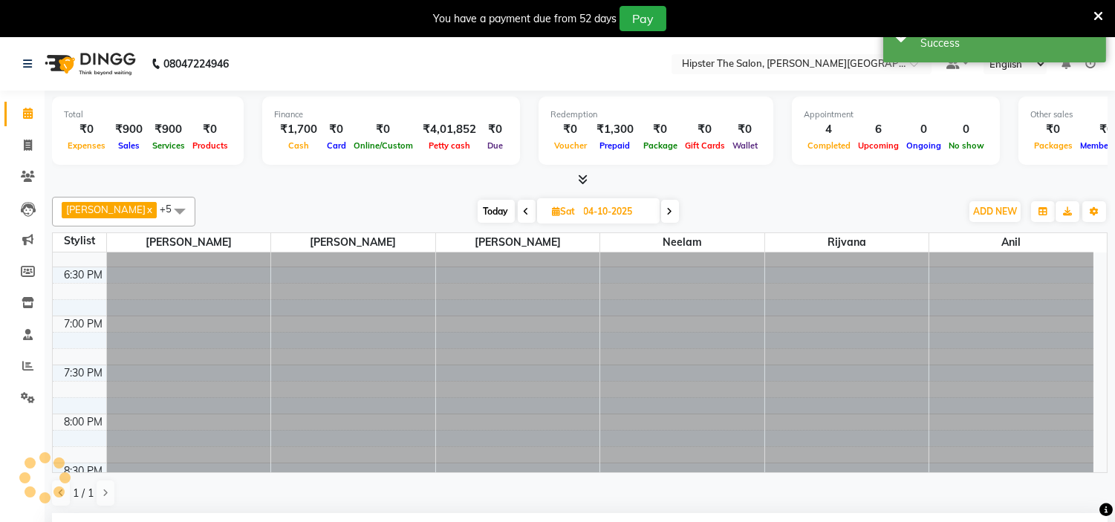
scroll to position [0, 0]
select select "1170"
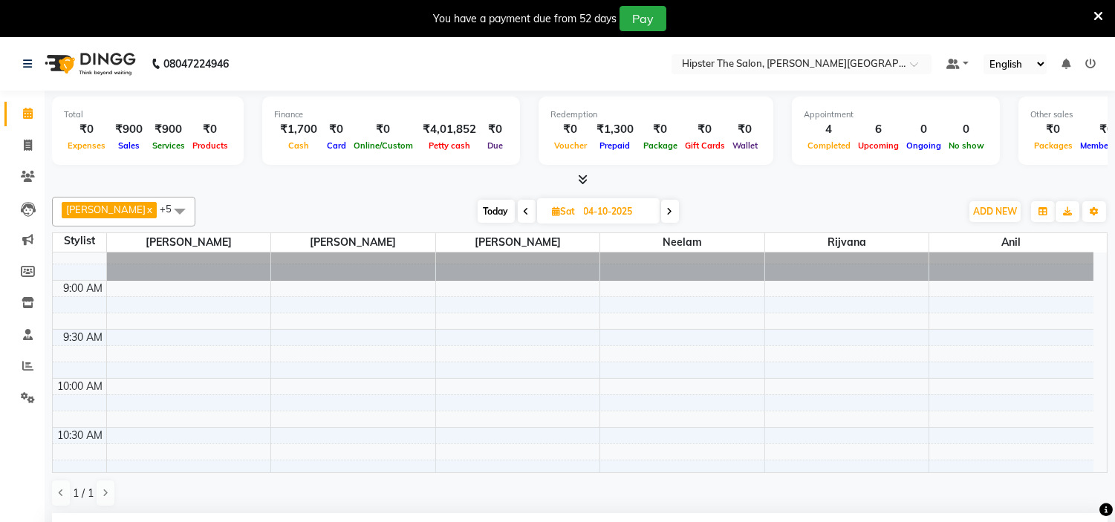
scroll to position [71, 0]
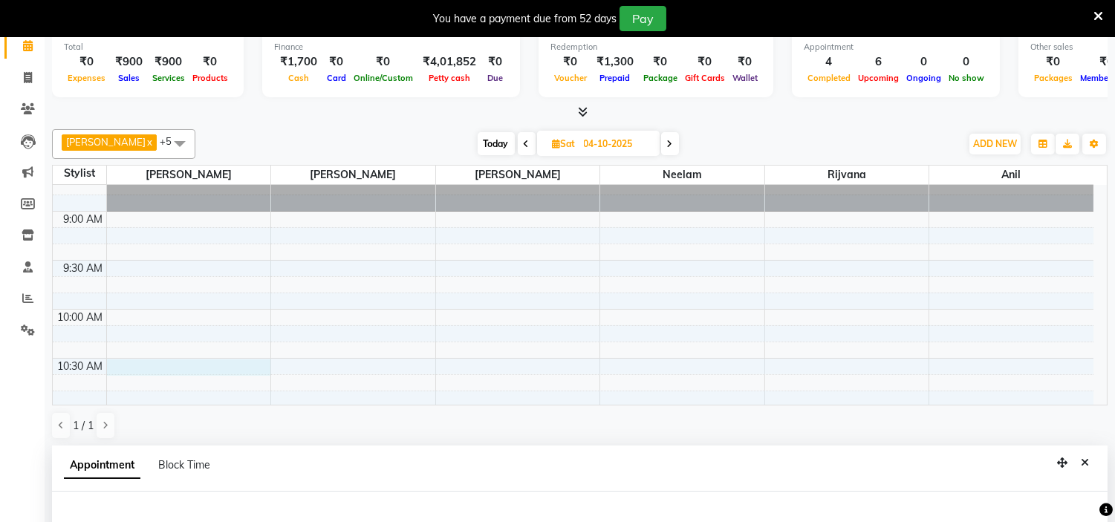
select select "86677"
select select "630"
select select "tentative"
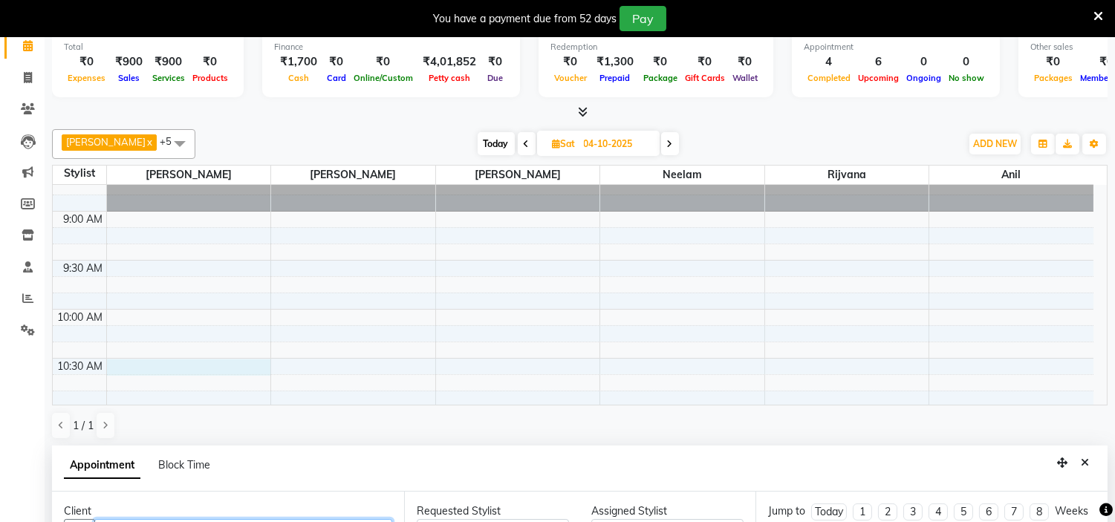
scroll to position [328, 0]
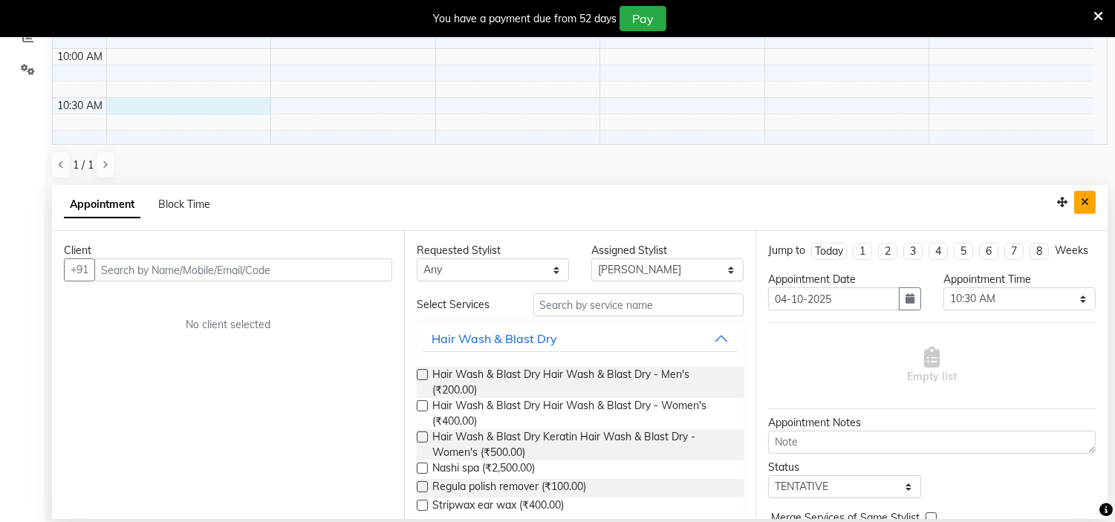
click at [1090, 203] on button "Close" at bounding box center [1085, 202] width 22 height 23
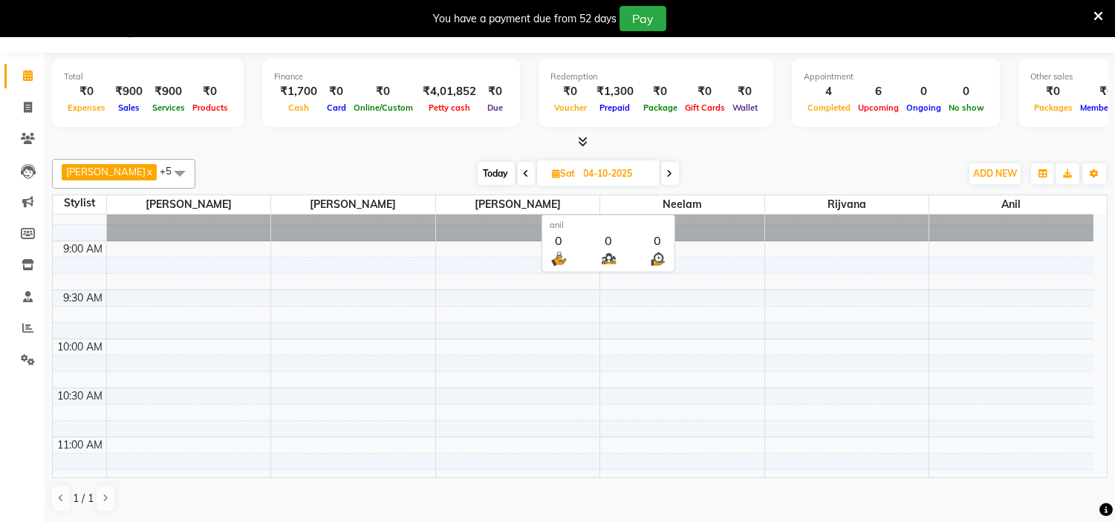
scroll to position [38, 0]
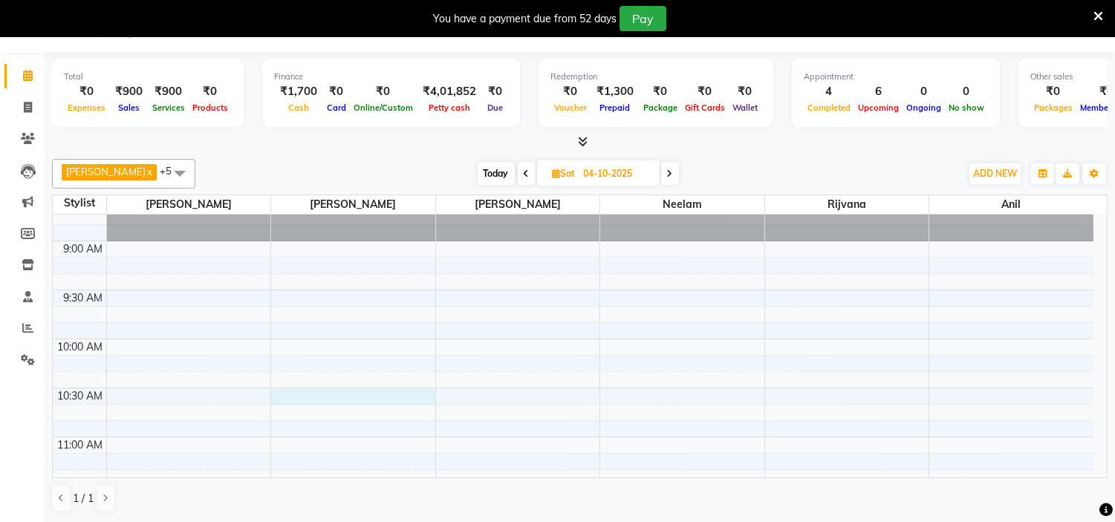
select select "85979"
select select "630"
select select "tentative"
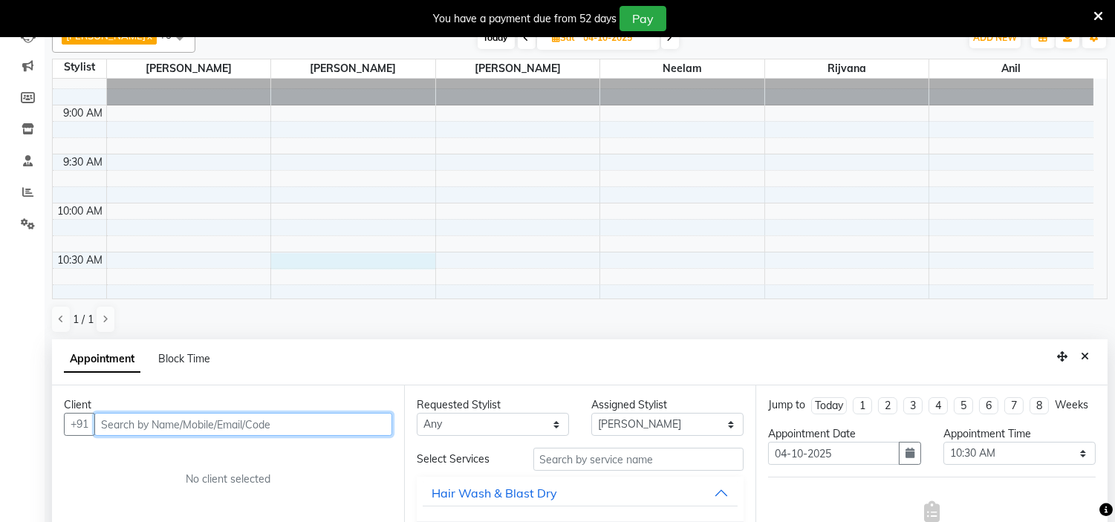
scroll to position [328, 0]
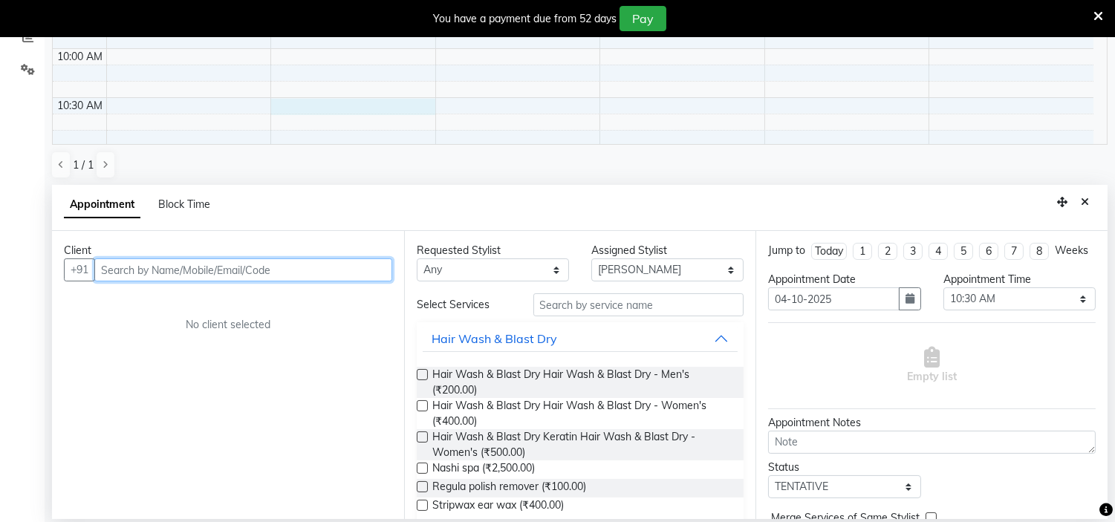
click at [276, 276] on input "text" at bounding box center [243, 269] width 298 height 23
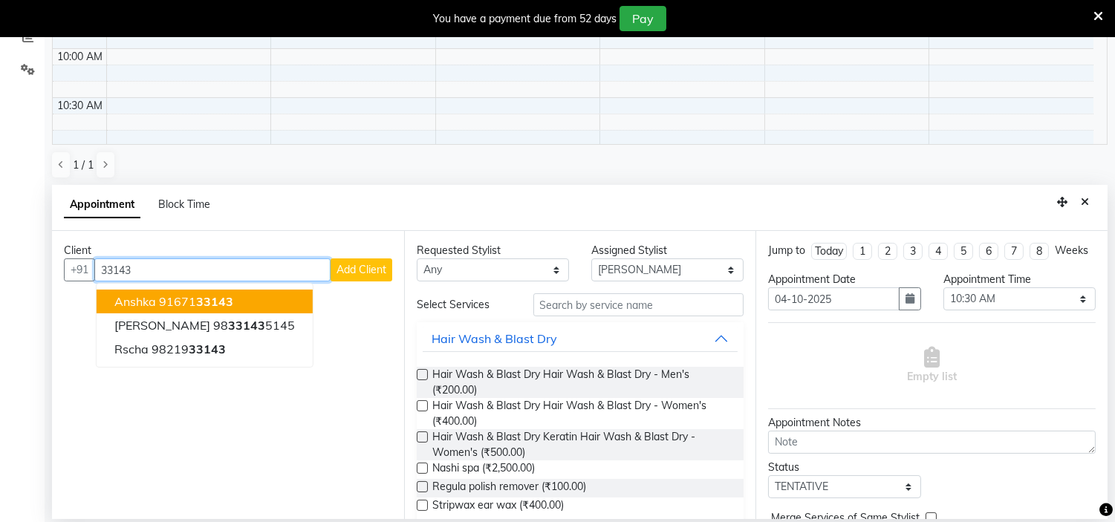
click at [163, 296] on ngb-highlight "91671 33143" at bounding box center [196, 301] width 74 height 15
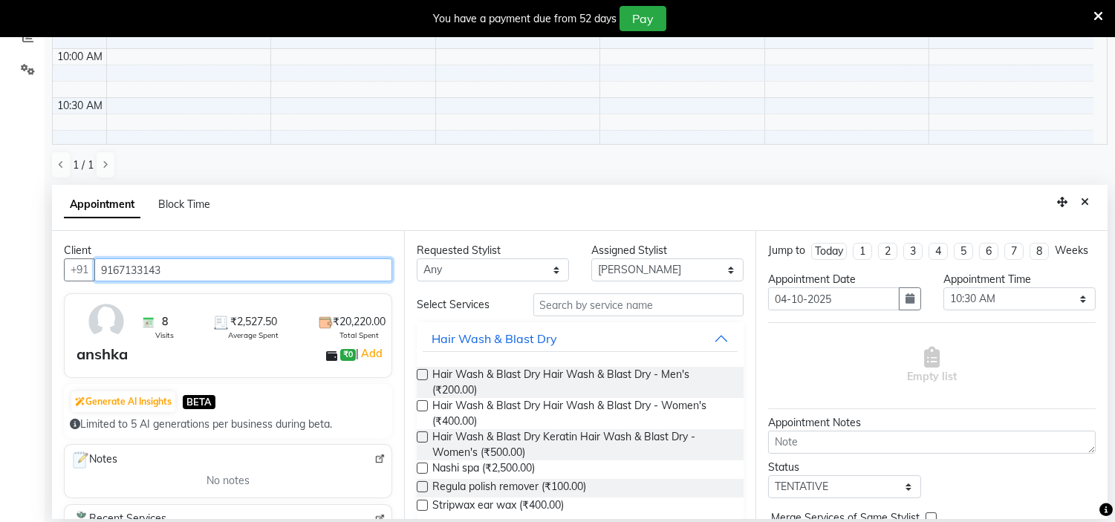
type input "9167133143"
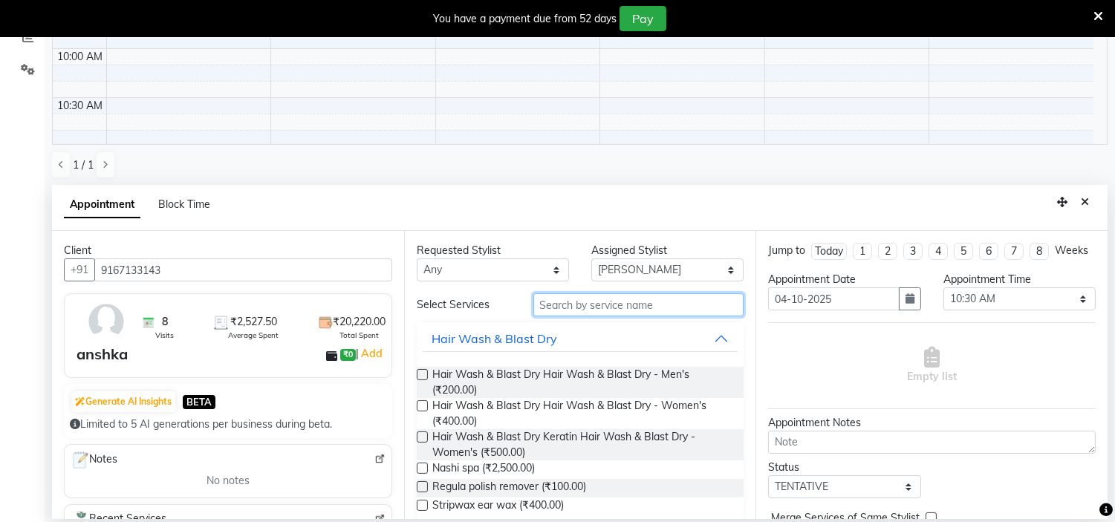
click at [606, 308] on input "text" at bounding box center [638, 304] width 211 height 23
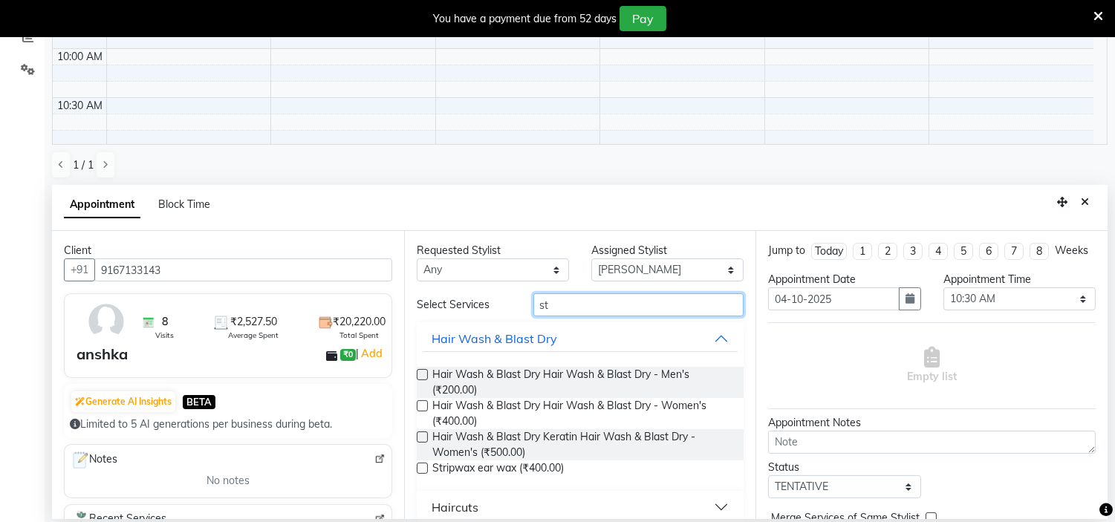
type input "s"
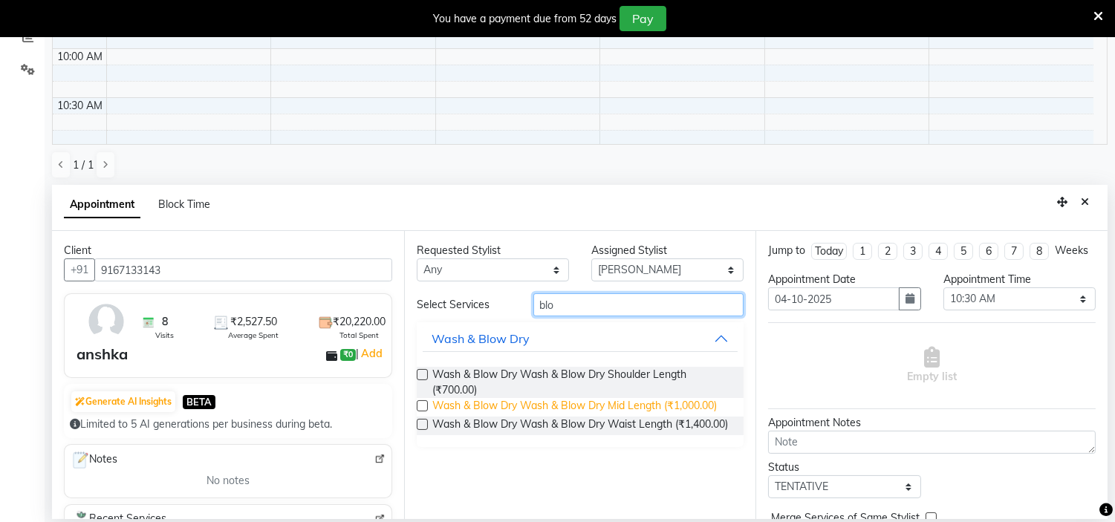
type input "blo"
click at [469, 404] on span "Wash & Blow Dry Wash & Blow Dry Mid Length (₹1,000.00)" at bounding box center [574, 407] width 284 height 19
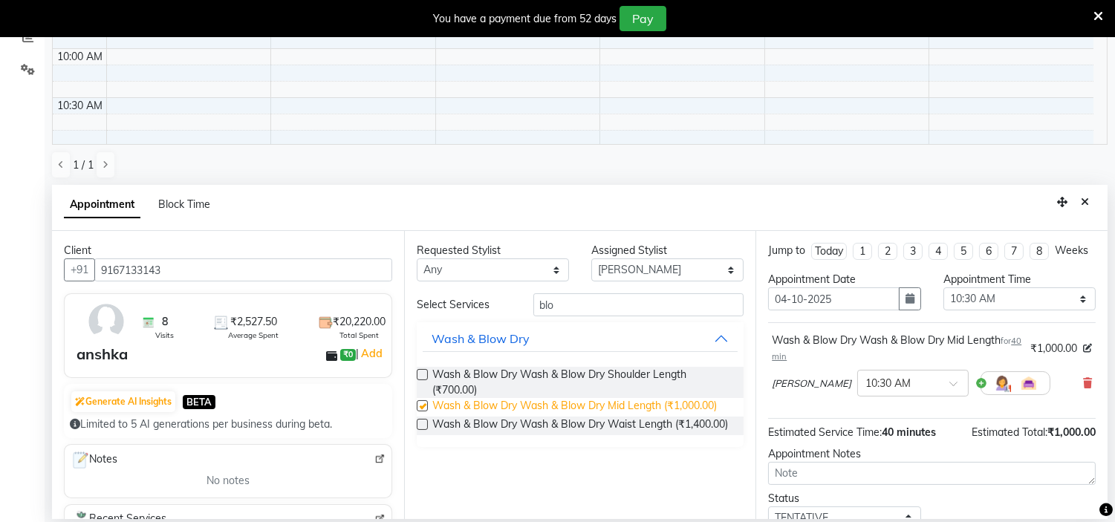
checkbox input "false"
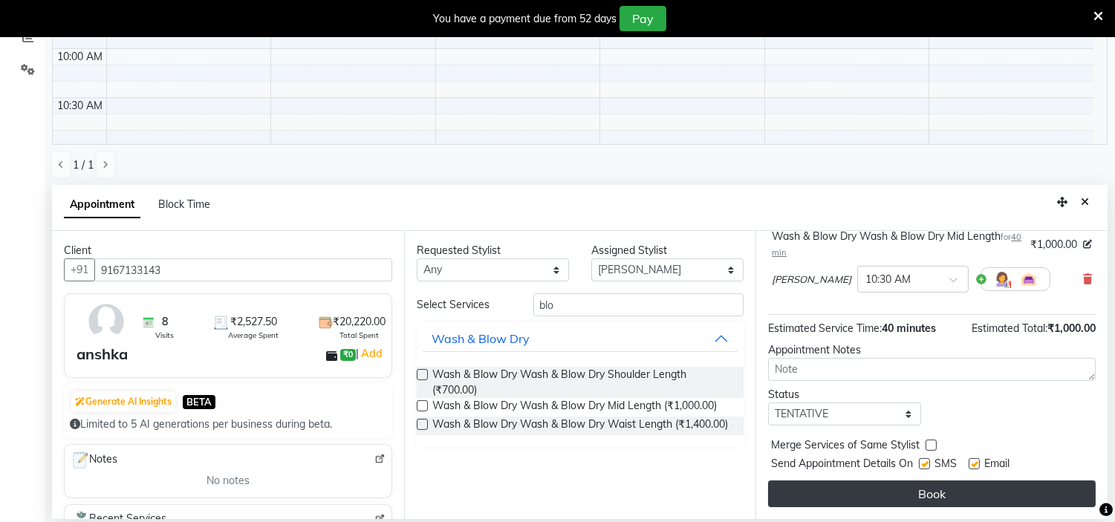
click at [902, 495] on button "Book" at bounding box center [932, 494] width 328 height 27
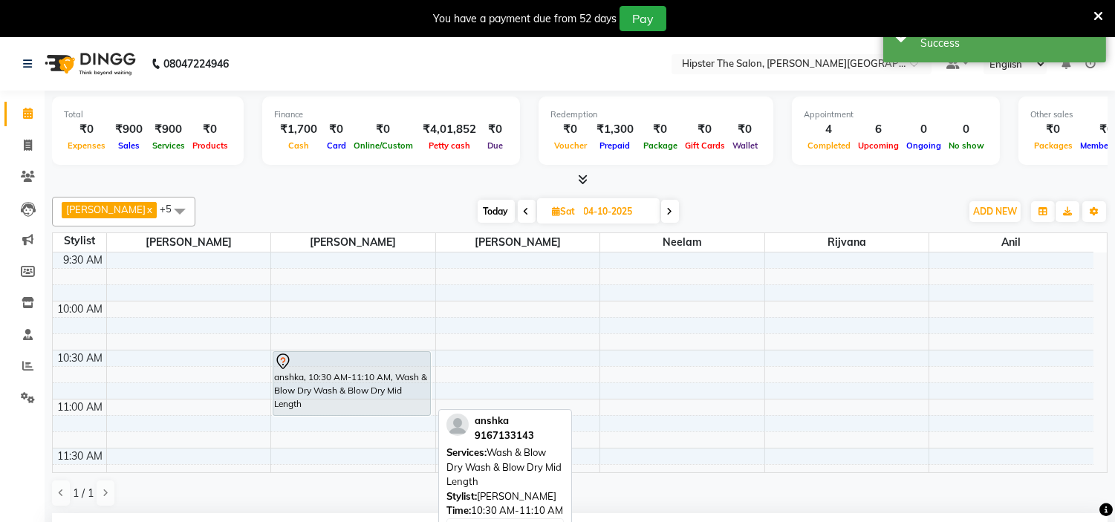
scroll to position [147, 0]
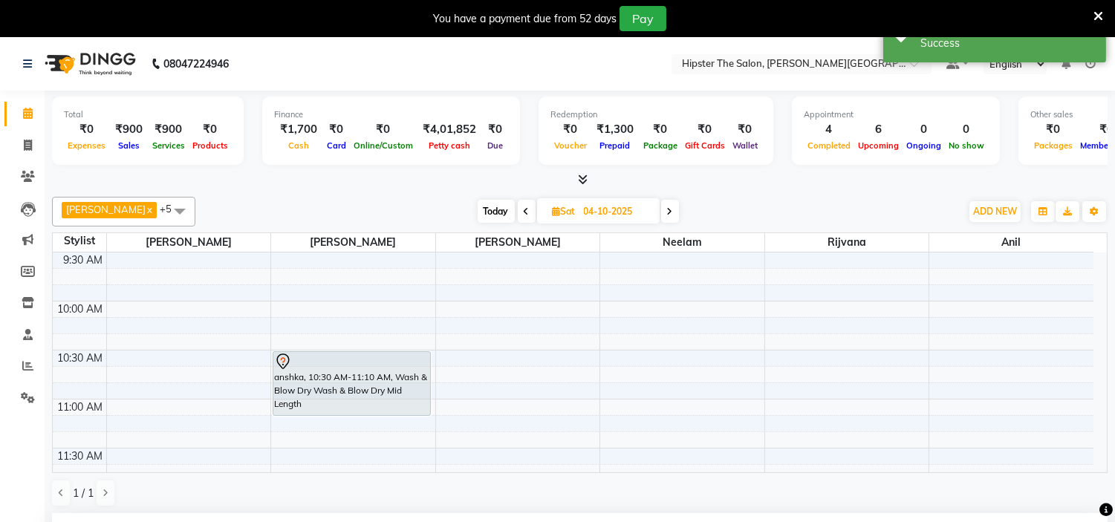
click at [478, 209] on span "Today" at bounding box center [496, 211] width 37 height 23
type input "01-10-2025"
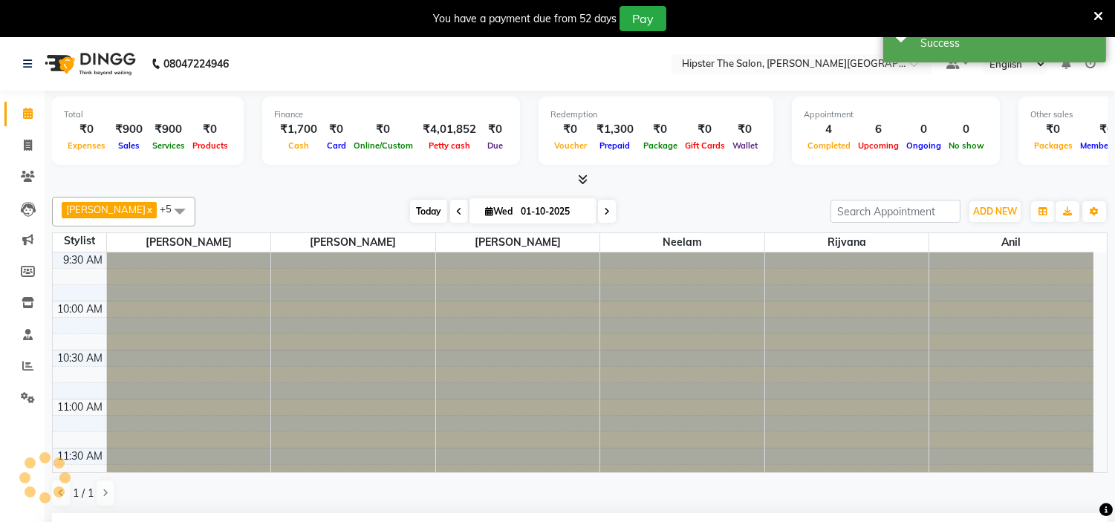
scroll to position [0, 0]
select select "630"
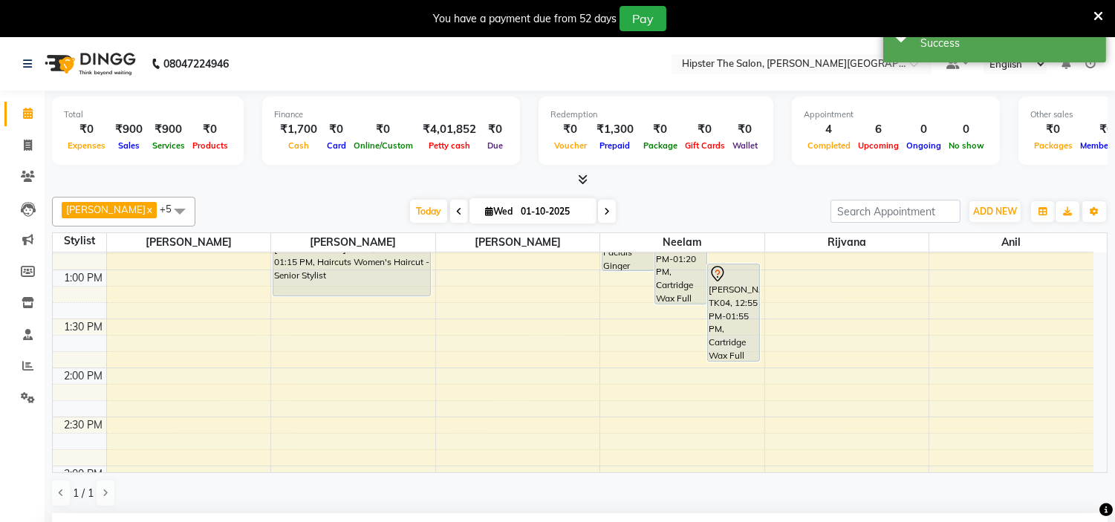
scroll to position [474, 0]
click at [598, 213] on span at bounding box center [607, 211] width 18 height 23
type input "02-10-2025"
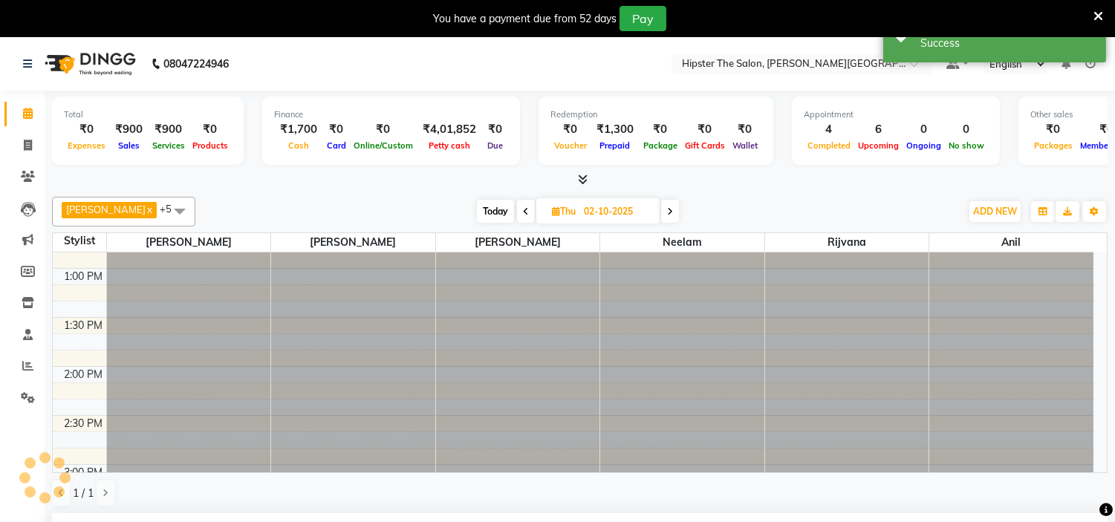
scroll to position [0, 0]
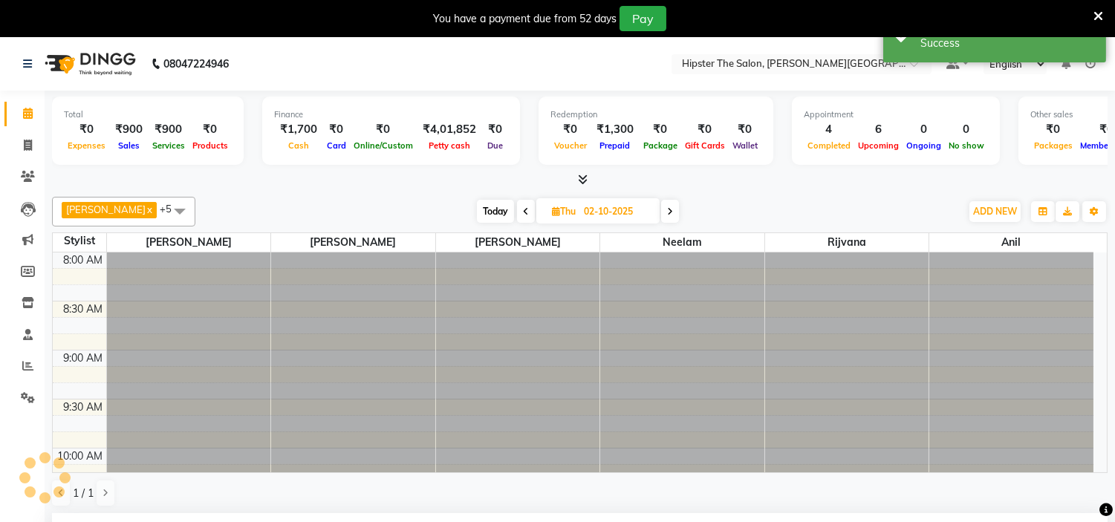
select select "630"
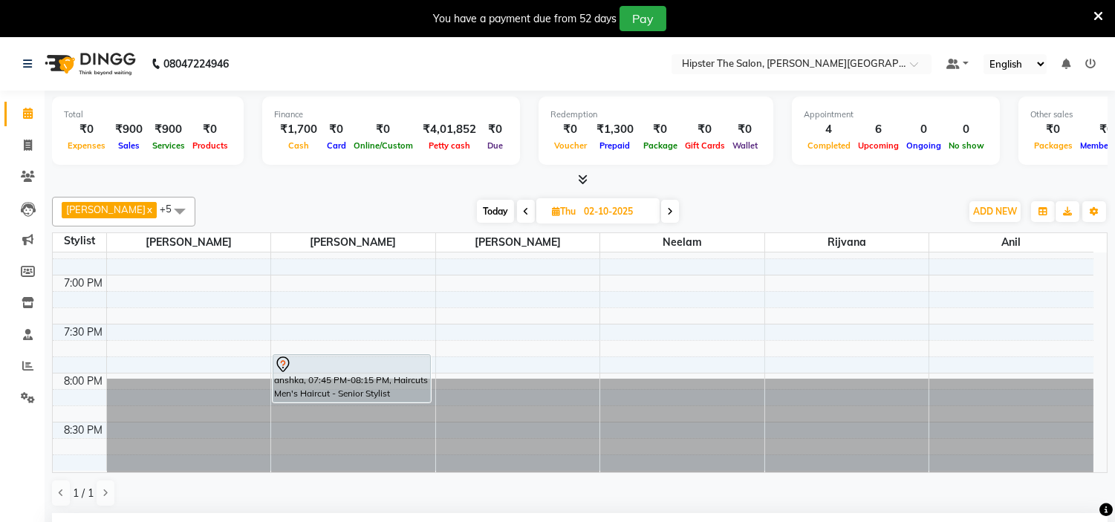
scroll to position [1060, 0]
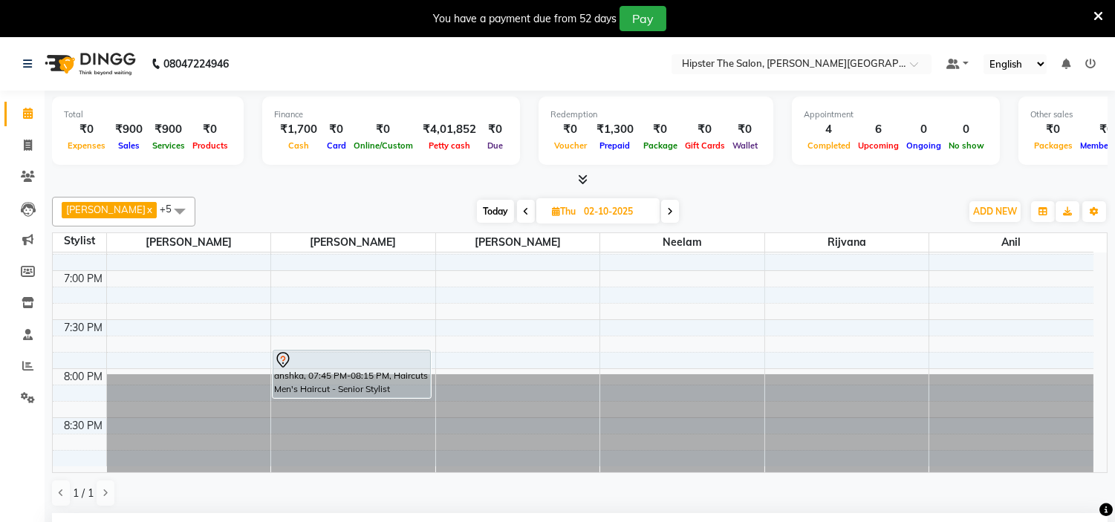
click at [477, 218] on span "Today" at bounding box center [495, 211] width 37 height 23
type input "01-10-2025"
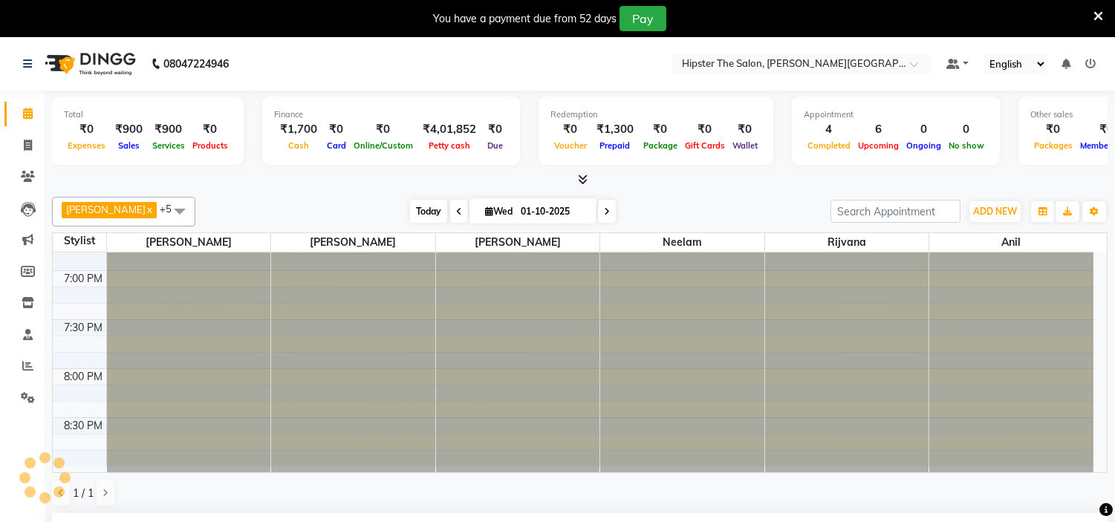
scroll to position [0, 0]
select select "630"
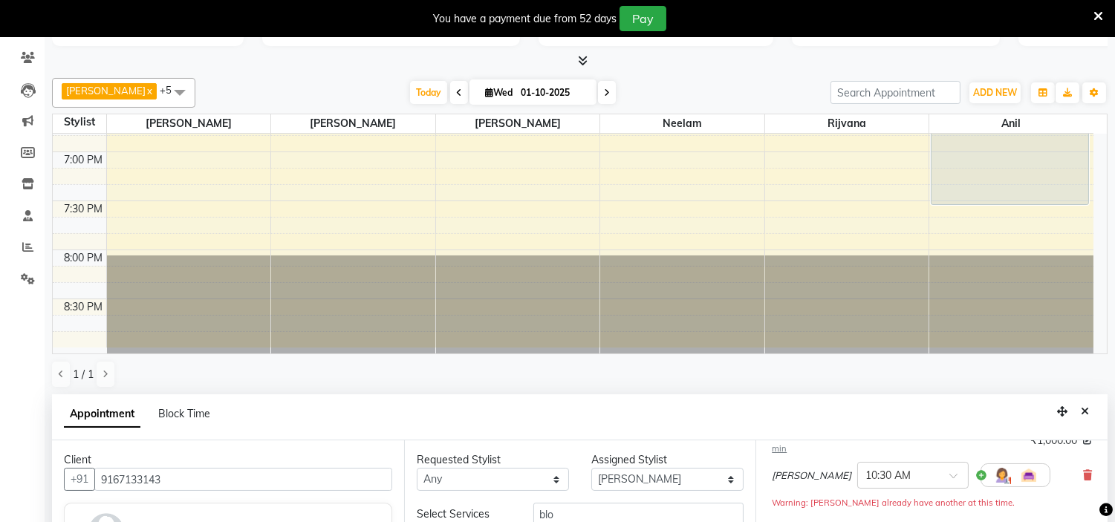
scroll to position [113, 0]
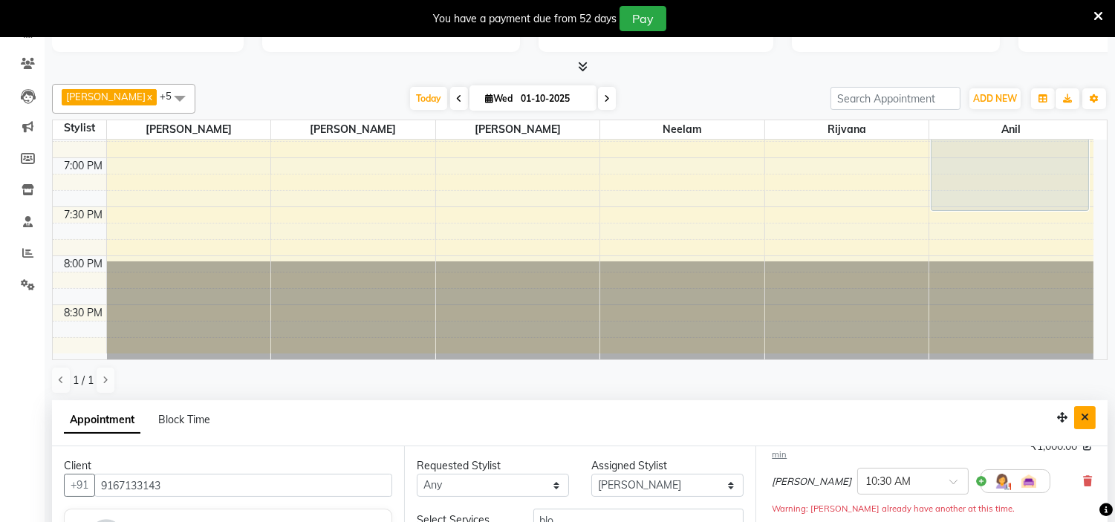
click at [1081, 416] on icon "Close" at bounding box center [1085, 417] width 8 height 10
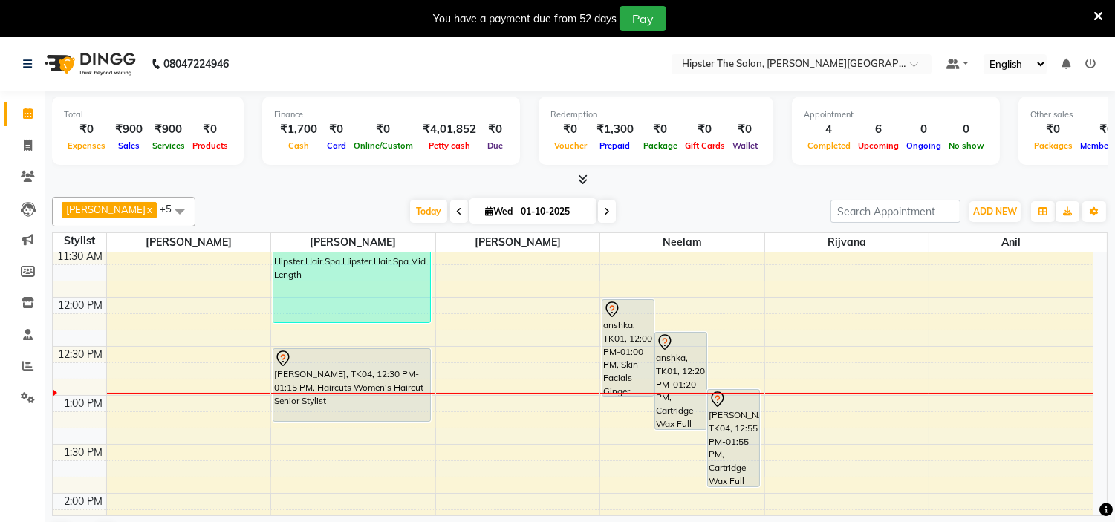
scroll to position [336, 0]
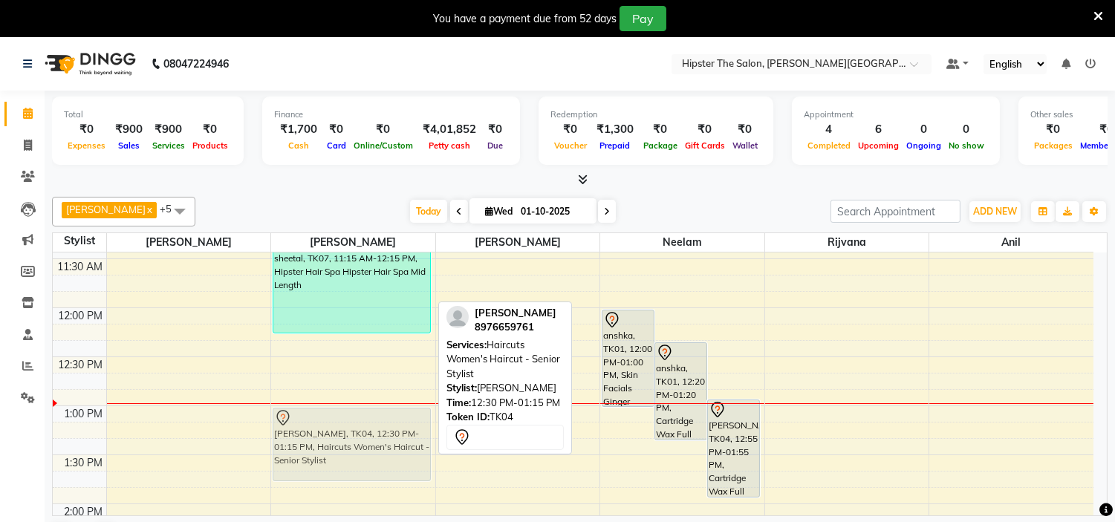
drag, startPoint x: 349, startPoint y: 384, endPoint x: 345, endPoint y: 439, distance: 55.1
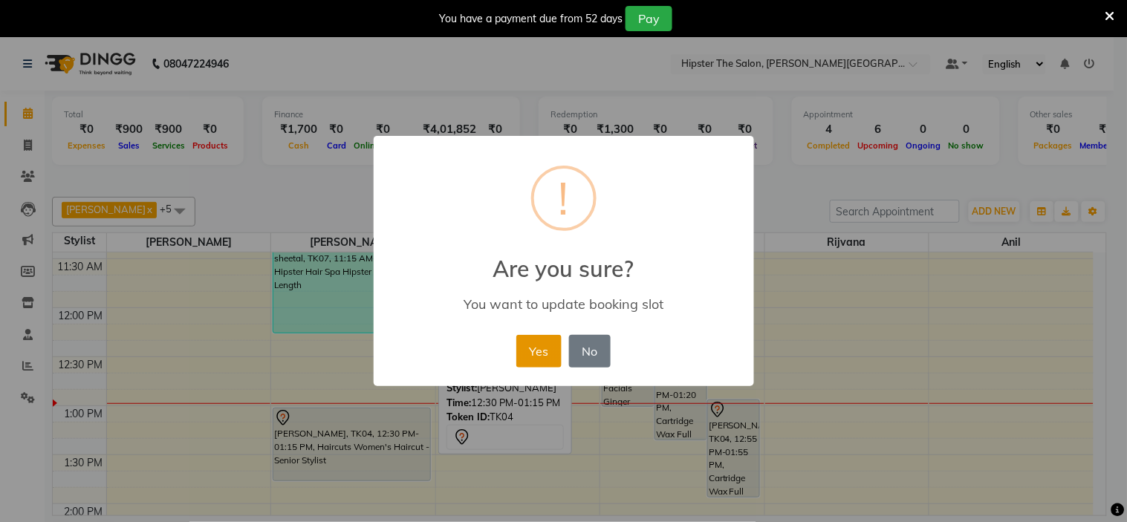
click at [539, 342] on button "Yes" at bounding box center [538, 351] width 45 height 33
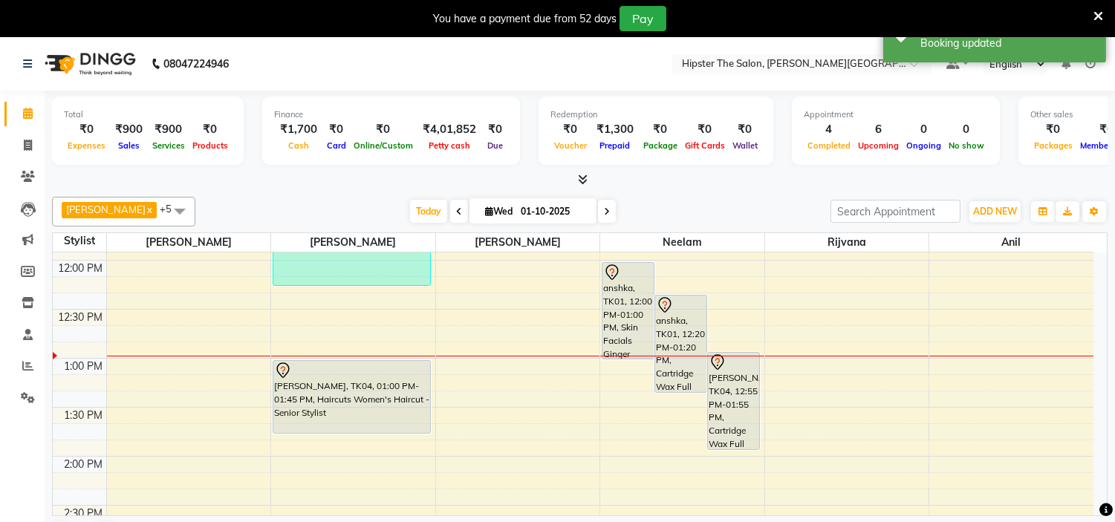
scroll to position [391, 0]
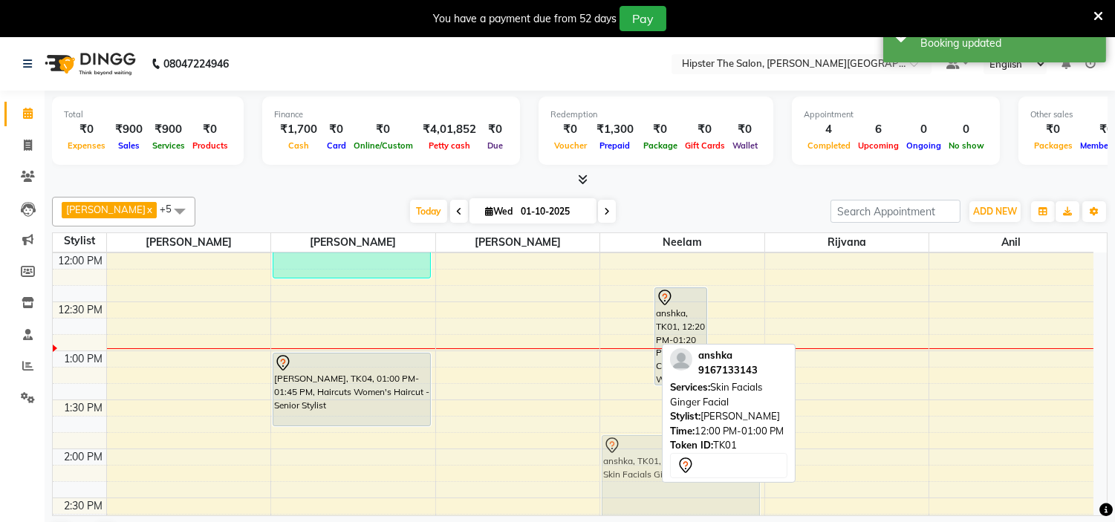
drag, startPoint x: 622, startPoint y: 302, endPoint x: 628, endPoint y: 479, distance: 177.6
click at [628, 479] on div "anshka, TK01, 12:00 PM-01:00 PM, Skin Facials Ginger Facial anshka, TK01, 12:20…" at bounding box center [682, 498] width 164 height 1274
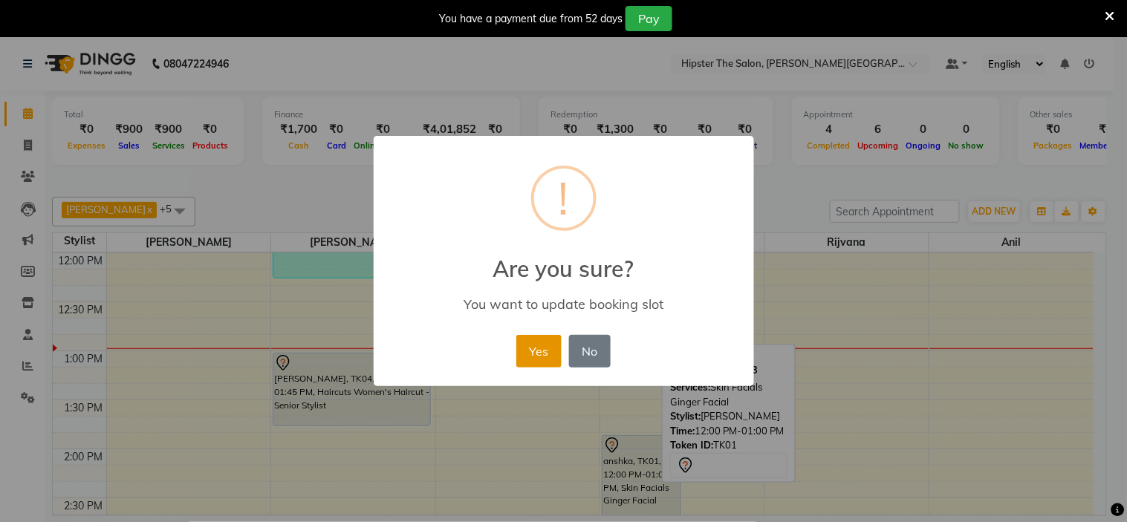
click at [544, 351] on button "Yes" at bounding box center [538, 351] width 45 height 33
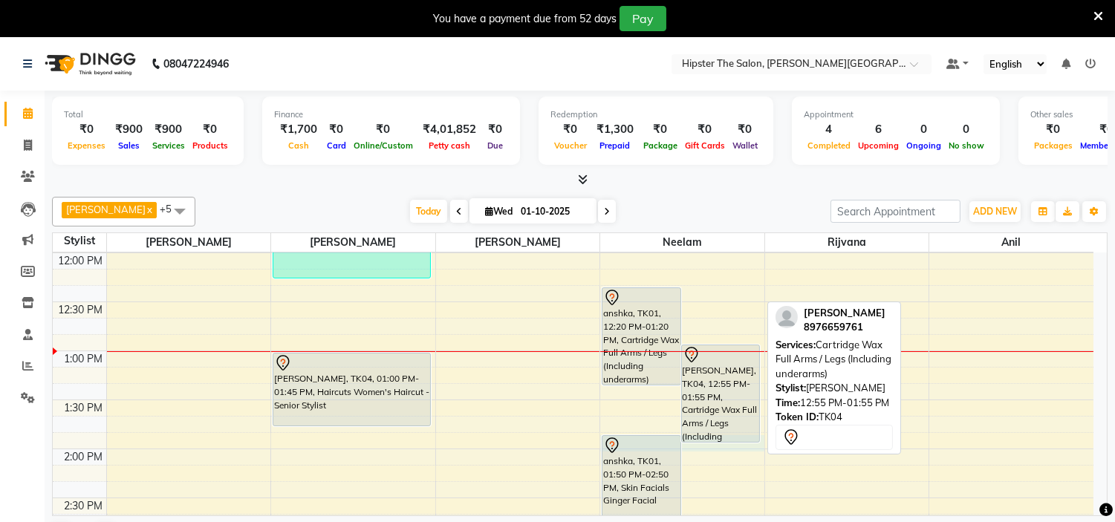
click at [708, 440] on div "8:00 AM 8:30 AM 9:00 AM 9:30 AM 10:00 AM 10:30 AM 11:00 AM 11:30 AM 12:00 PM 12…" at bounding box center [573, 498] width 1040 height 1274
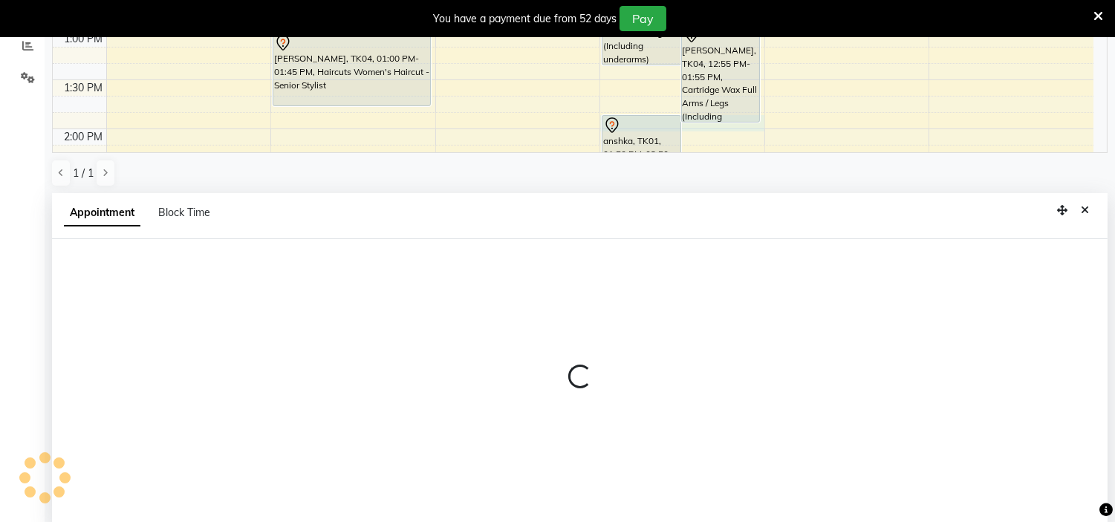
scroll to position [328, 0]
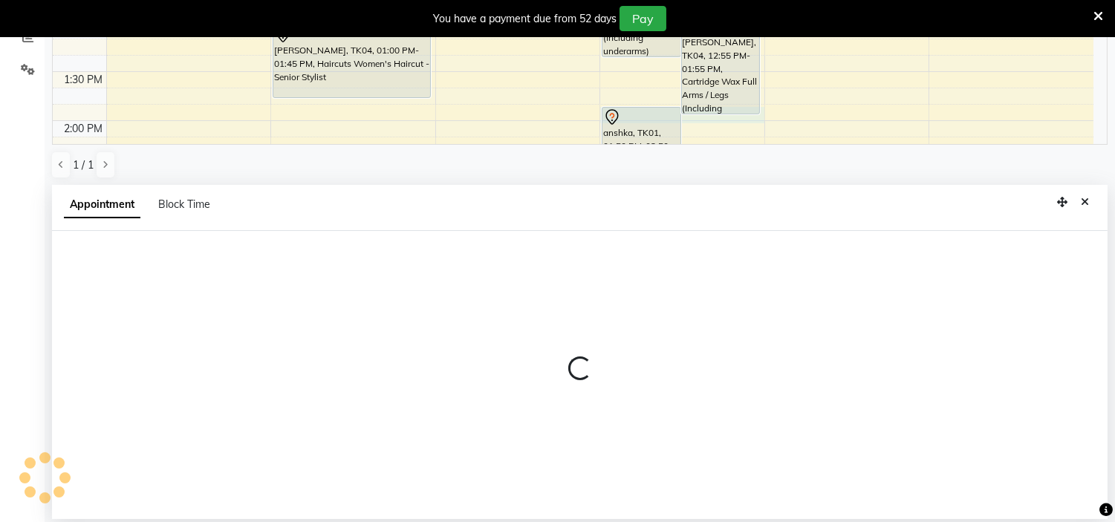
select select "85977"
select select "tentative"
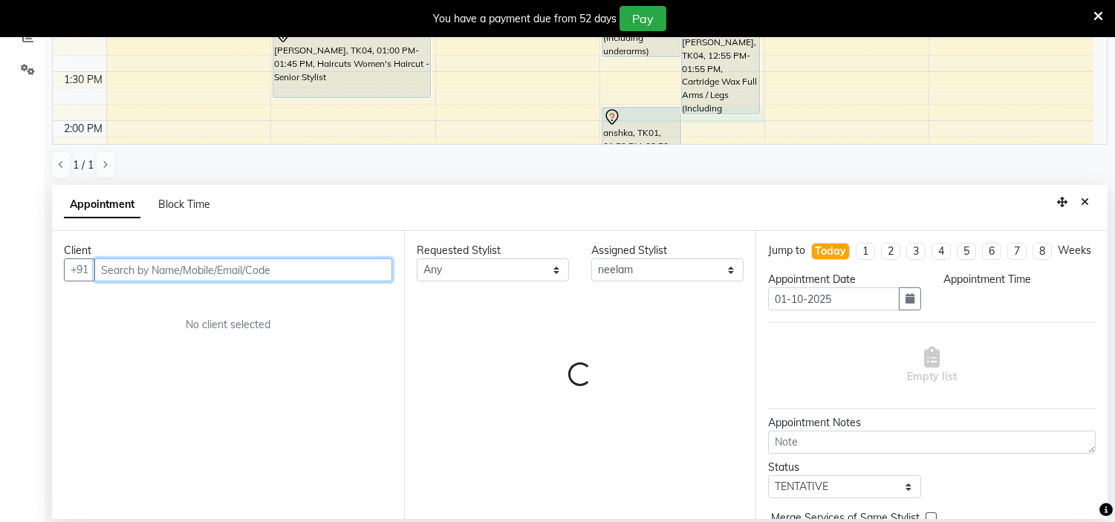
select select "825"
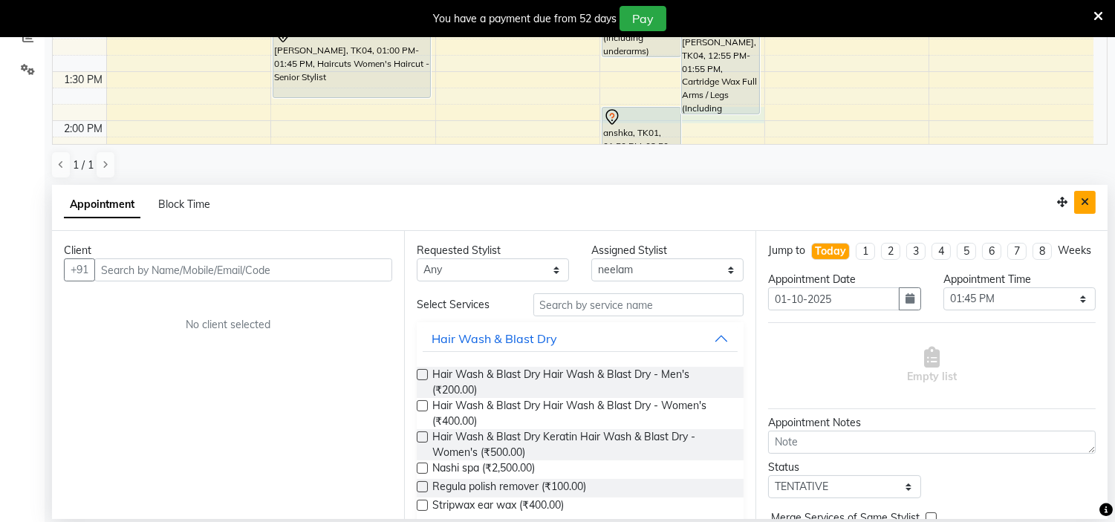
click at [1084, 209] on button "Close" at bounding box center [1085, 202] width 22 height 23
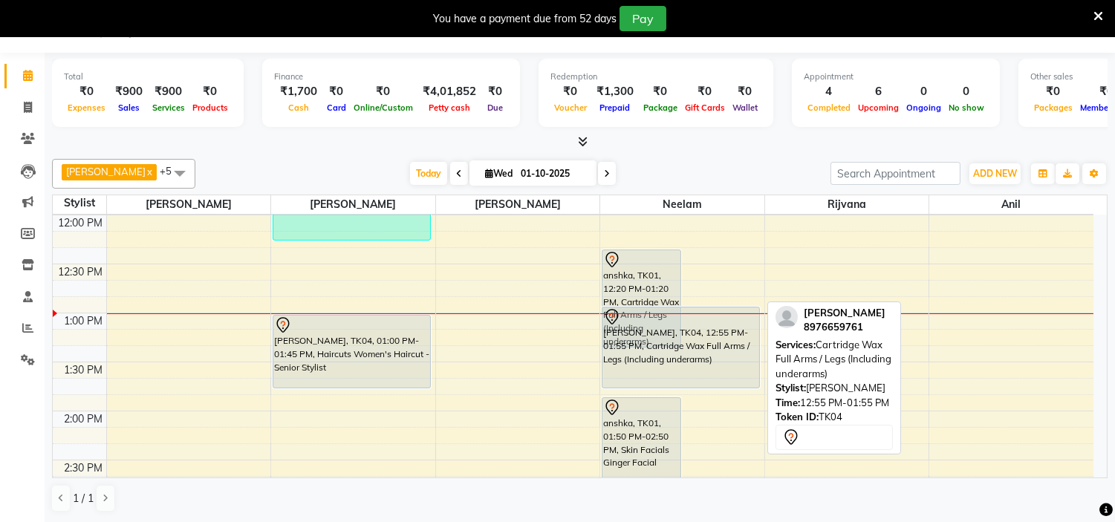
drag, startPoint x: 711, startPoint y: 403, endPoint x: 711, endPoint y: 394, distance: 8.9
click at [711, 394] on div "8:00 AM 8:30 AM 9:00 AM 9:30 AM 10:00 AM 10:30 AM 11:00 AM 11:30 AM 12:00 PM 12…" at bounding box center [573, 460] width 1040 height 1274
